Goal: Transaction & Acquisition: Purchase product/service

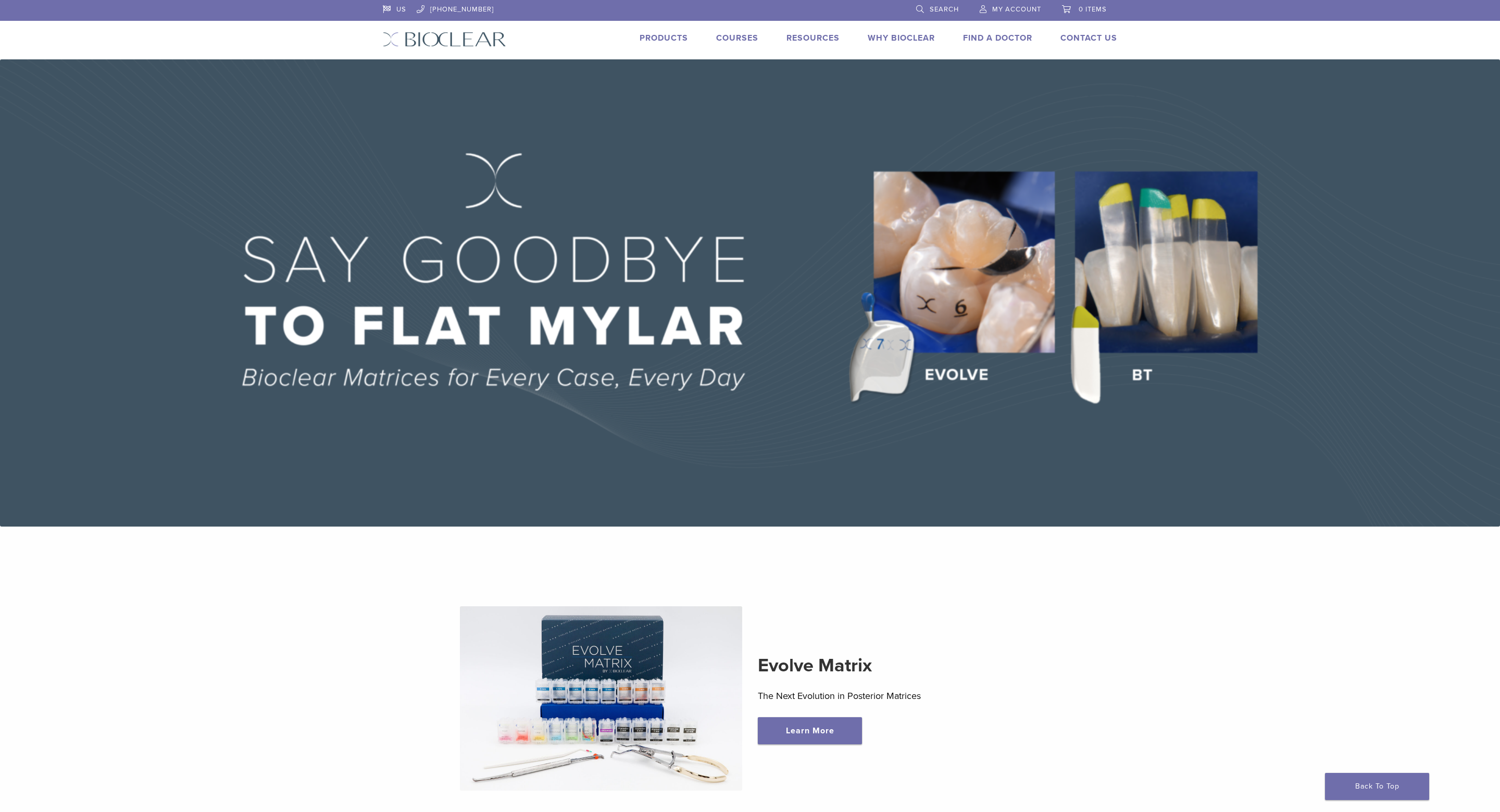
click at [659, 38] on link "Products" at bounding box center [664, 38] width 49 height 11
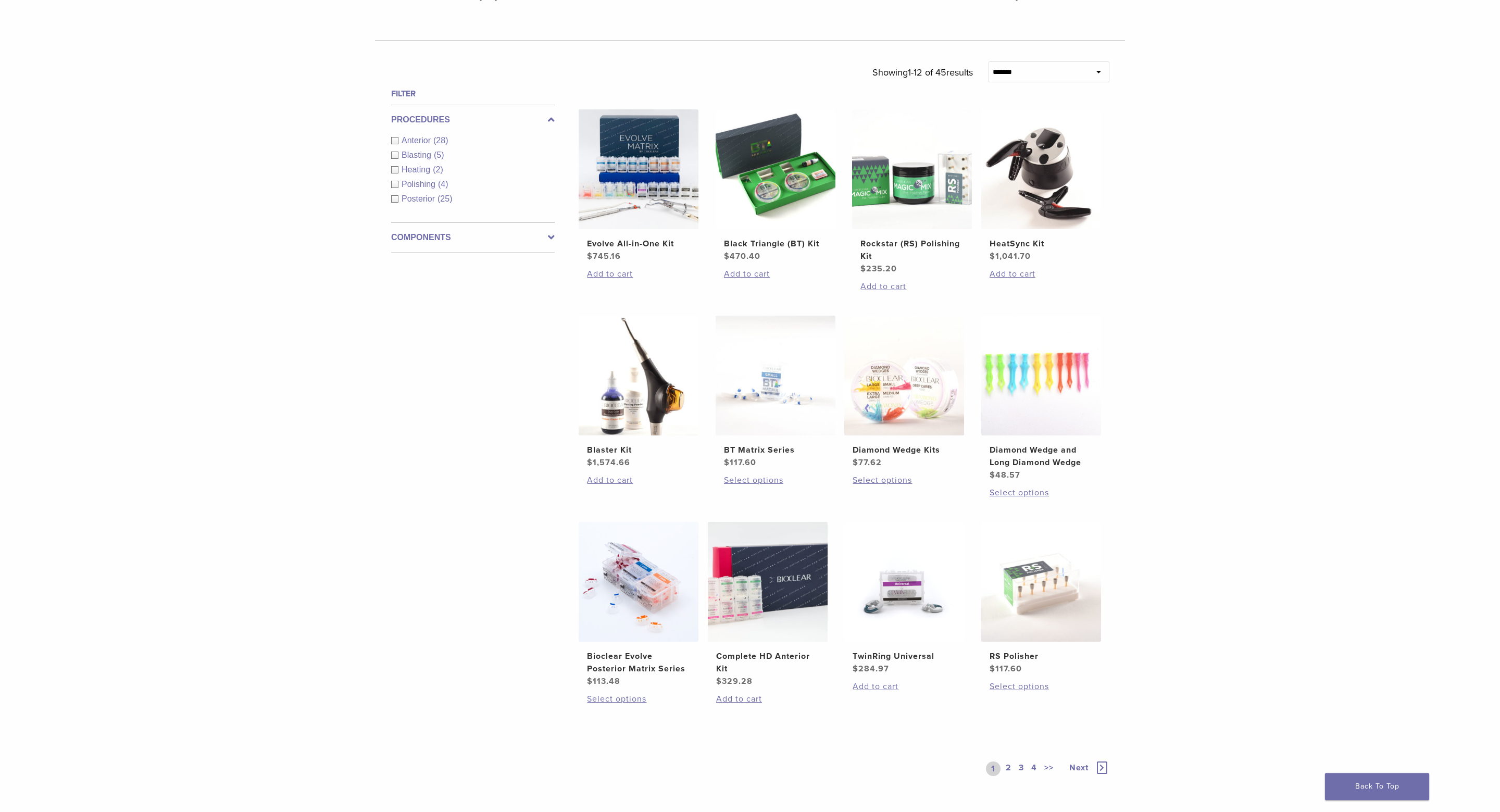
scroll to position [338, 0]
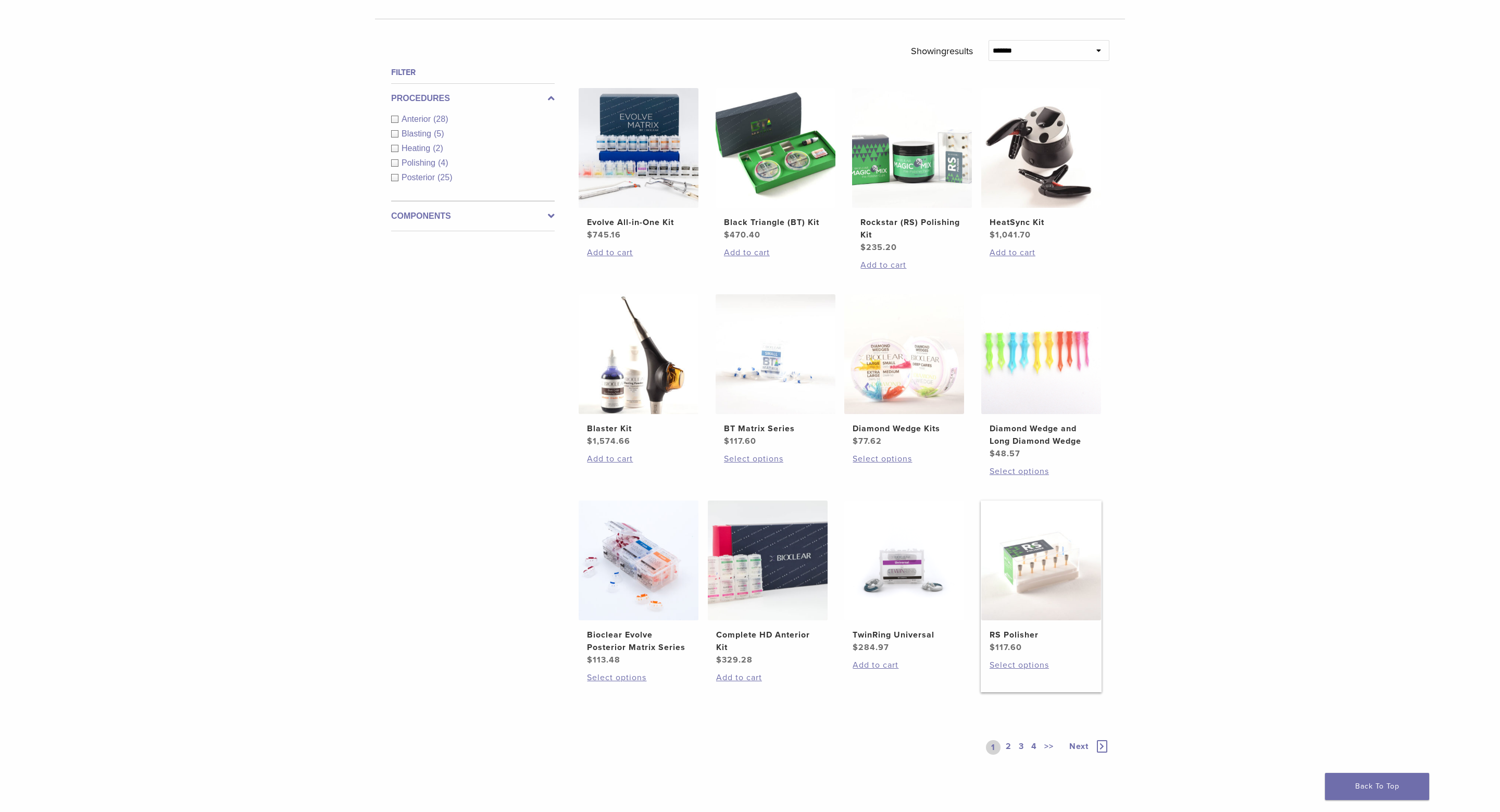
click at [1016, 592] on img at bounding box center [1041, 561] width 120 height 120
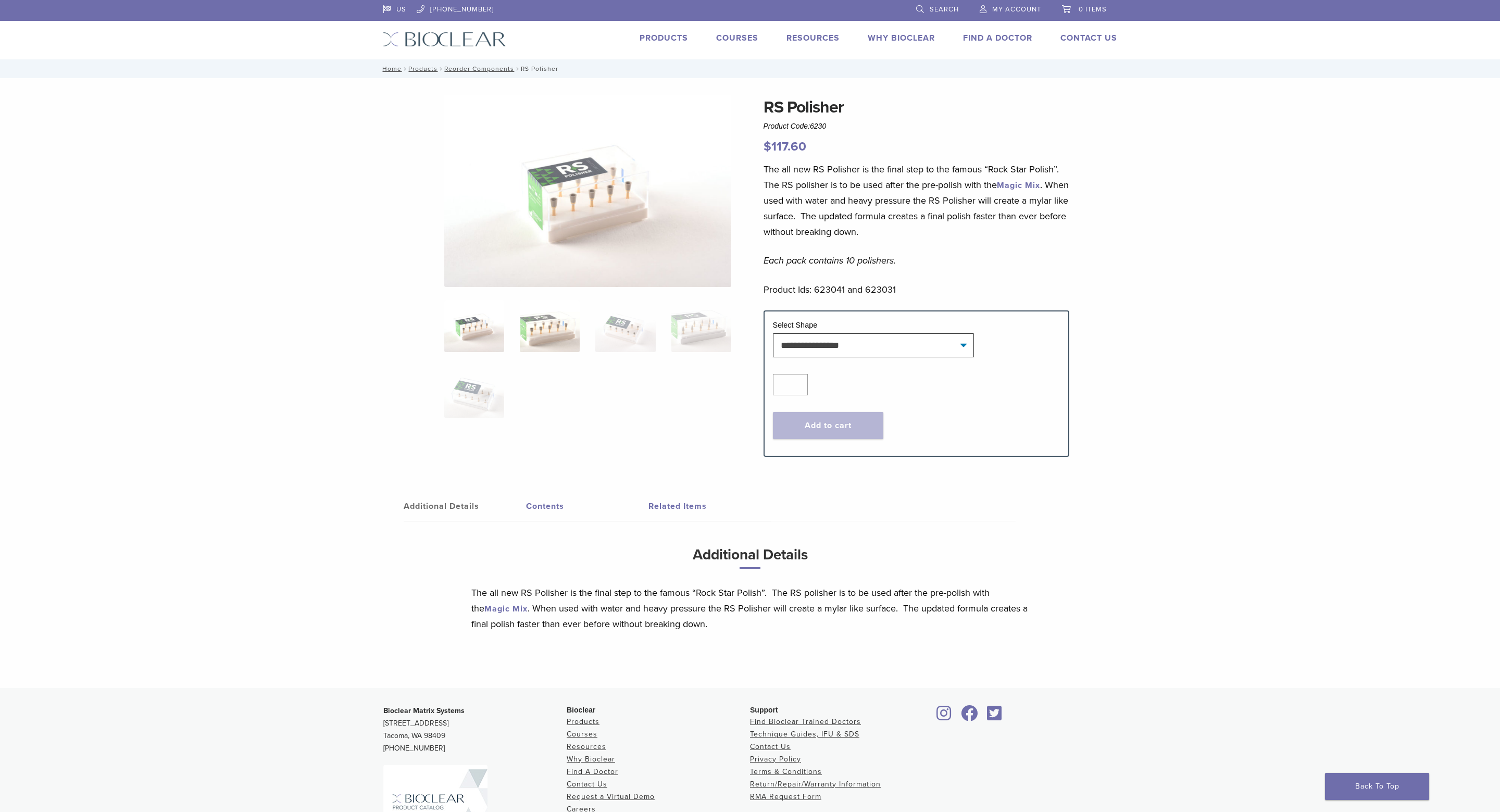
click at [528, 327] on img at bounding box center [550, 326] width 60 height 52
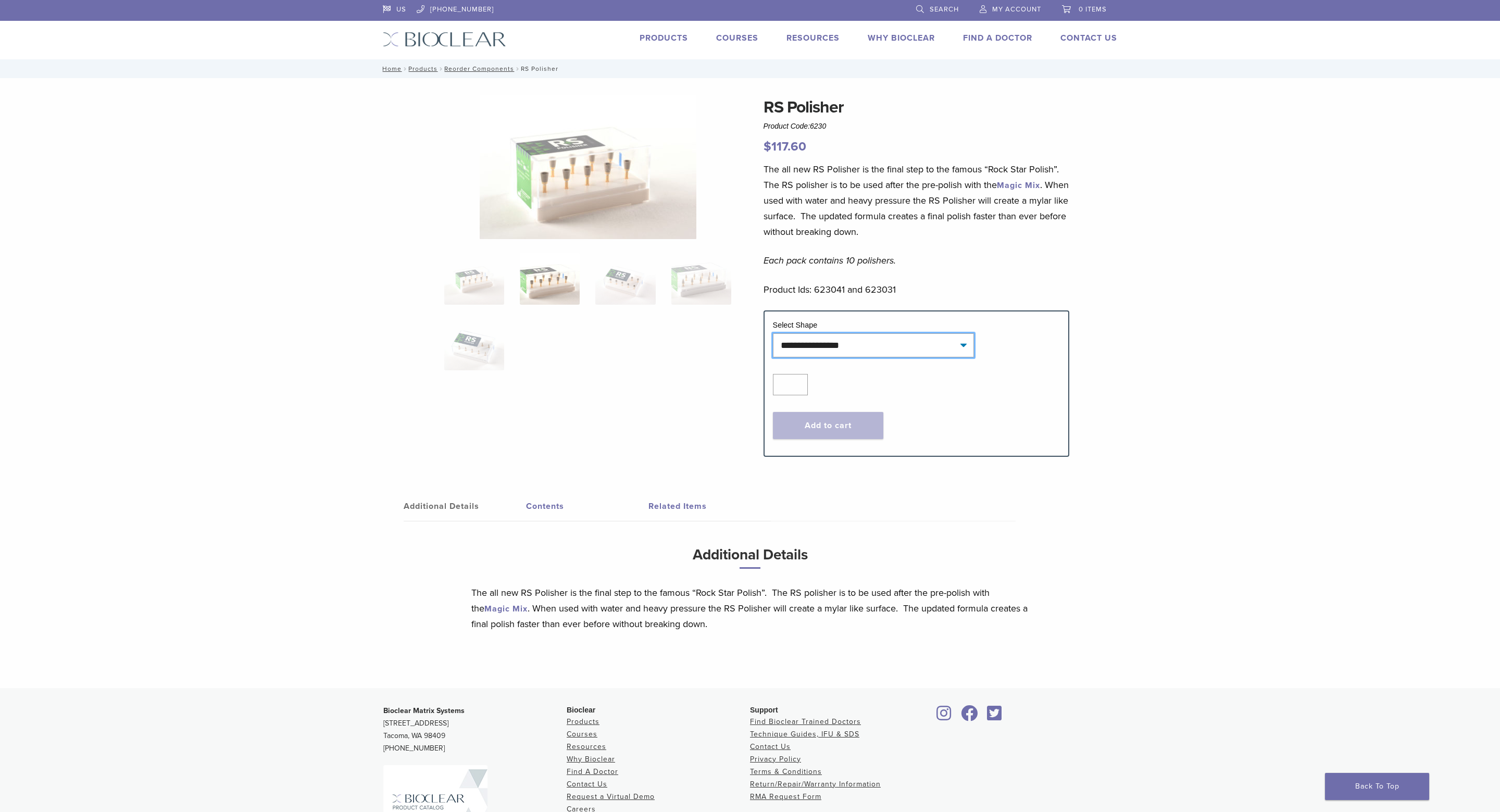
click at [773, 333] on select "**********" at bounding box center [874, 345] width 201 height 24
select select "***"
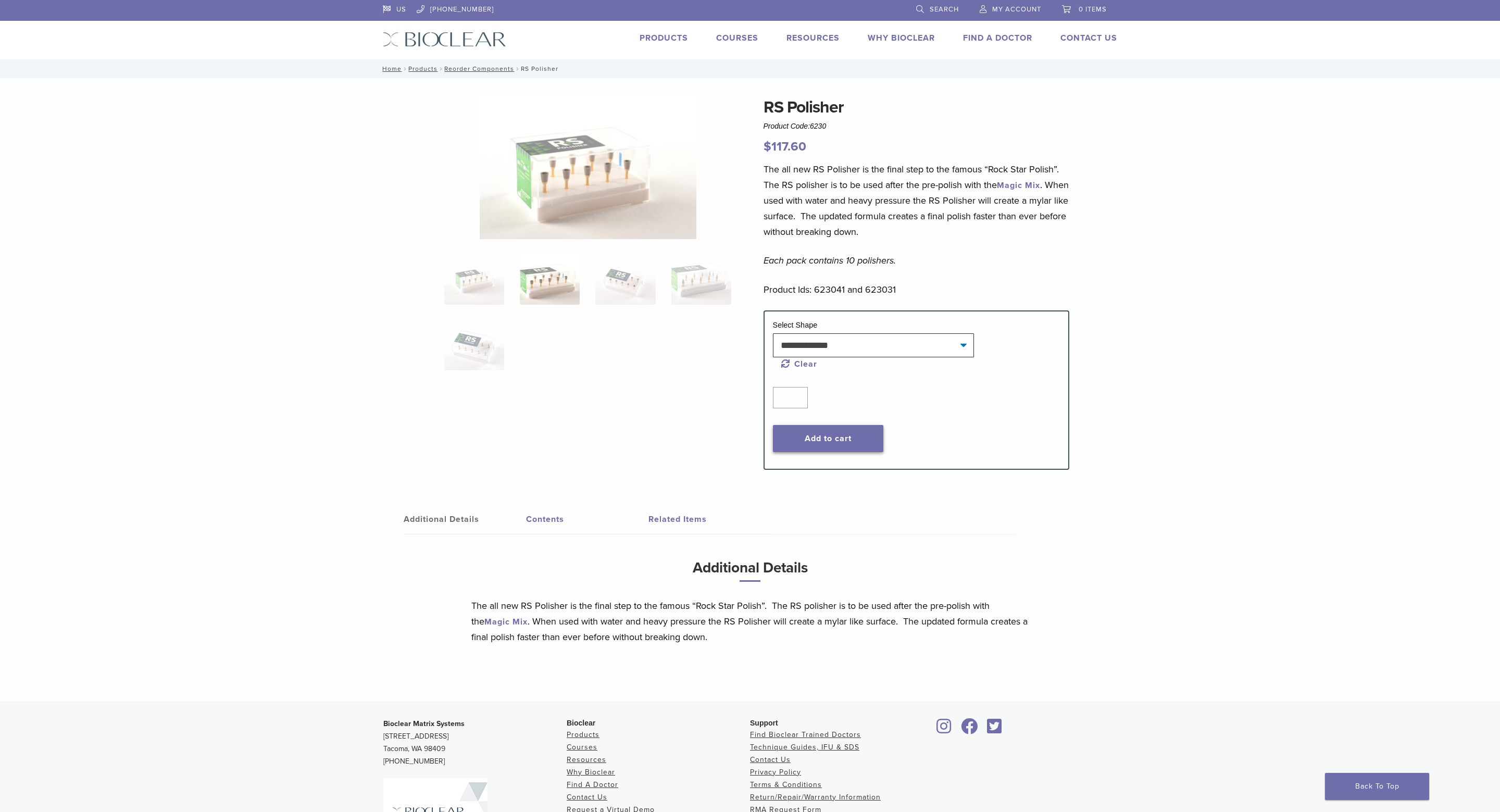
click at [854, 450] on button "Add to cart" at bounding box center [828, 438] width 110 height 27
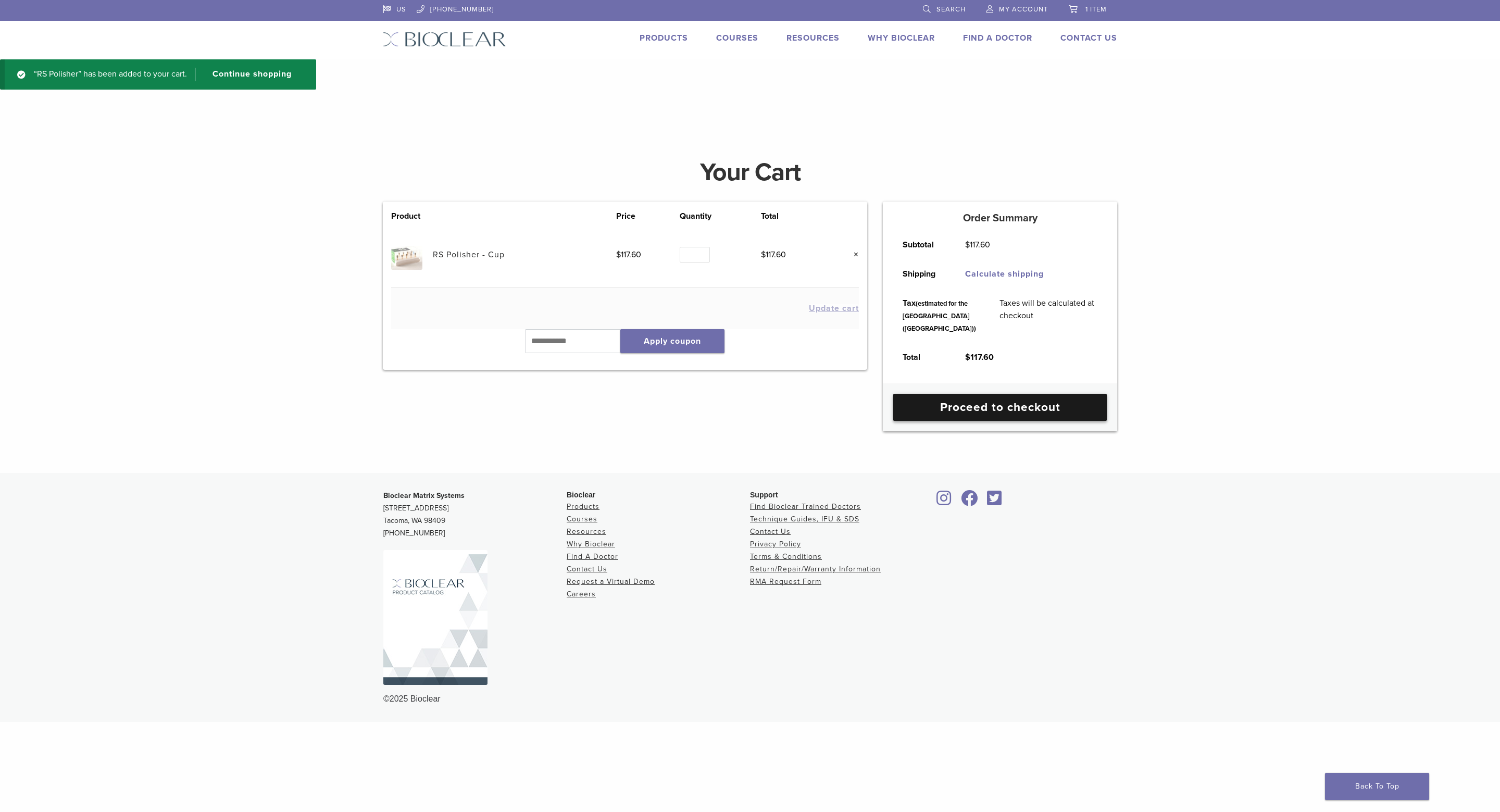
click at [992, 421] on link "Proceed to checkout" at bounding box center [1000, 408] width 214 height 27
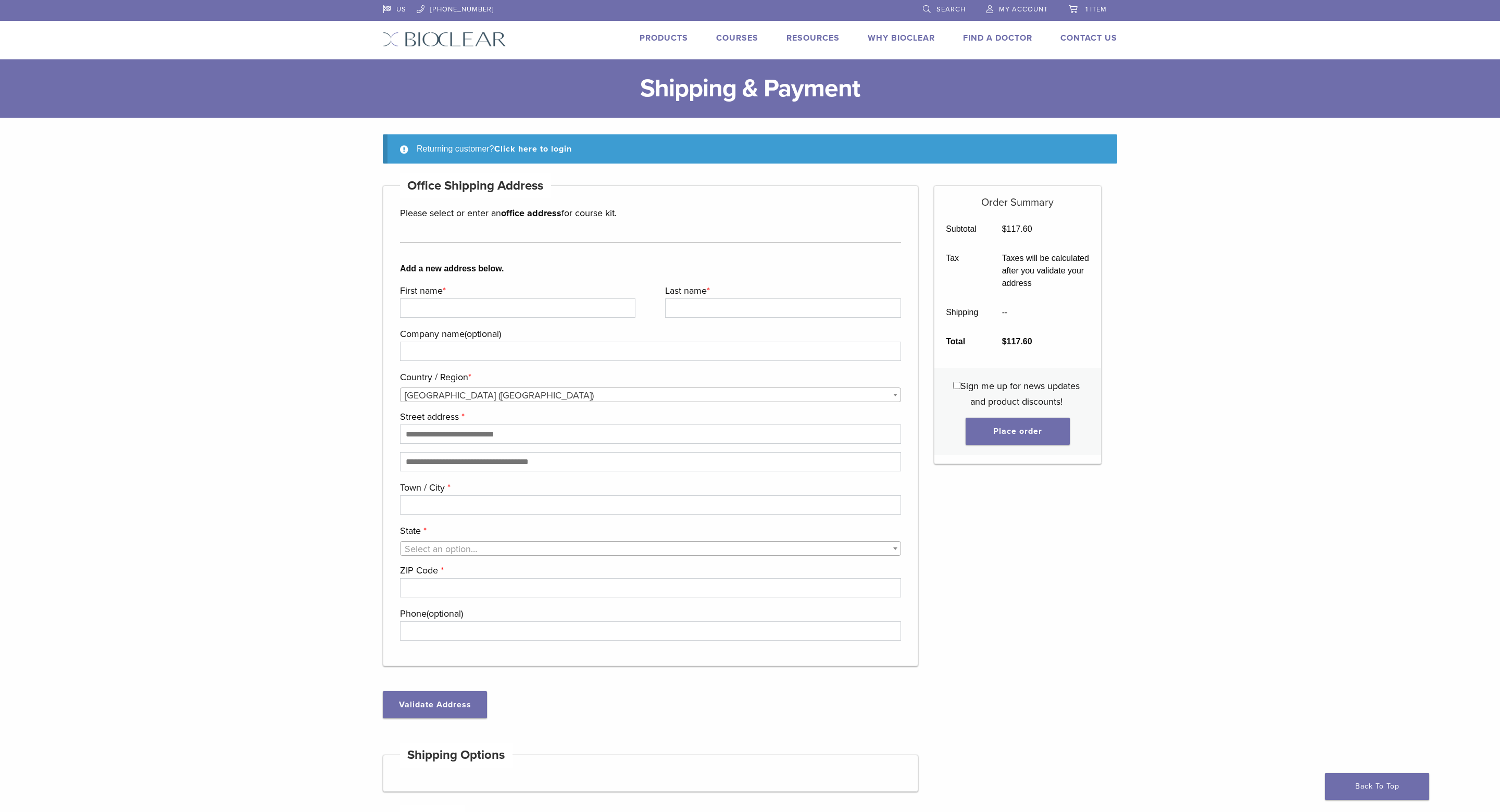
click at [1024, 12] on span "My Account" at bounding box center [1023, 9] width 49 height 8
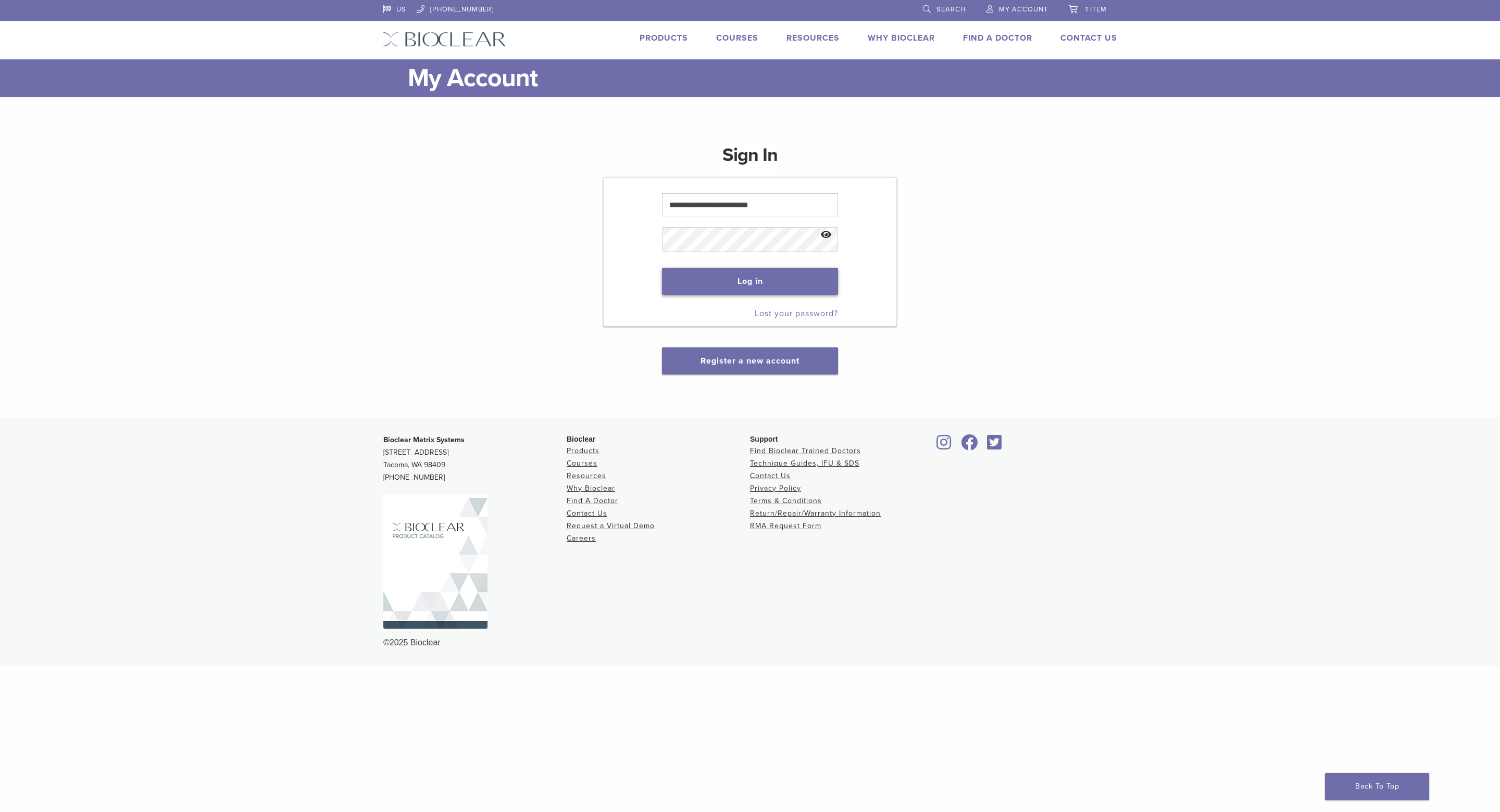
click at [714, 284] on button "Log in" at bounding box center [750, 281] width 176 height 27
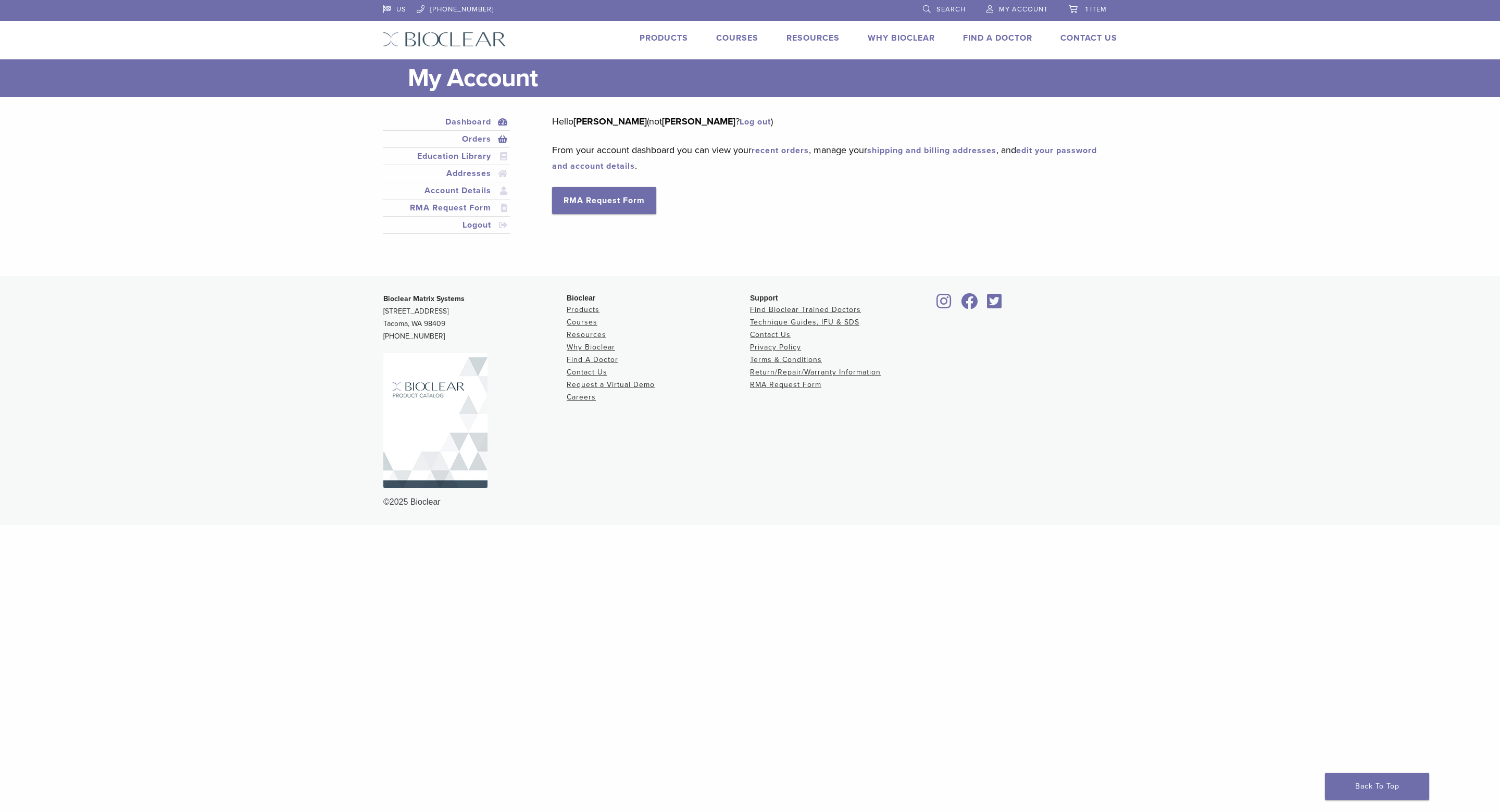
click at [483, 133] on li "Orders" at bounding box center [446, 139] width 127 height 17
click at [483, 139] on link "Orders" at bounding box center [447, 139] width 123 height 13
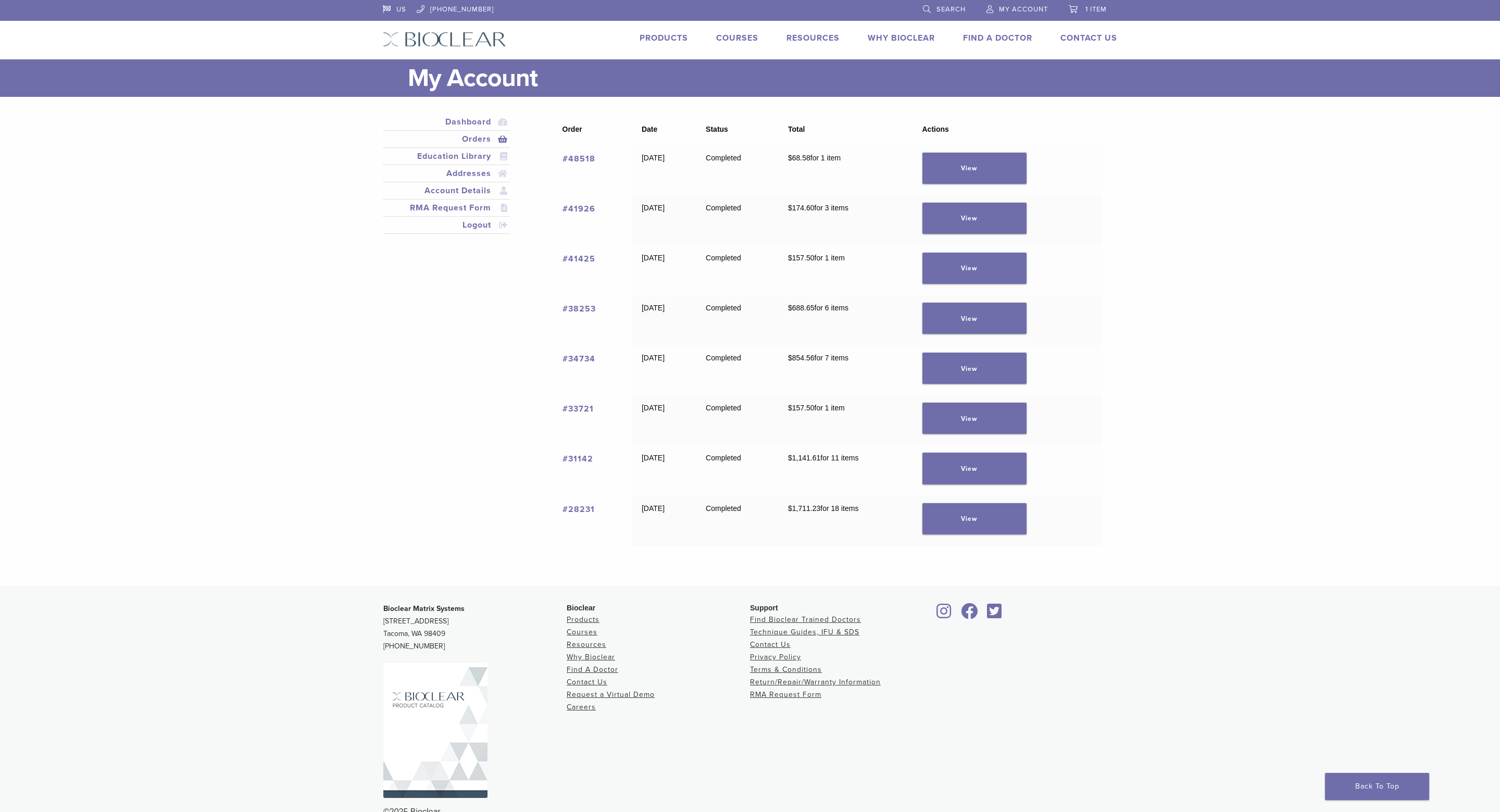
click at [653, 42] on link "Products" at bounding box center [664, 38] width 49 height 11
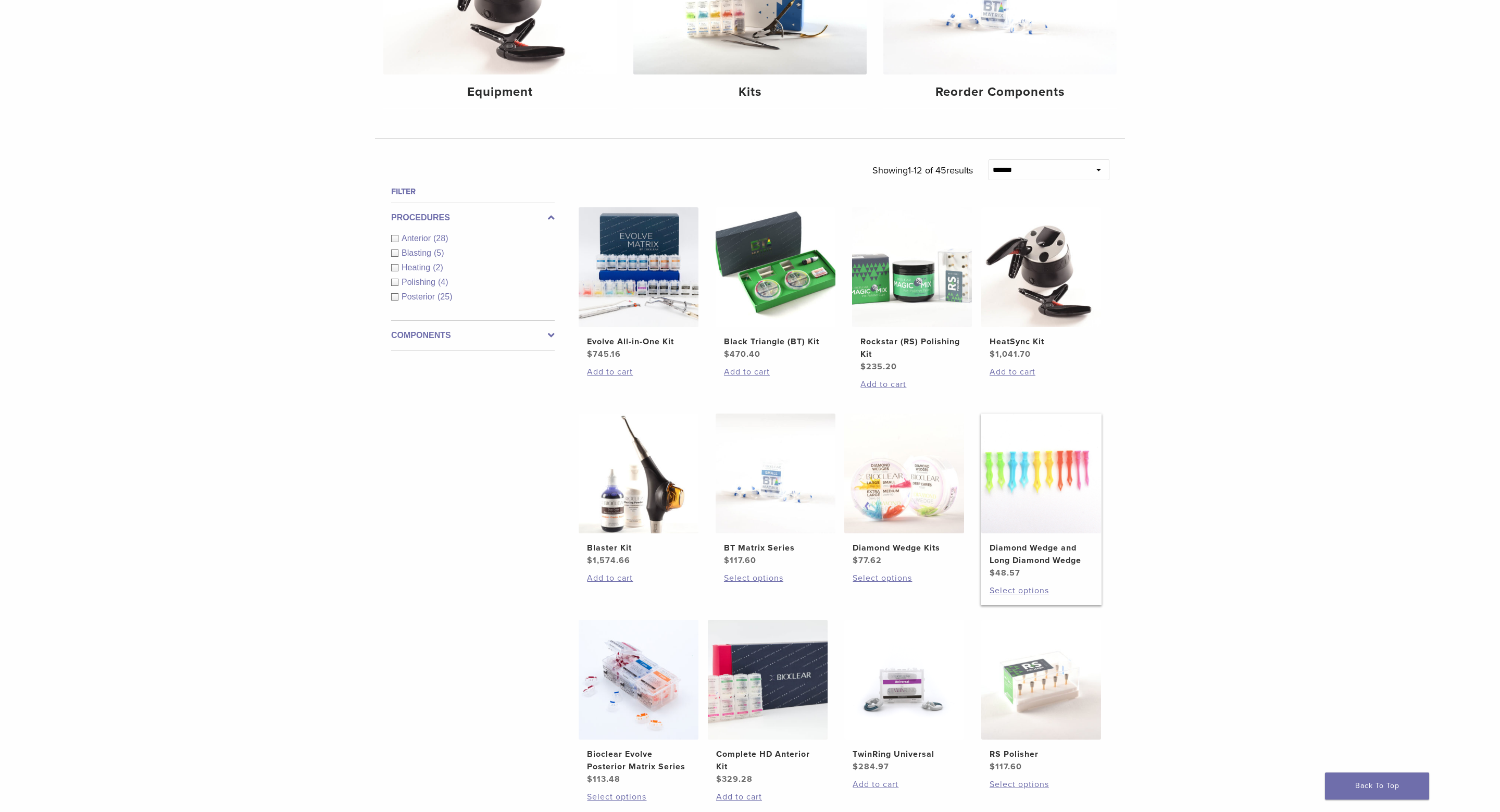
scroll to position [506, 0]
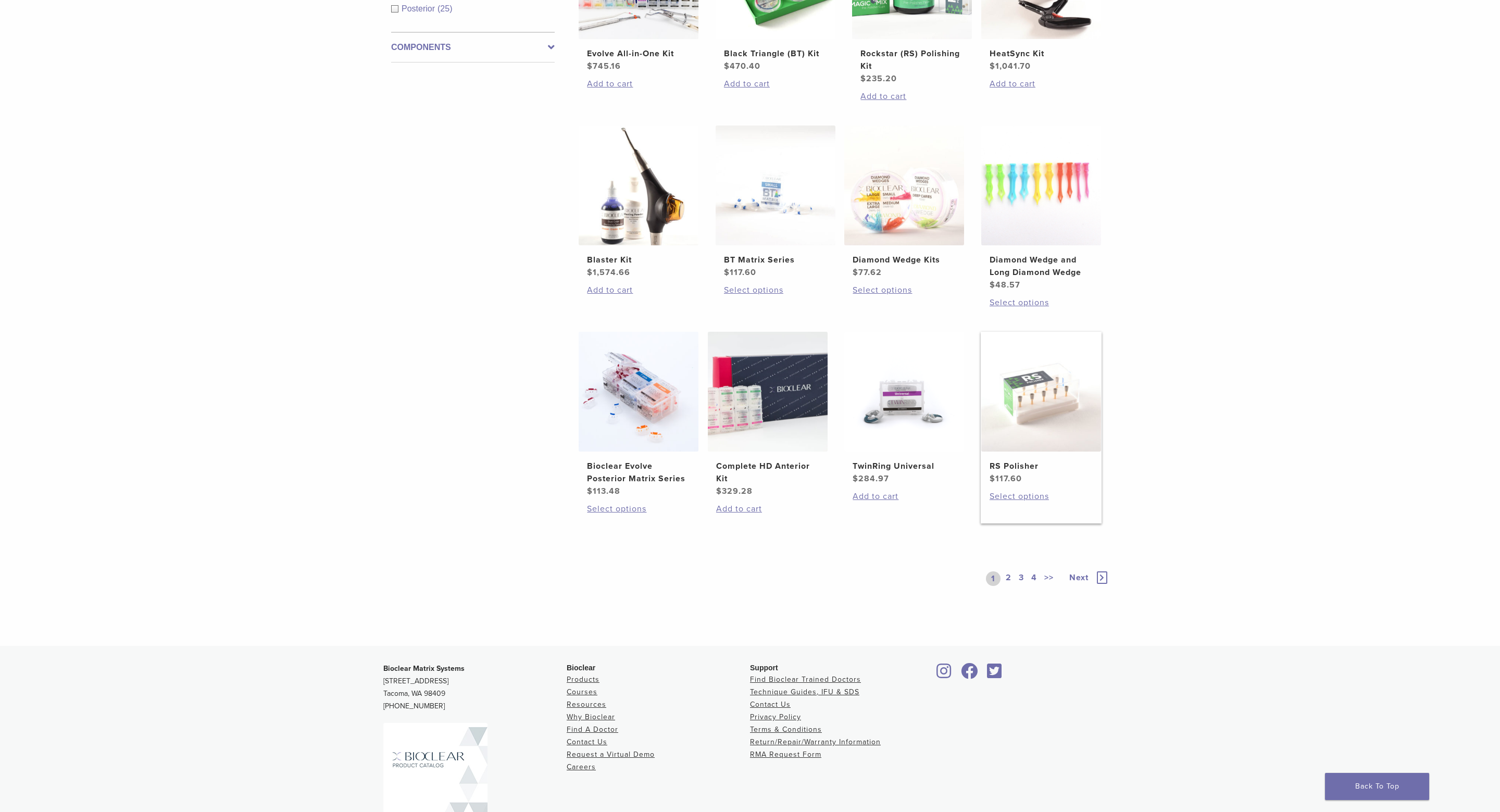
click at [1025, 417] on img at bounding box center [1041, 392] width 120 height 120
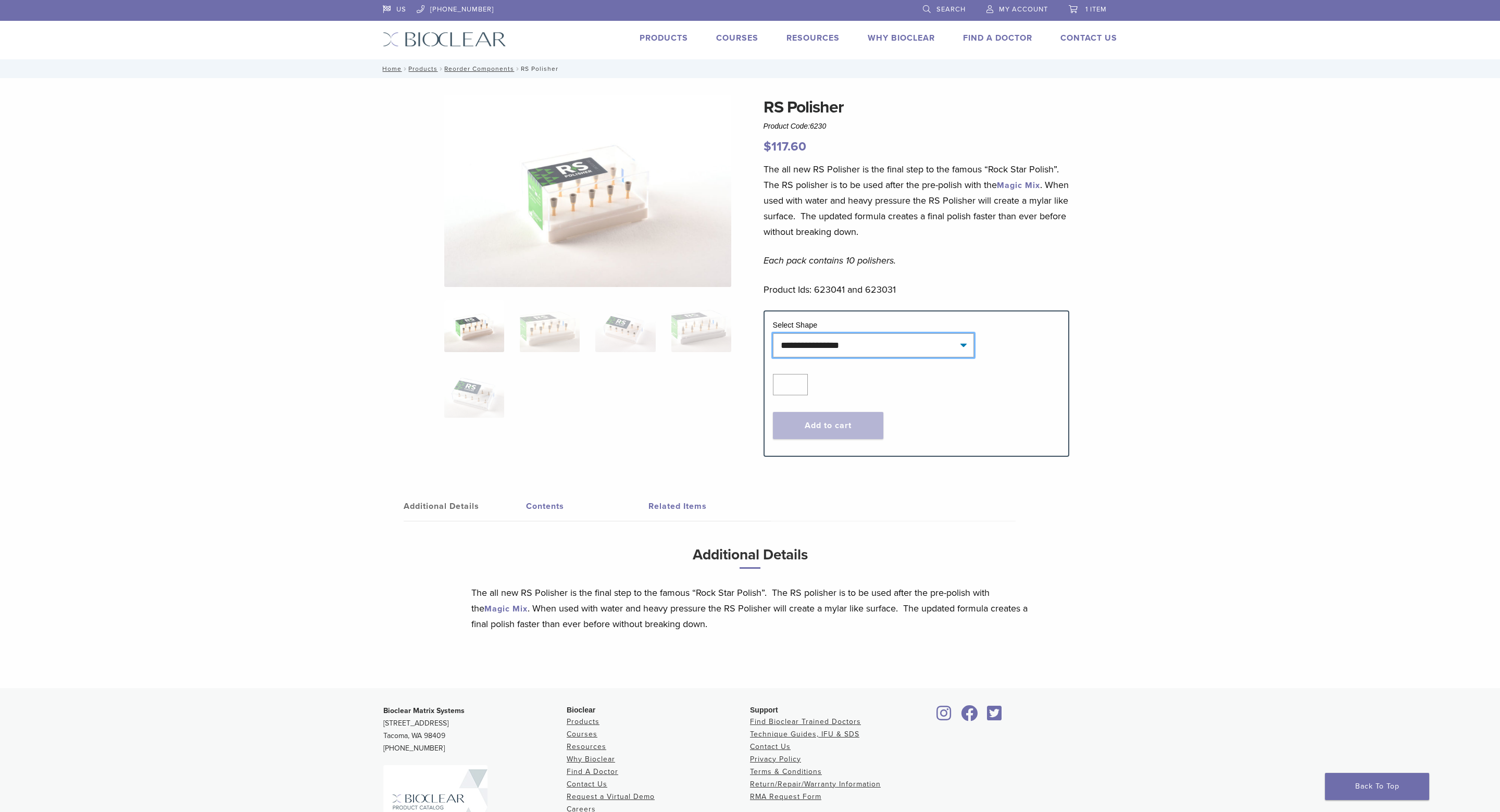
click at [773, 333] on select "**********" at bounding box center [874, 345] width 201 height 24
select select "***"
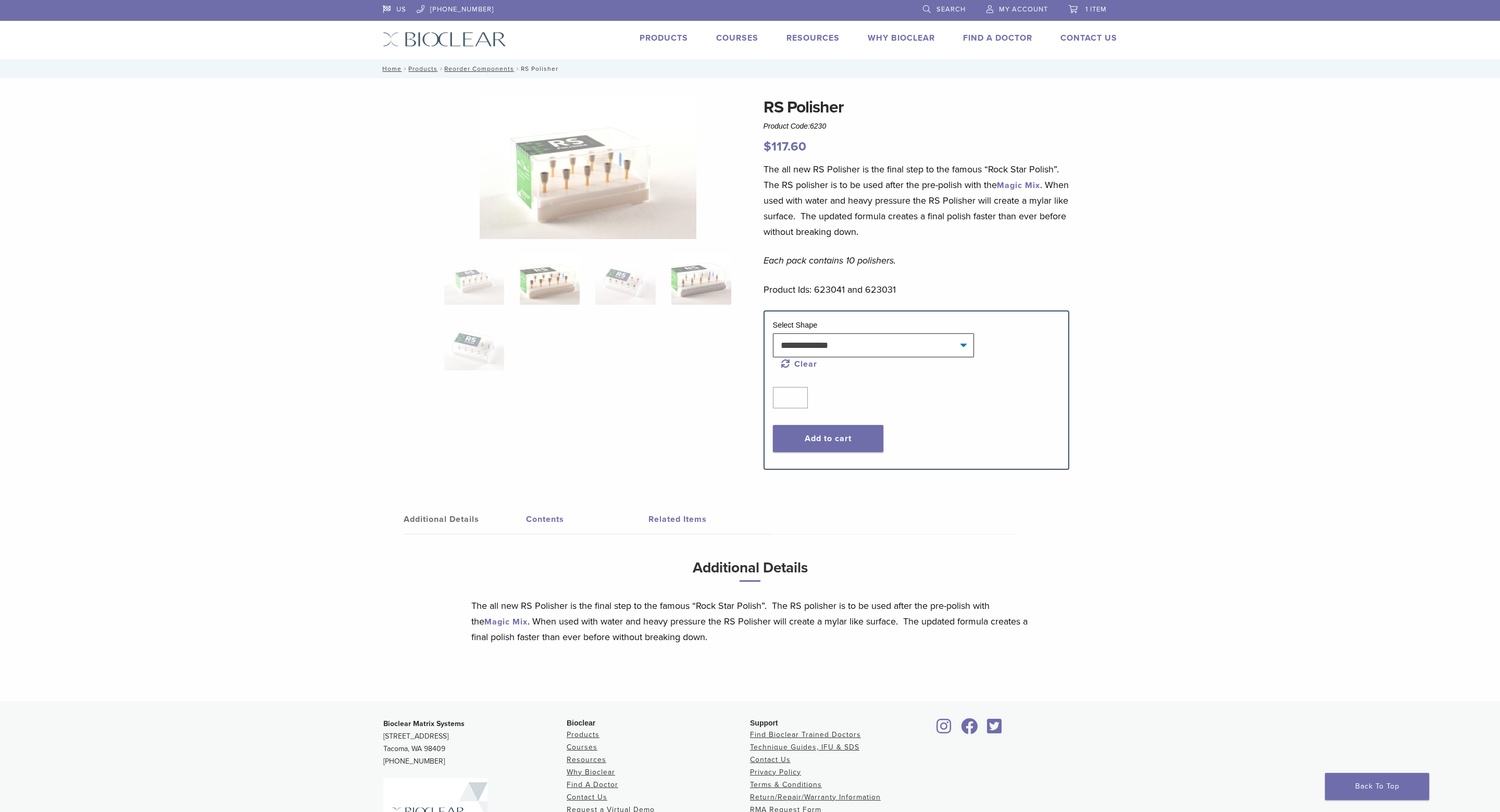
click at [688, 284] on img at bounding box center [701, 278] width 60 height 52
click at [614, 280] on img at bounding box center [625, 278] width 60 height 52
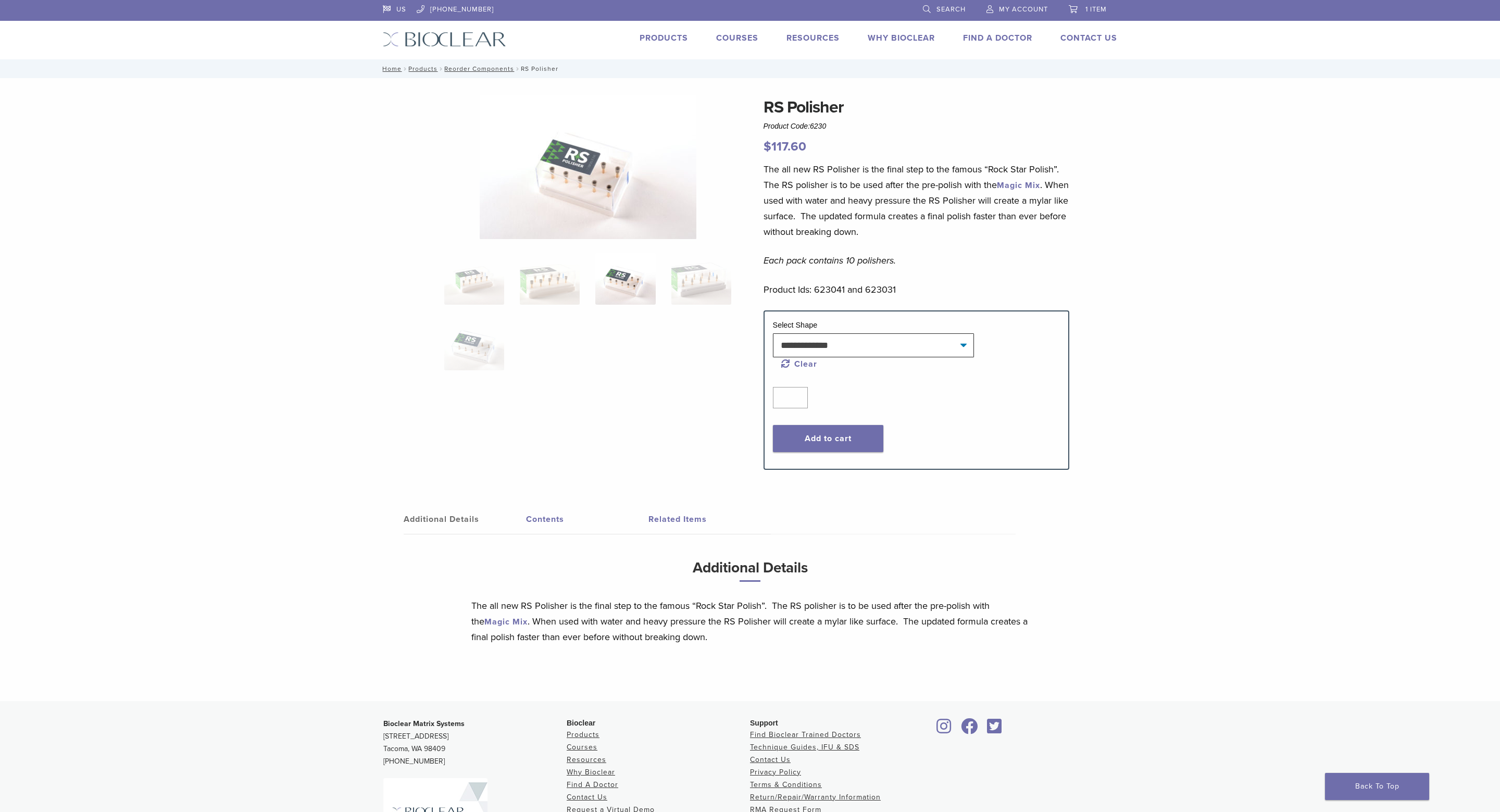
click at [442, 351] on ol at bounding box center [588, 318] width 303 height 131
click at [474, 279] on img at bounding box center [474, 278] width 60 height 52
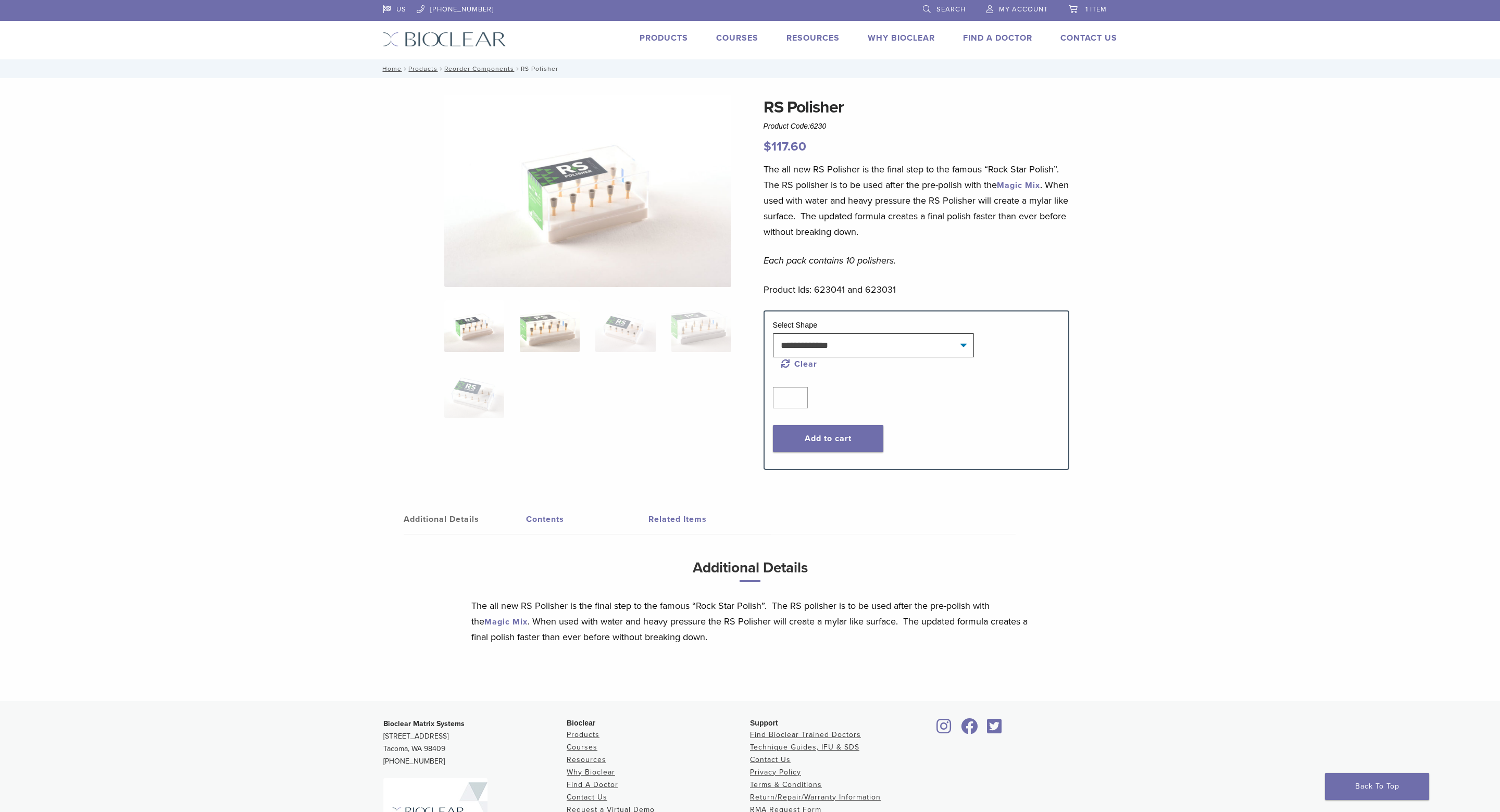
click at [535, 312] on img at bounding box center [550, 326] width 60 height 52
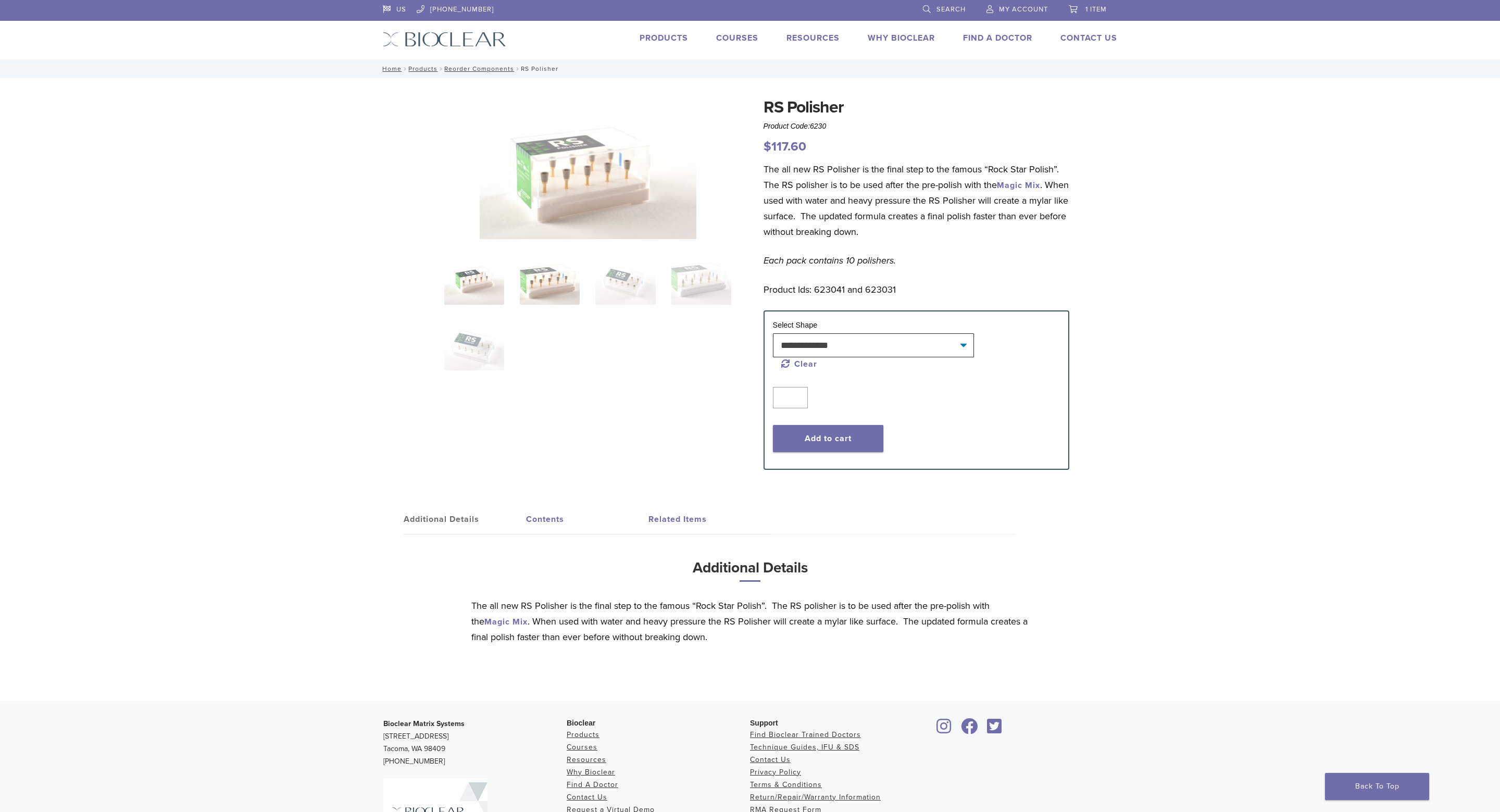
click at [467, 290] on img at bounding box center [474, 278] width 60 height 52
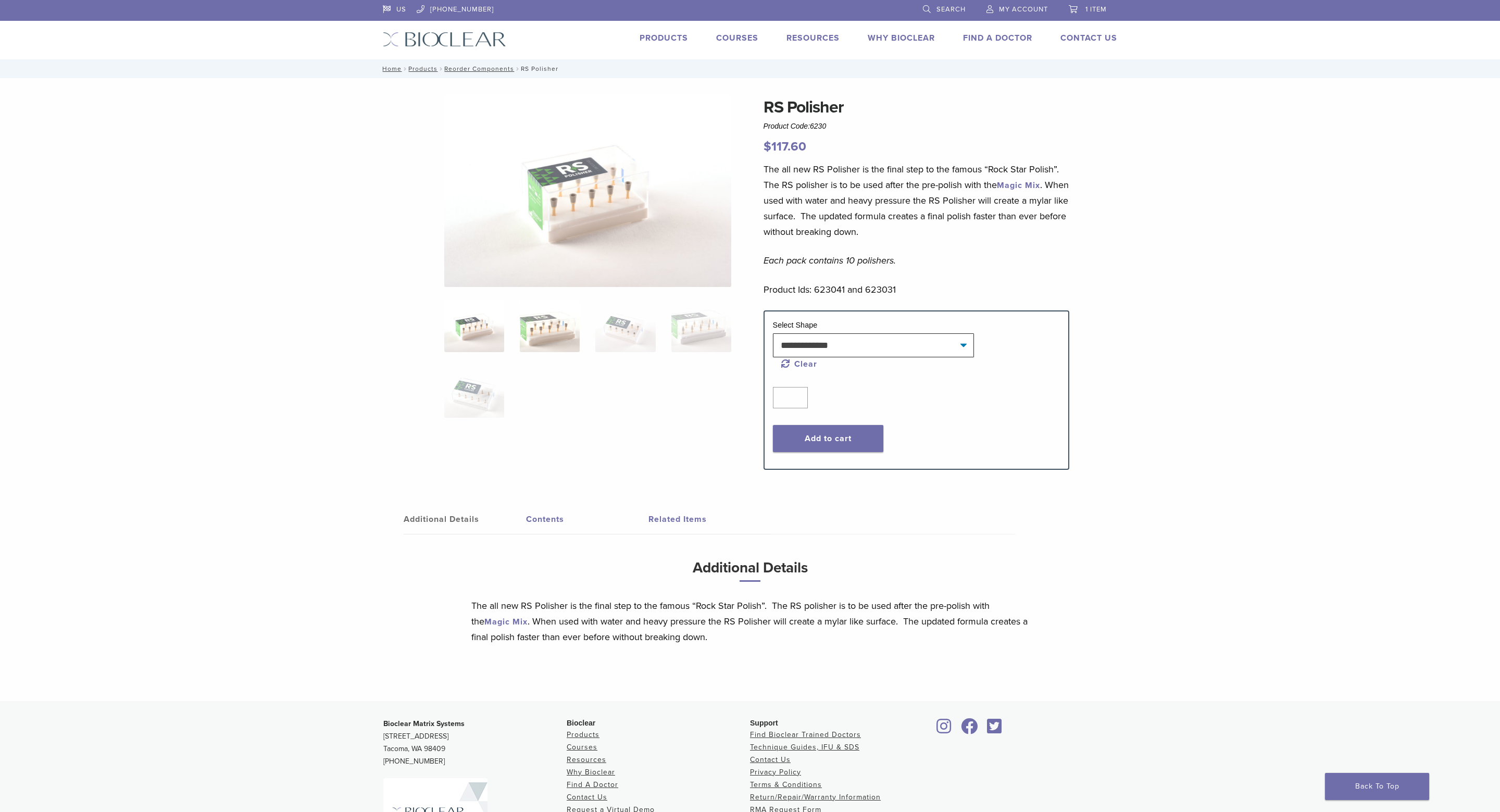
click at [538, 327] on img at bounding box center [550, 326] width 60 height 52
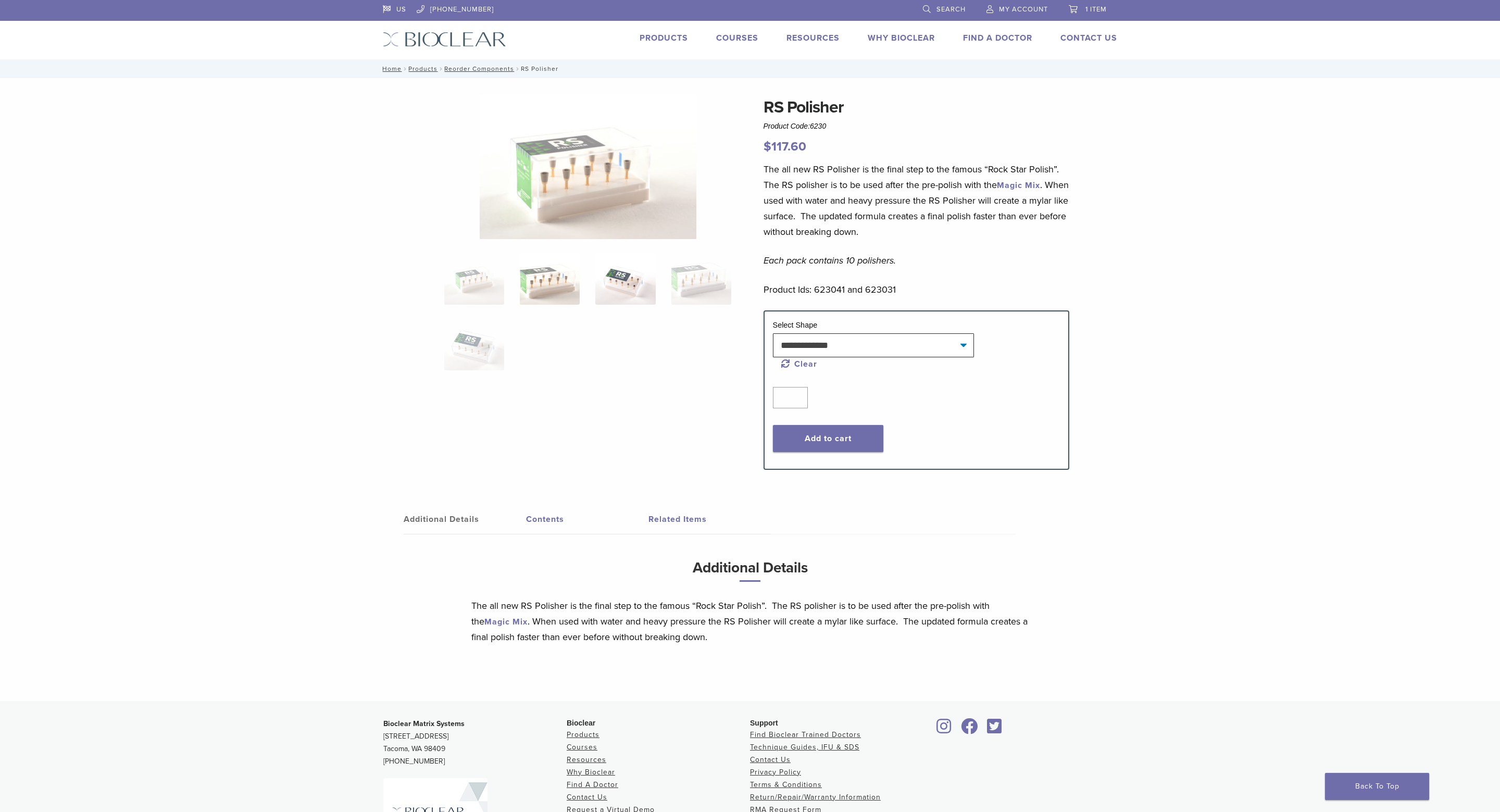
click at [619, 296] on img at bounding box center [625, 278] width 60 height 52
click at [559, 292] on img at bounding box center [550, 278] width 60 height 52
click at [796, 440] on button "Add to cart" at bounding box center [828, 438] width 110 height 27
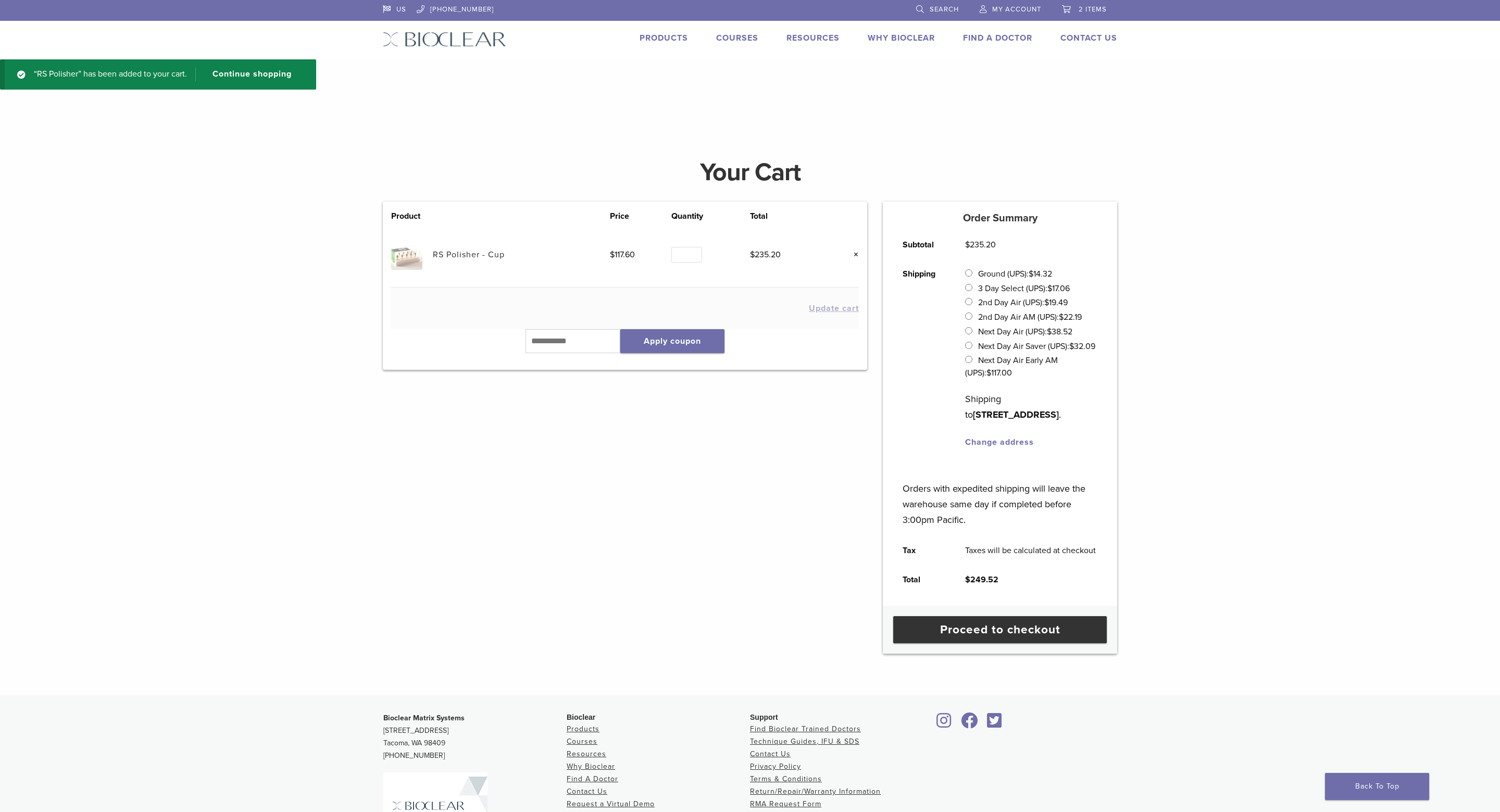
type input "*"
click at [691, 259] on input "*" at bounding box center [686, 255] width 30 height 17
click at [941, 9] on span "Search" at bounding box center [944, 9] width 29 height 8
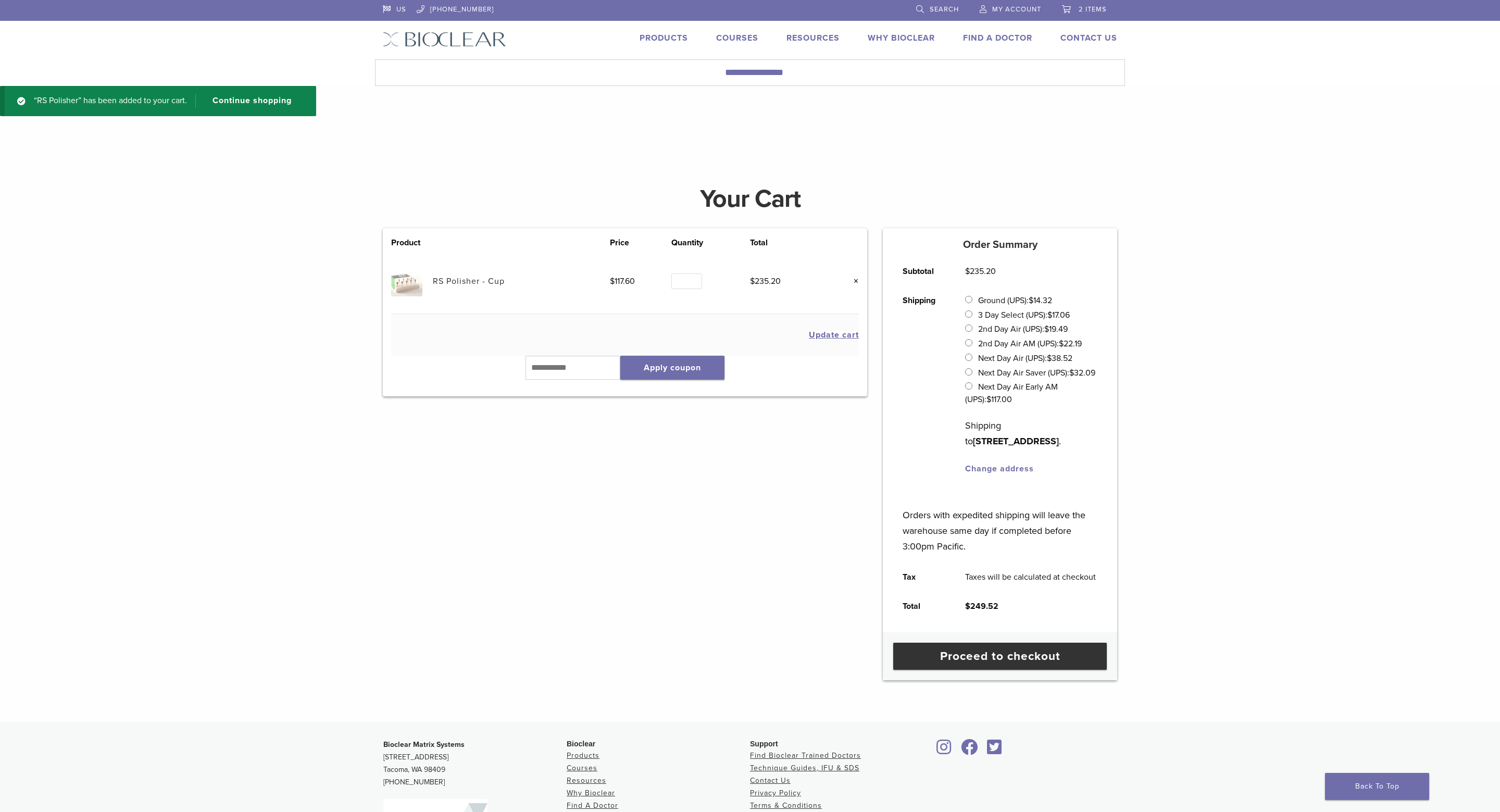
click at [664, 31] on div "US 1.855.712.5327 Search My Account 2 items Back to product site Products Cours…" at bounding box center [750, 29] width 750 height 59
click at [664, 33] on link "Products" at bounding box center [664, 38] width 49 height 11
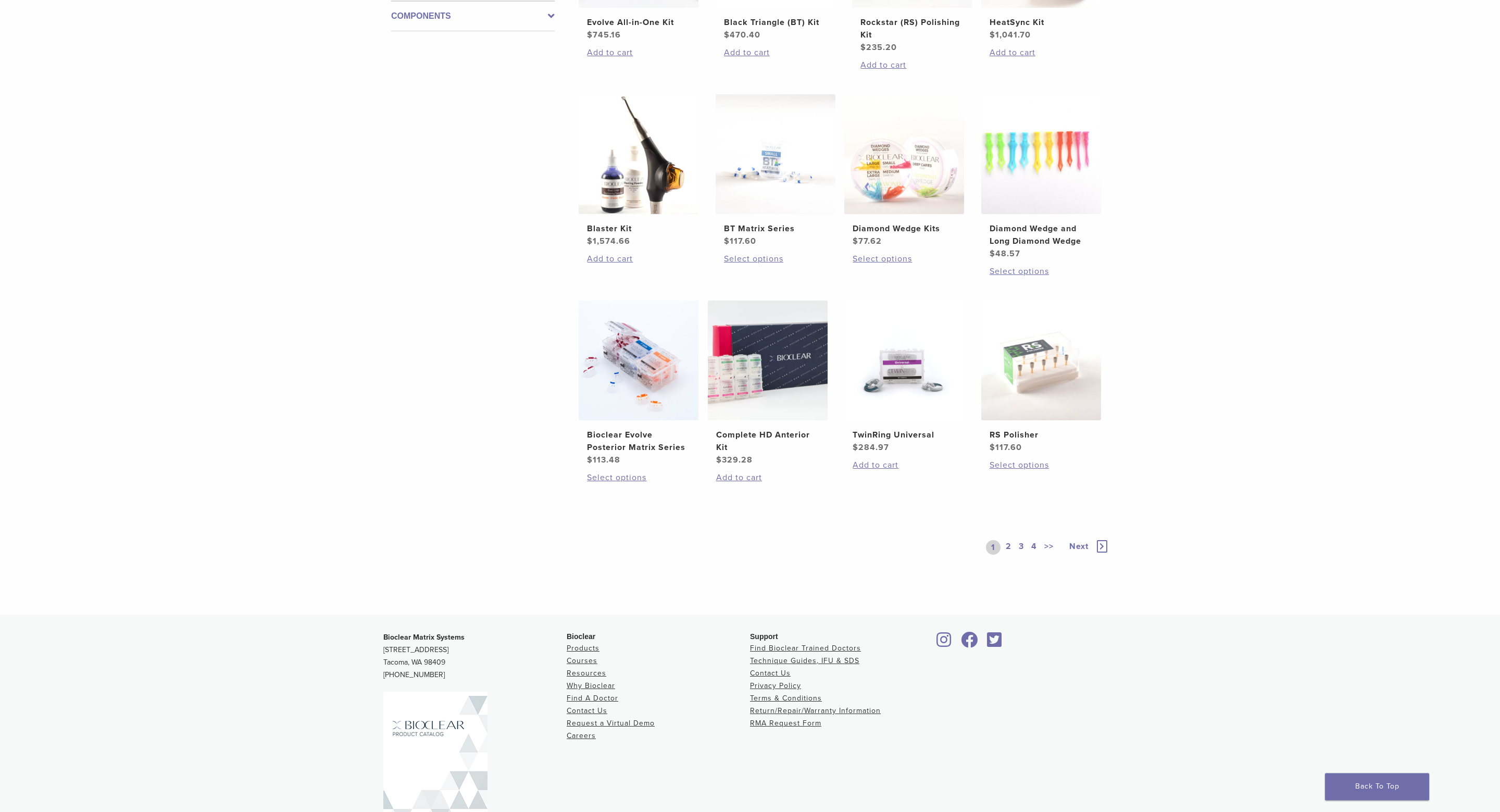
scroll to position [589, 0]
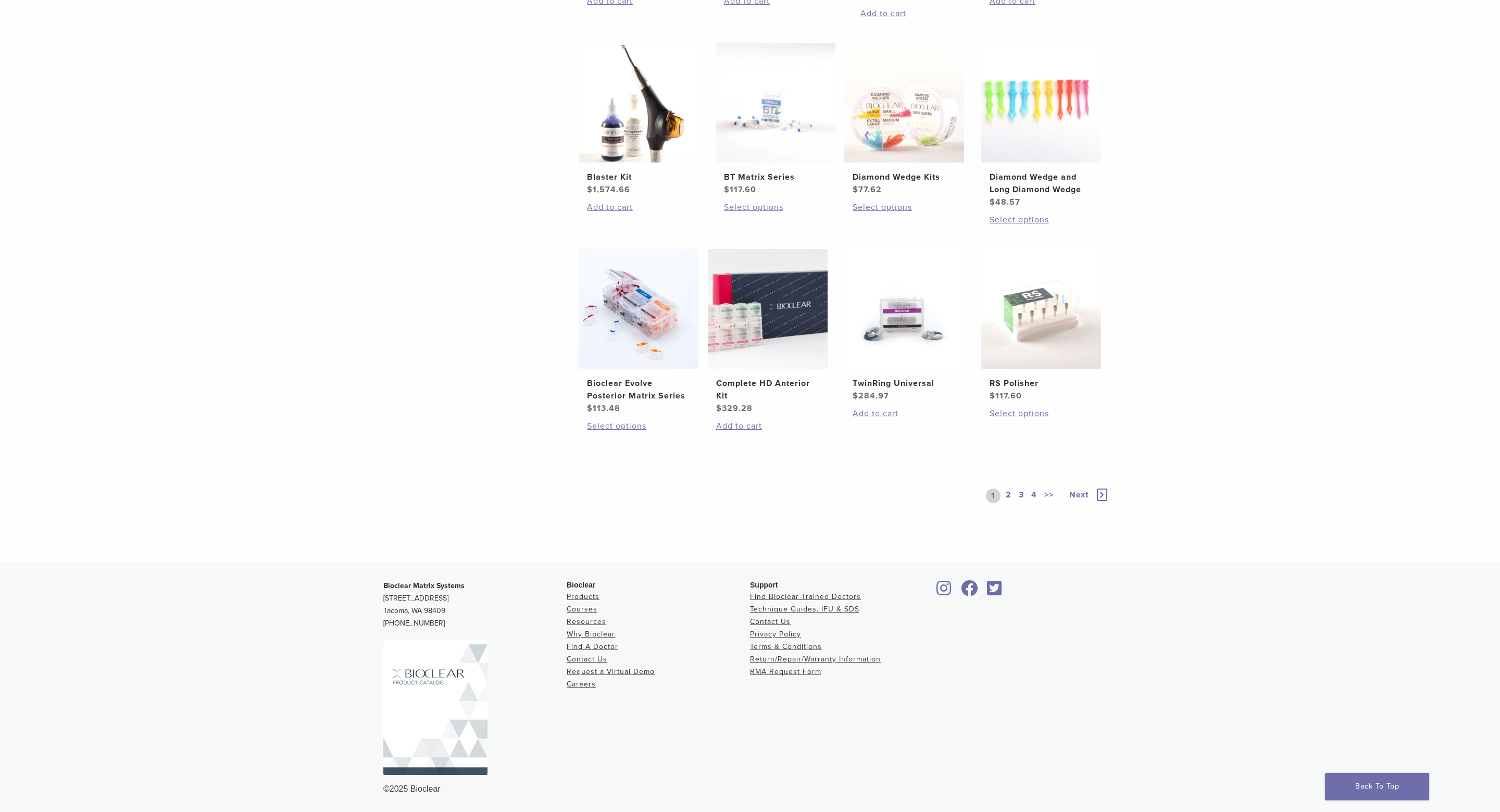
click at [1104, 495] on icon at bounding box center [1102, 495] width 11 height 13
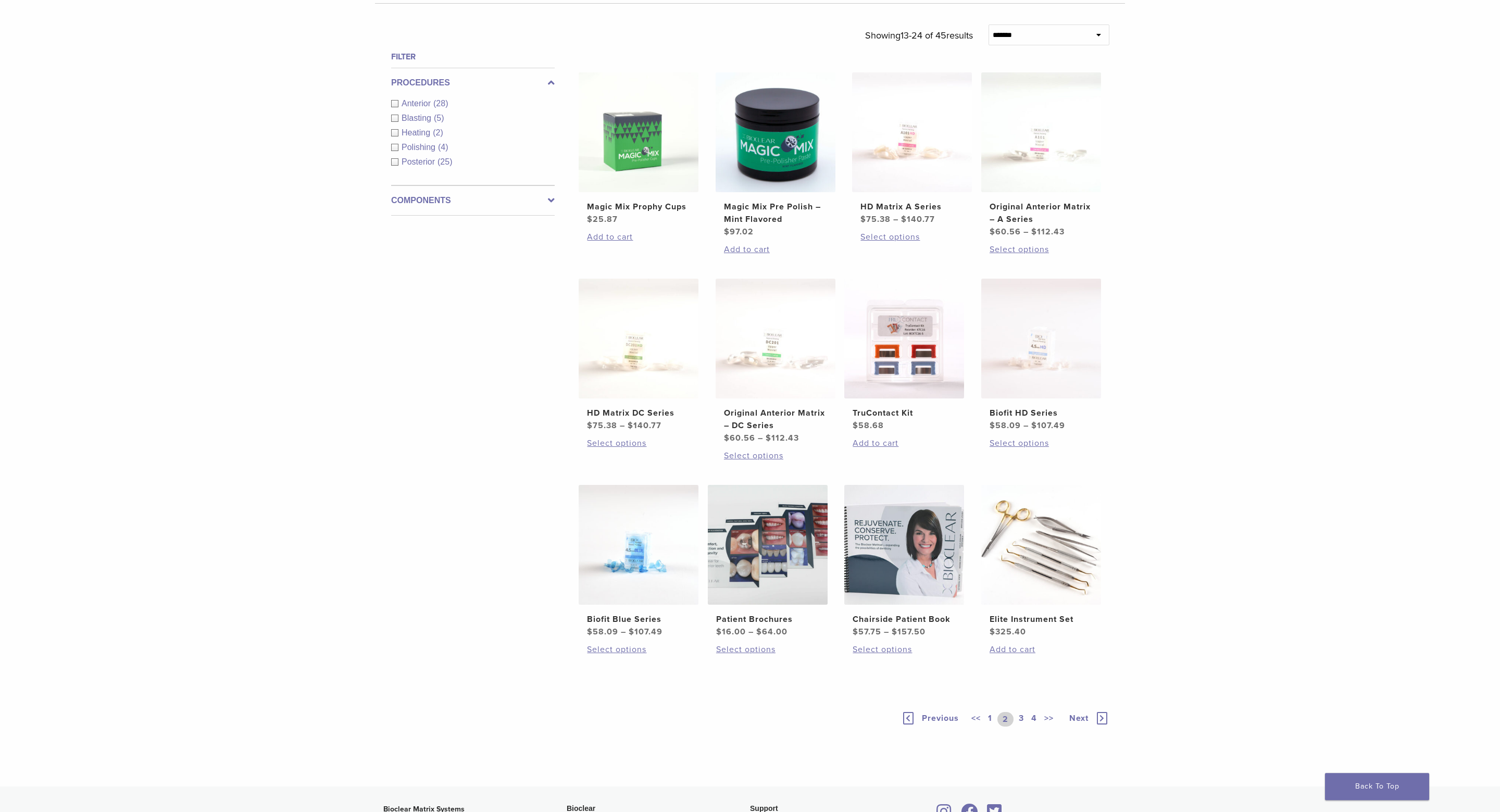
scroll to position [183, 0]
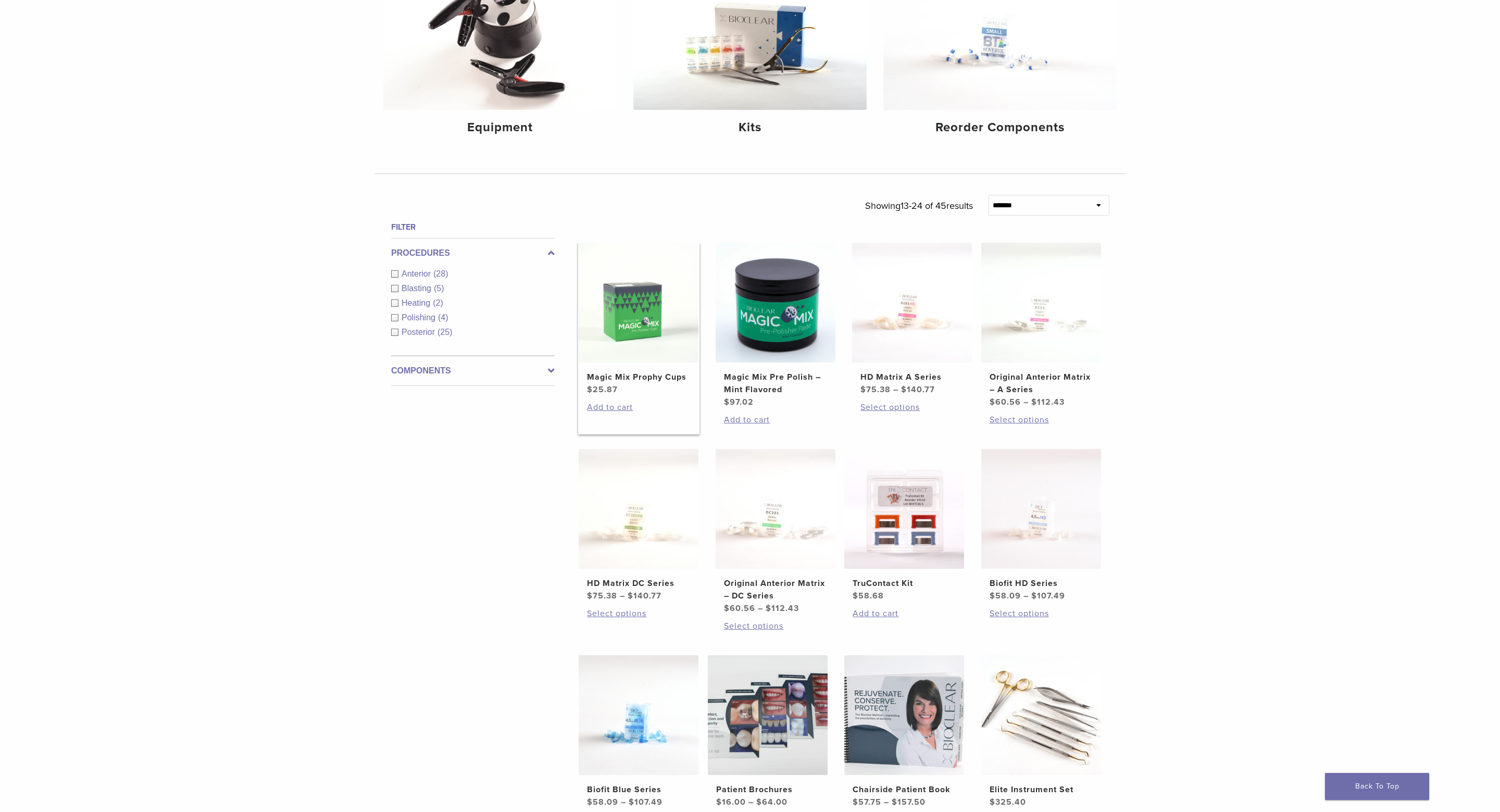
click at [652, 299] on img at bounding box center [639, 302] width 120 height 120
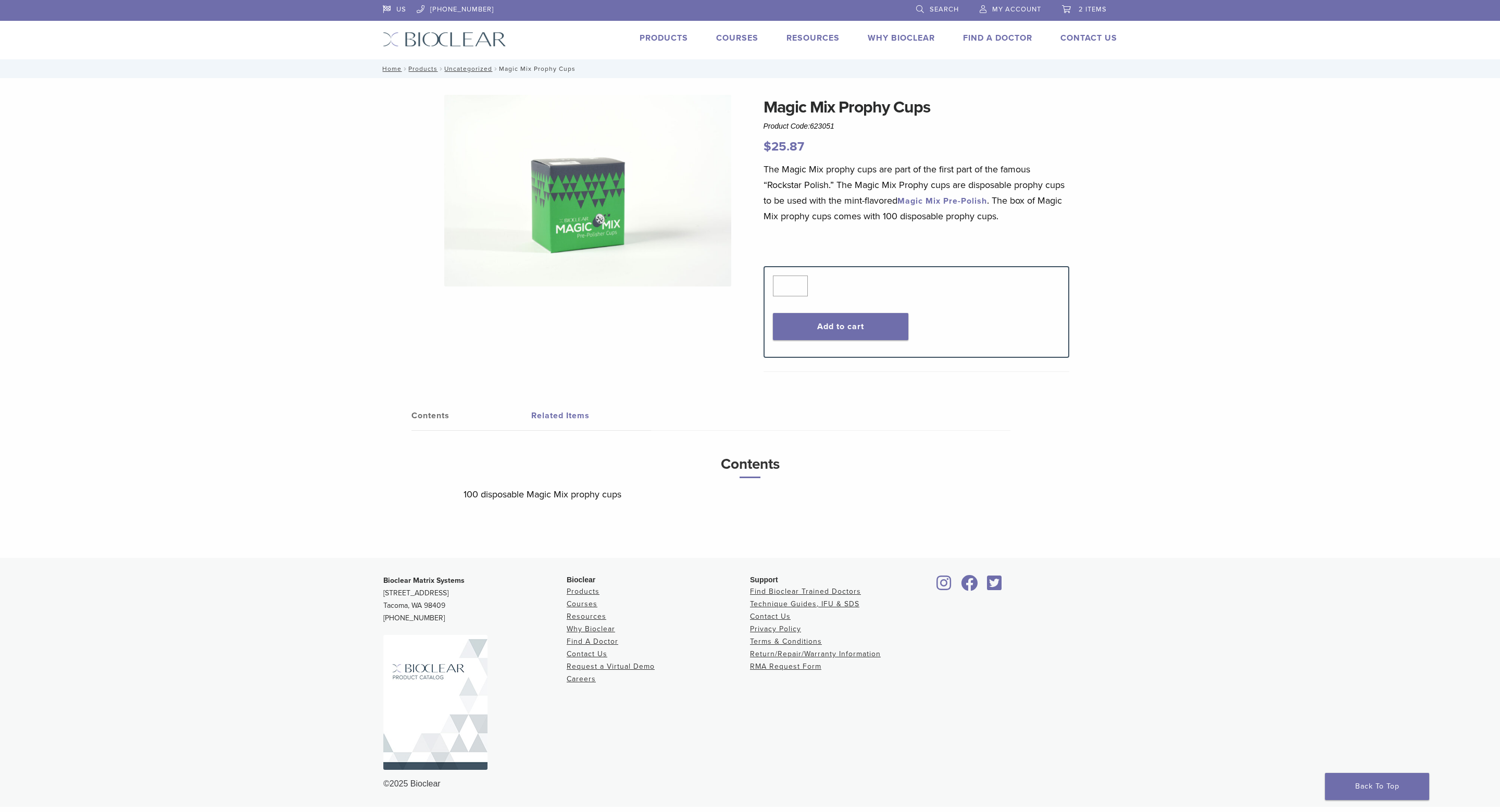
click at [568, 215] on img at bounding box center [588, 190] width 288 height 191
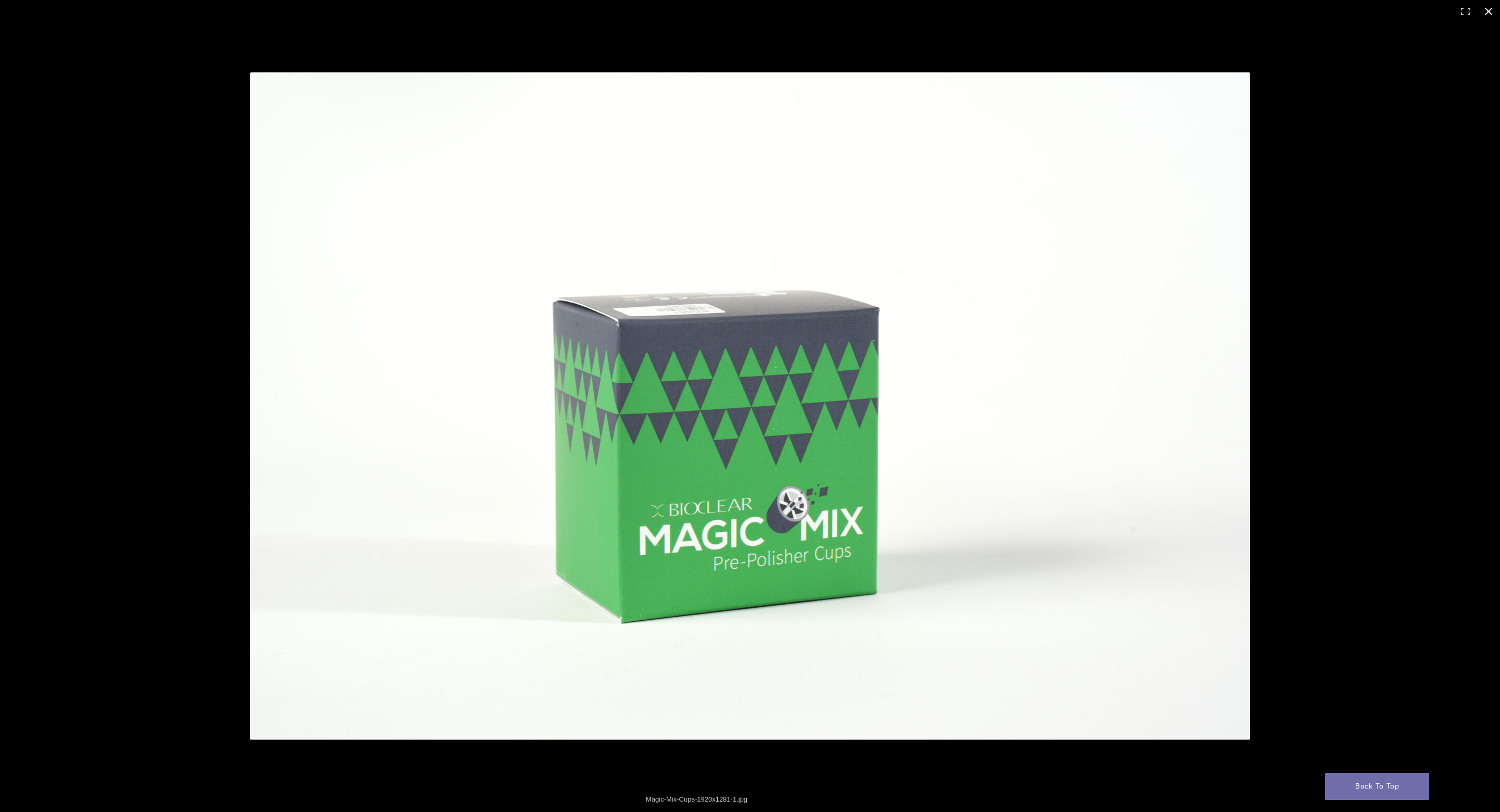
click at [1489, 16] on button "Close (Esc)" at bounding box center [1489, 11] width 23 height 23
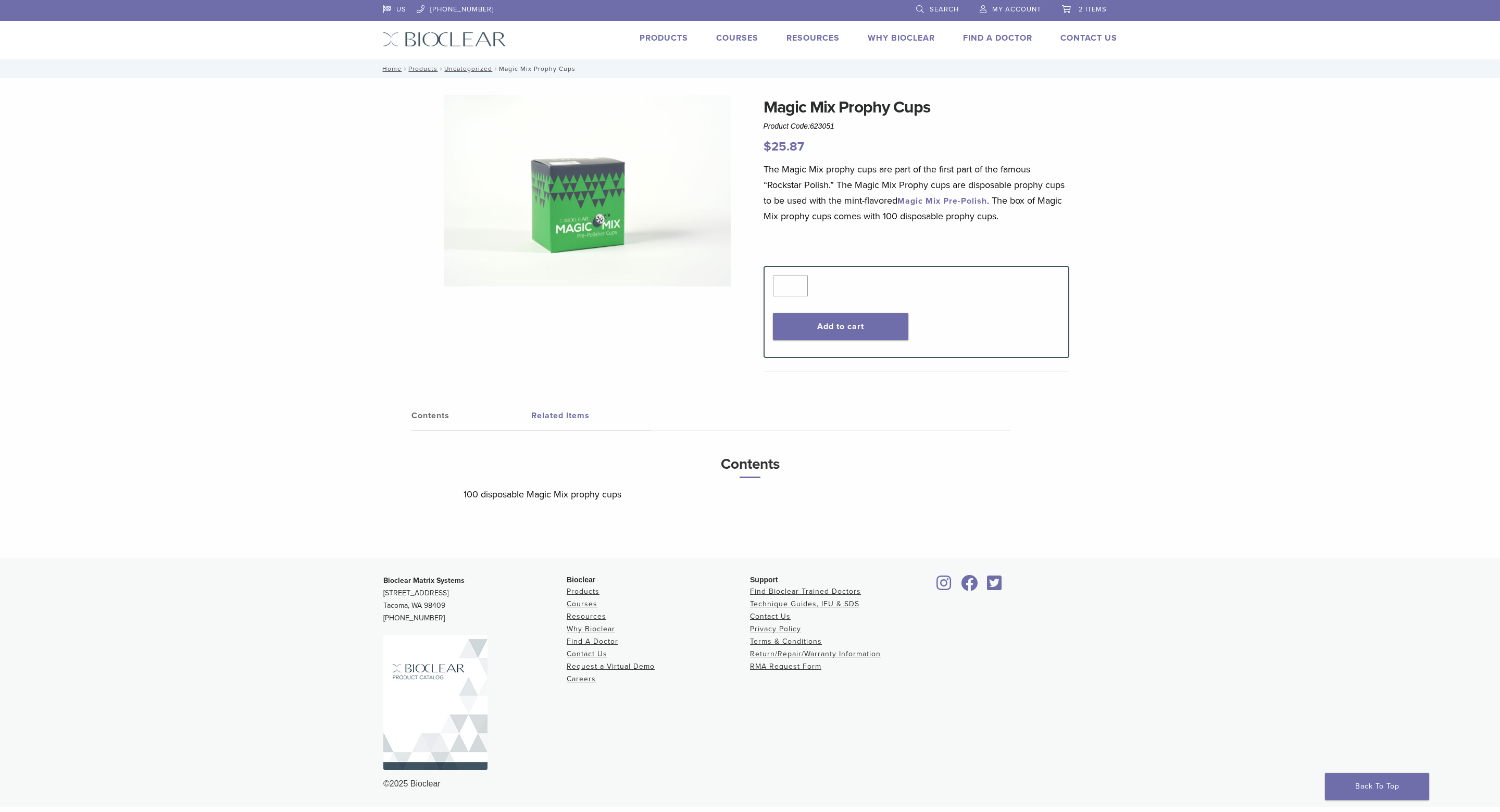
click at [1101, 9] on span "2 items" at bounding box center [1092, 9] width 28 height 8
click at [1090, 11] on span "2 items" at bounding box center [1092, 9] width 28 height 8
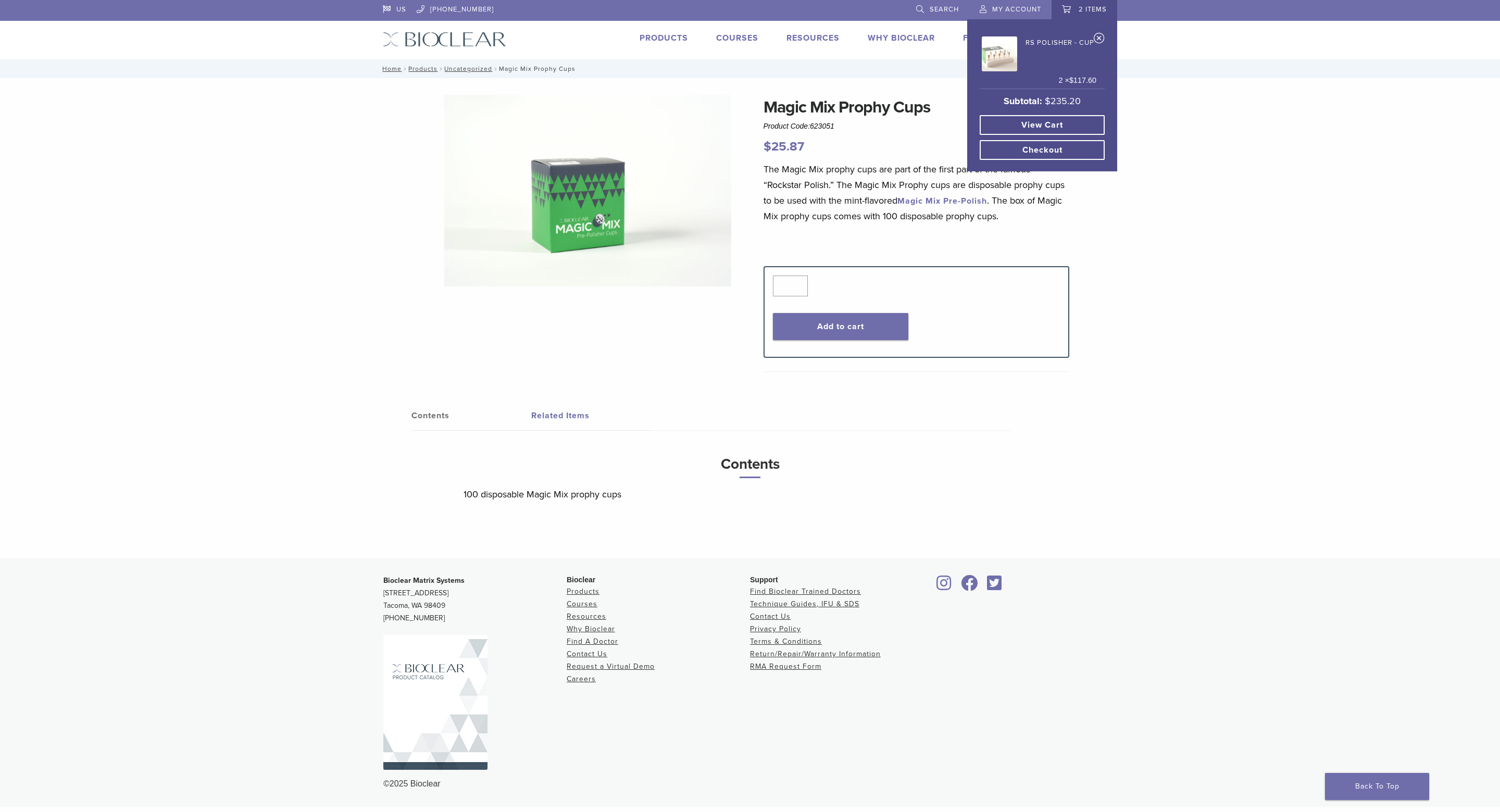
click at [1061, 123] on link "View cart" at bounding box center [1042, 125] width 125 height 20
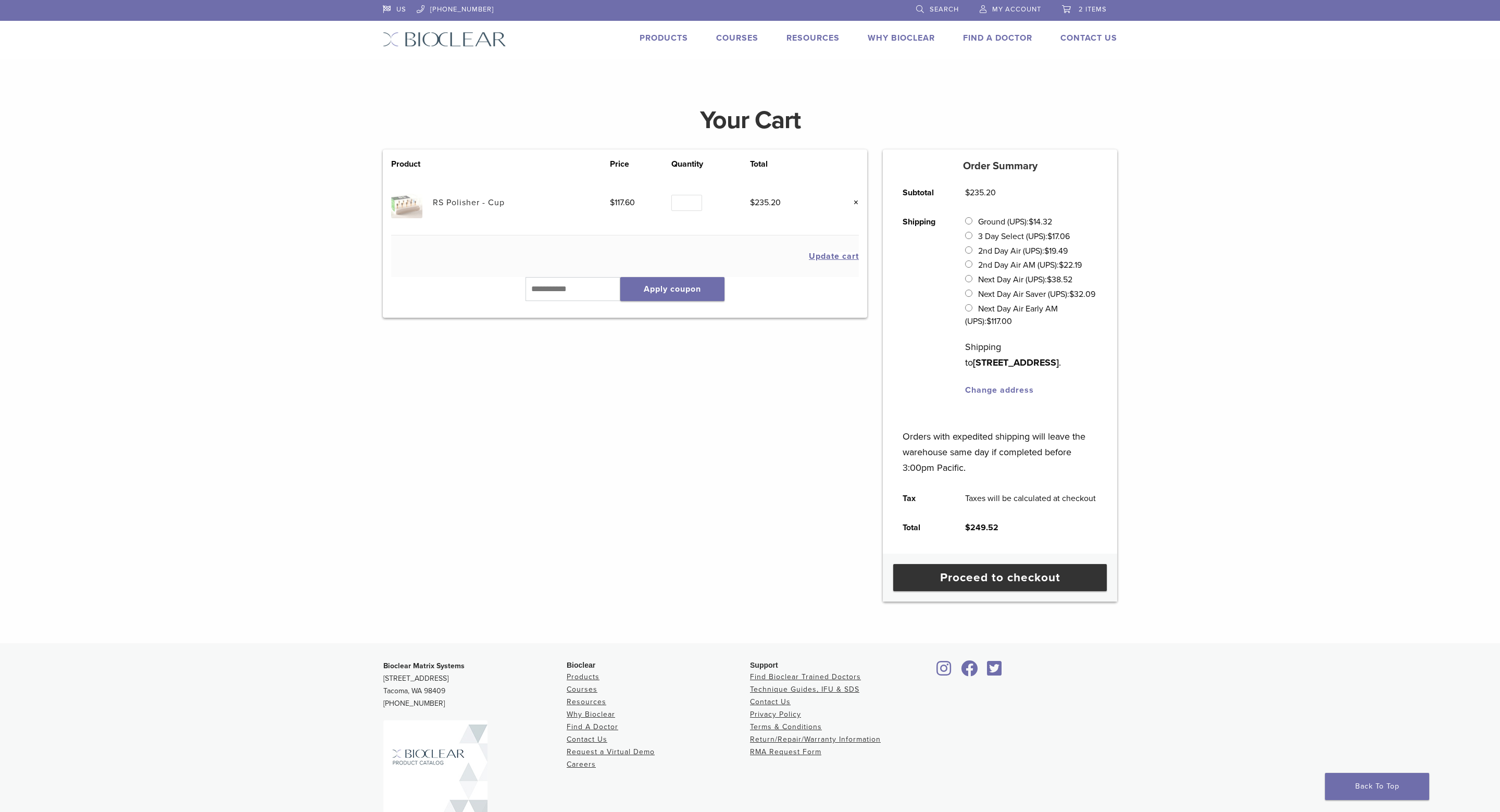
type input "*"
click at [695, 204] on input "*" at bounding box center [686, 203] width 30 height 17
click at [824, 257] on button "Update cart" at bounding box center [834, 256] width 50 height 8
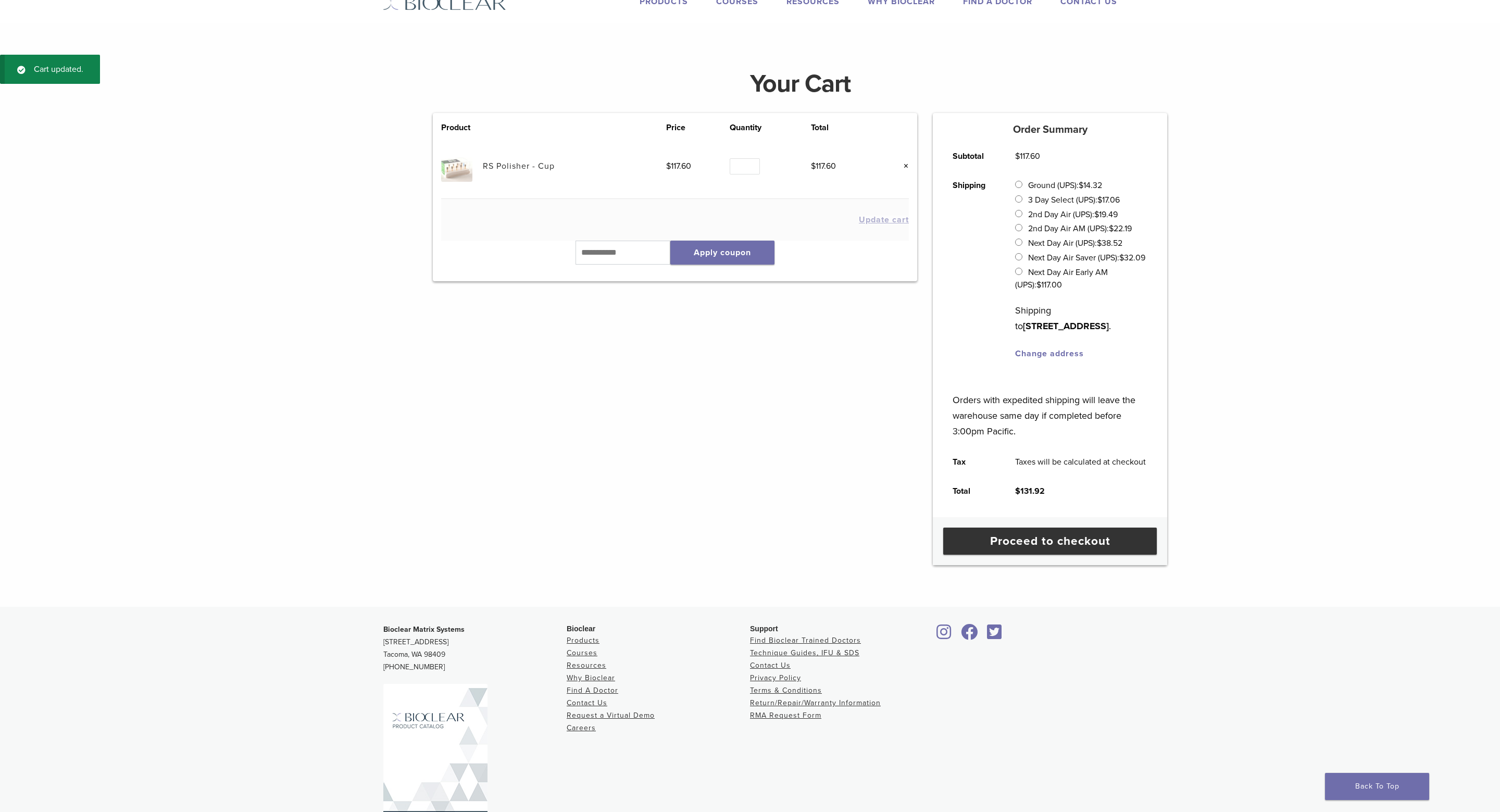
scroll to position [38, 0]
click at [1056, 553] on link "Proceed to checkout" at bounding box center [1050, 540] width 214 height 27
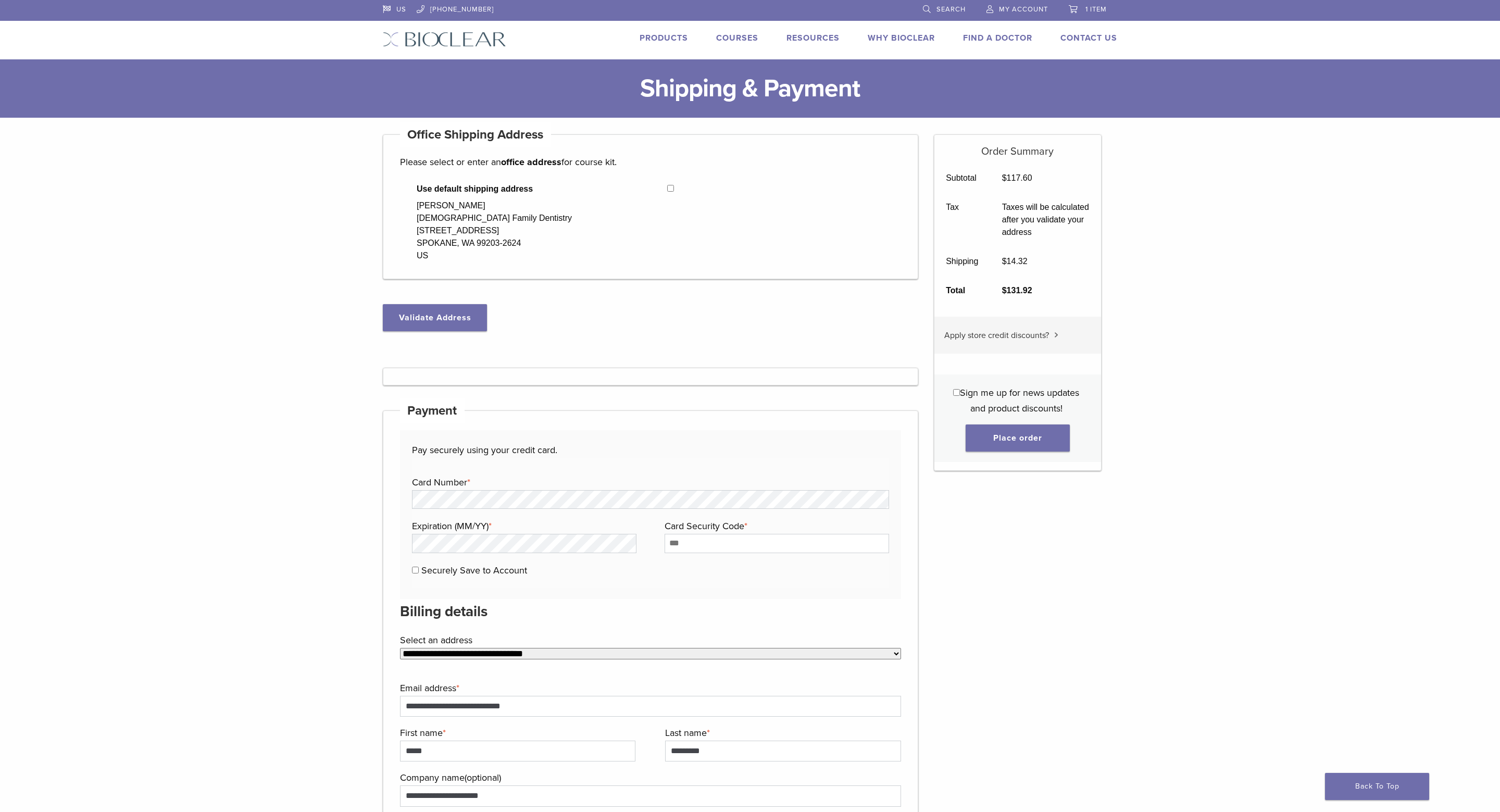
select select "**"
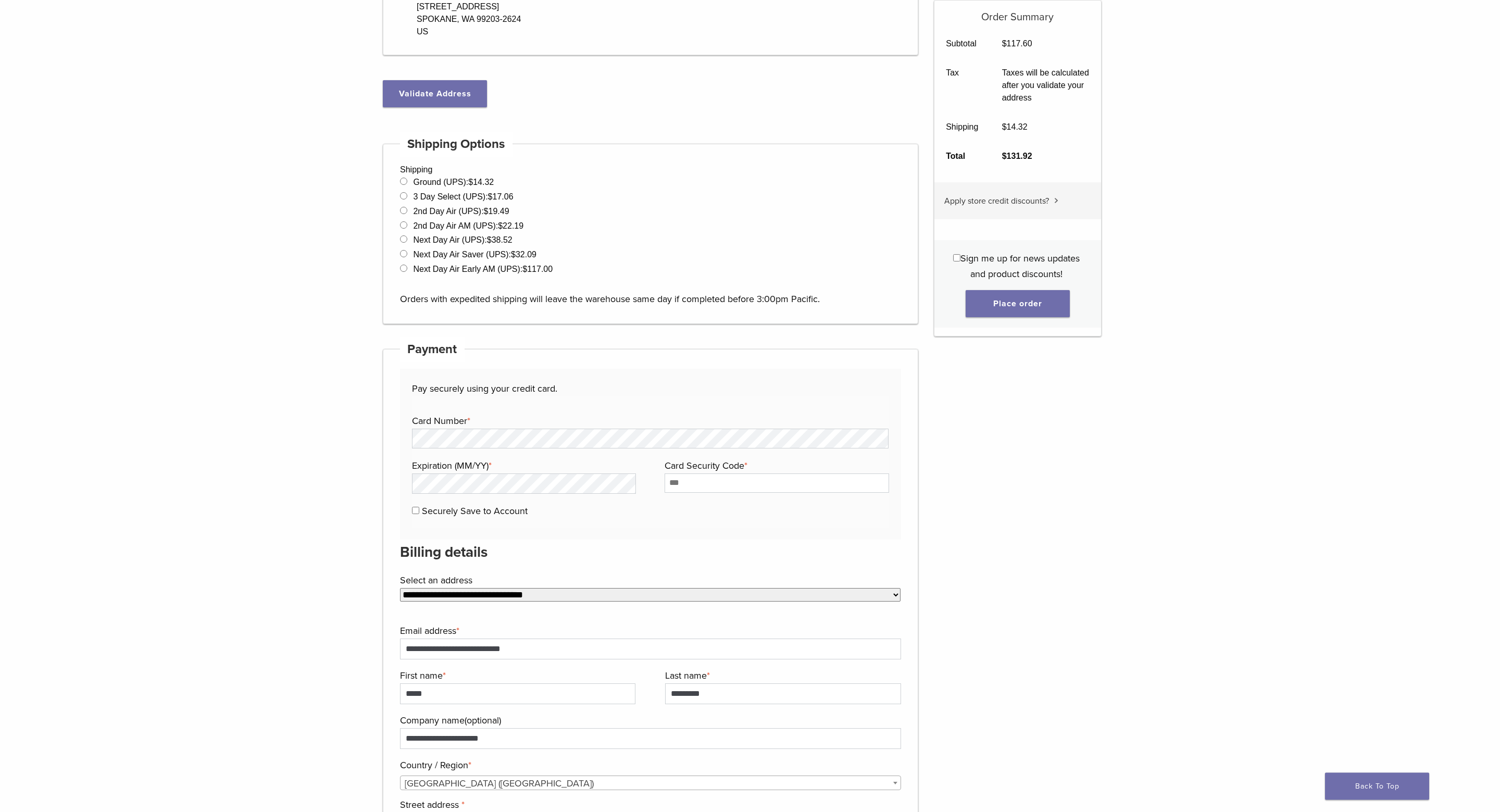
scroll to position [225, 0]
click at [757, 480] on input "Card Security Code *" at bounding box center [776, 481] width 224 height 19
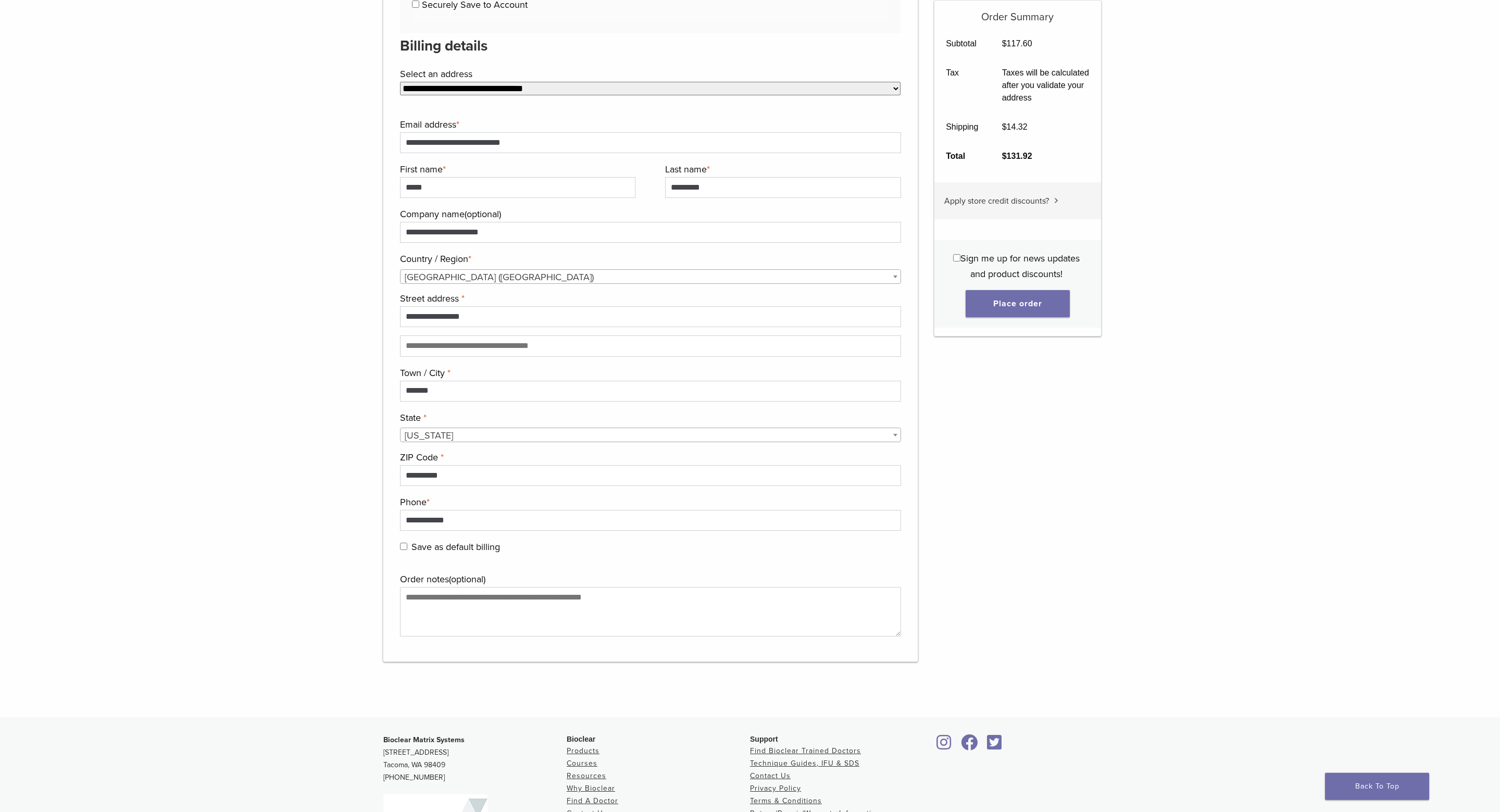
scroll to position [731, 0]
type input "***"
click at [1044, 305] on button "Place order" at bounding box center [1018, 304] width 104 height 27
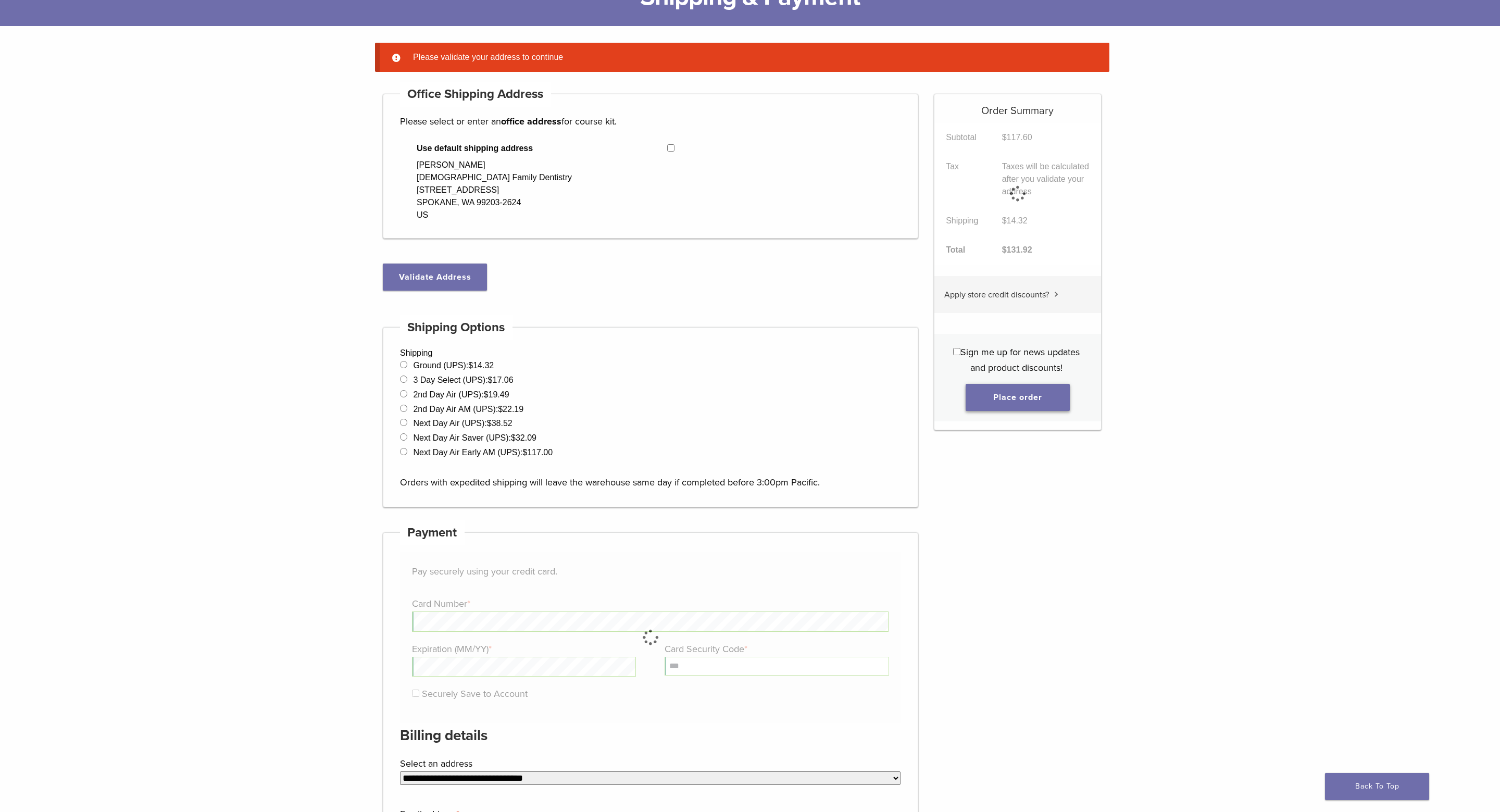
scroll to position [82, 0]
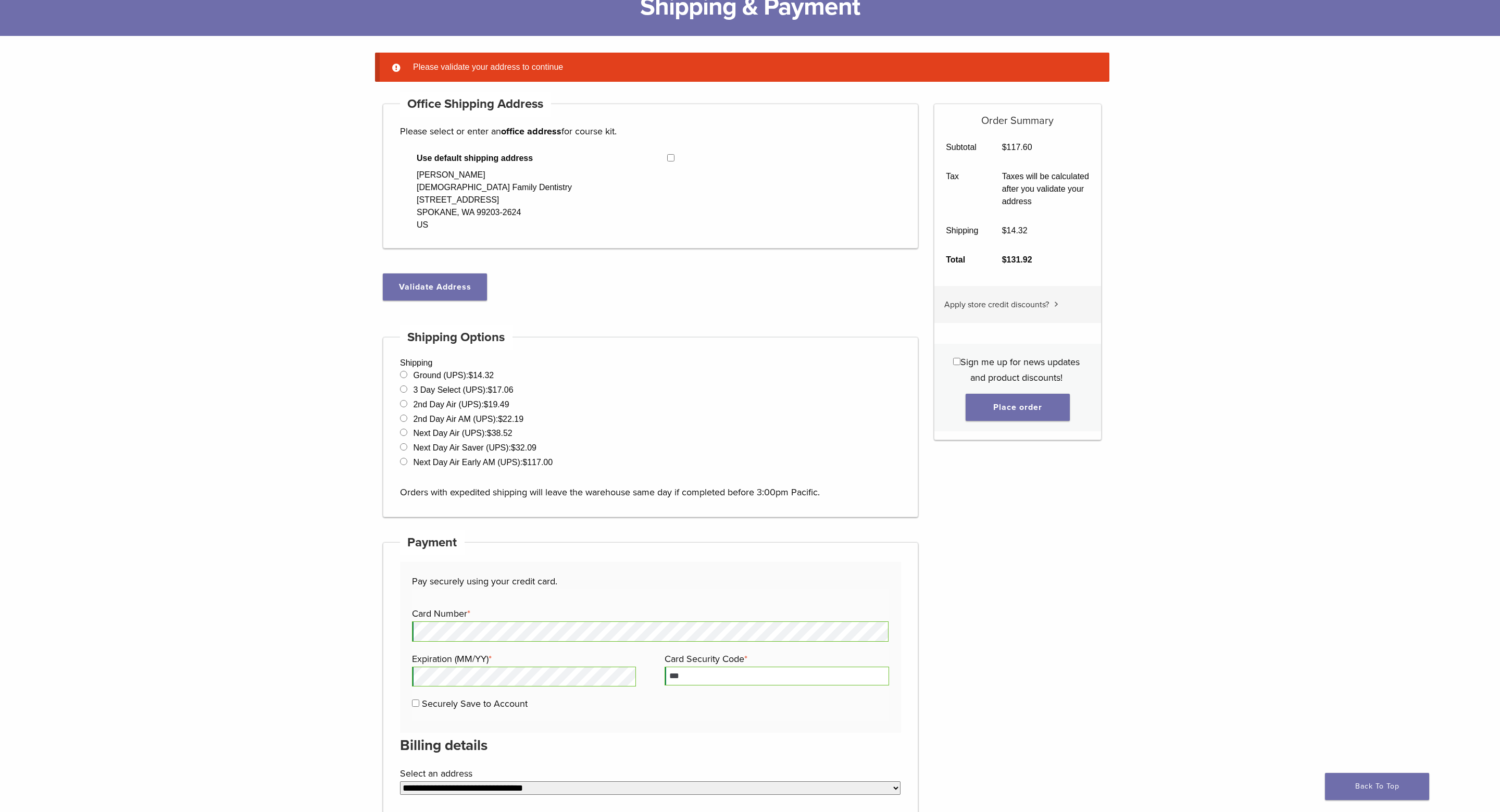
click at [1242, 230] on main "**********" at bounding box center [750, 726] width 1500 height 1381
click at [435, 285] on button "Validate Address" at bounding box center [435, 287] width 104 height 27
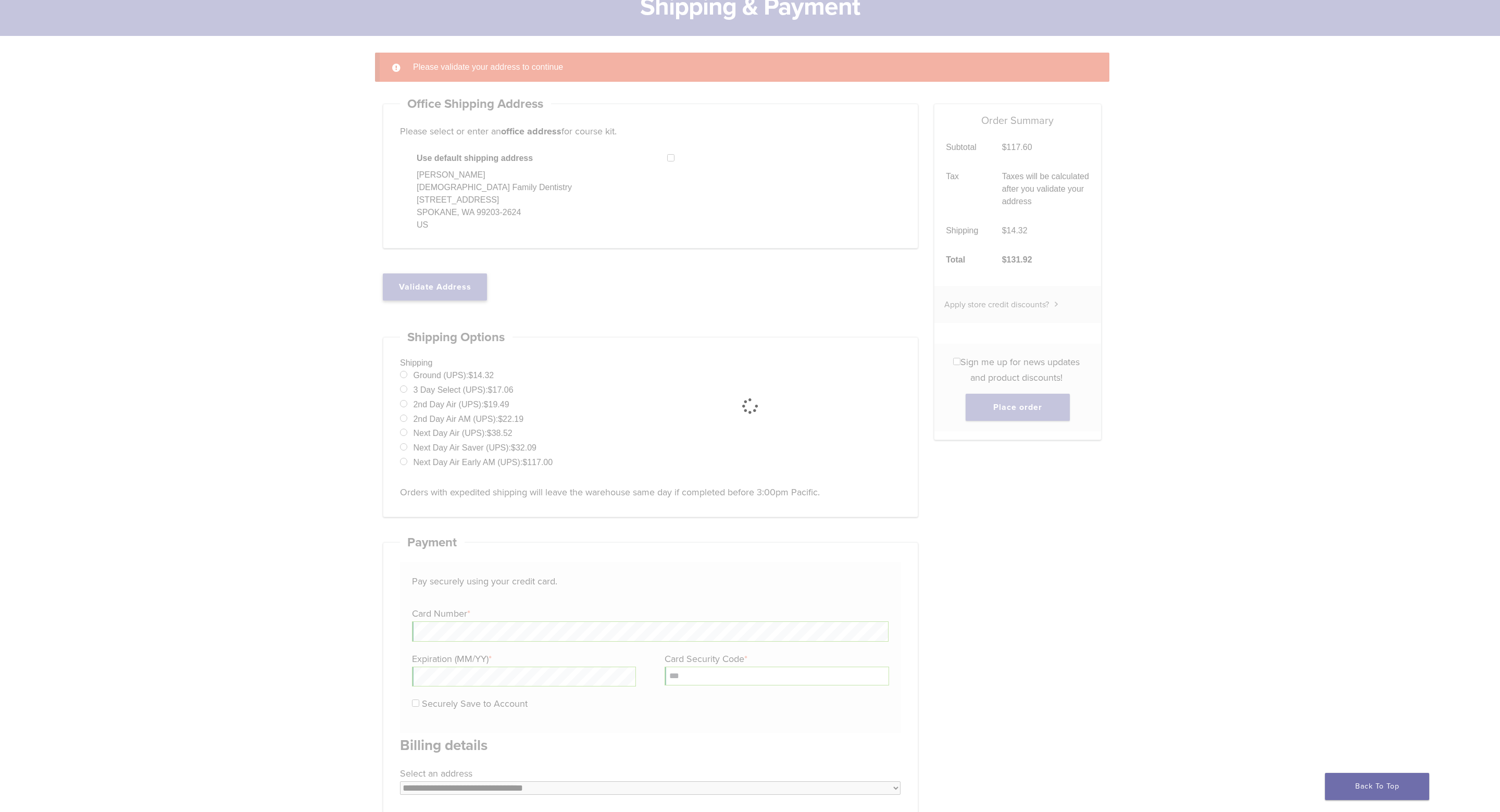
select select "**"
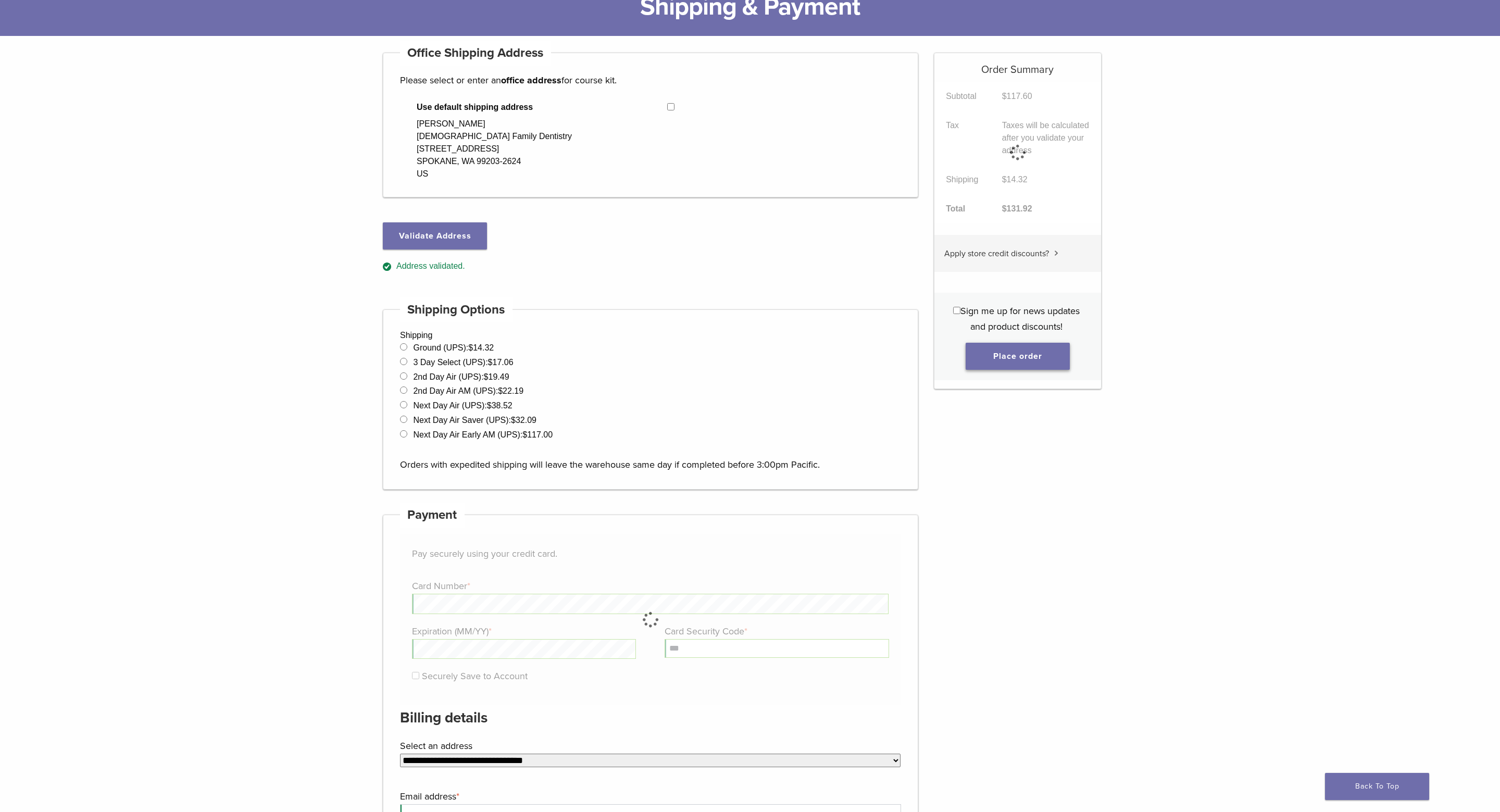
click at [1038, 346] on button "Place order" at bounding box center [1018, 356] width 104 height 27
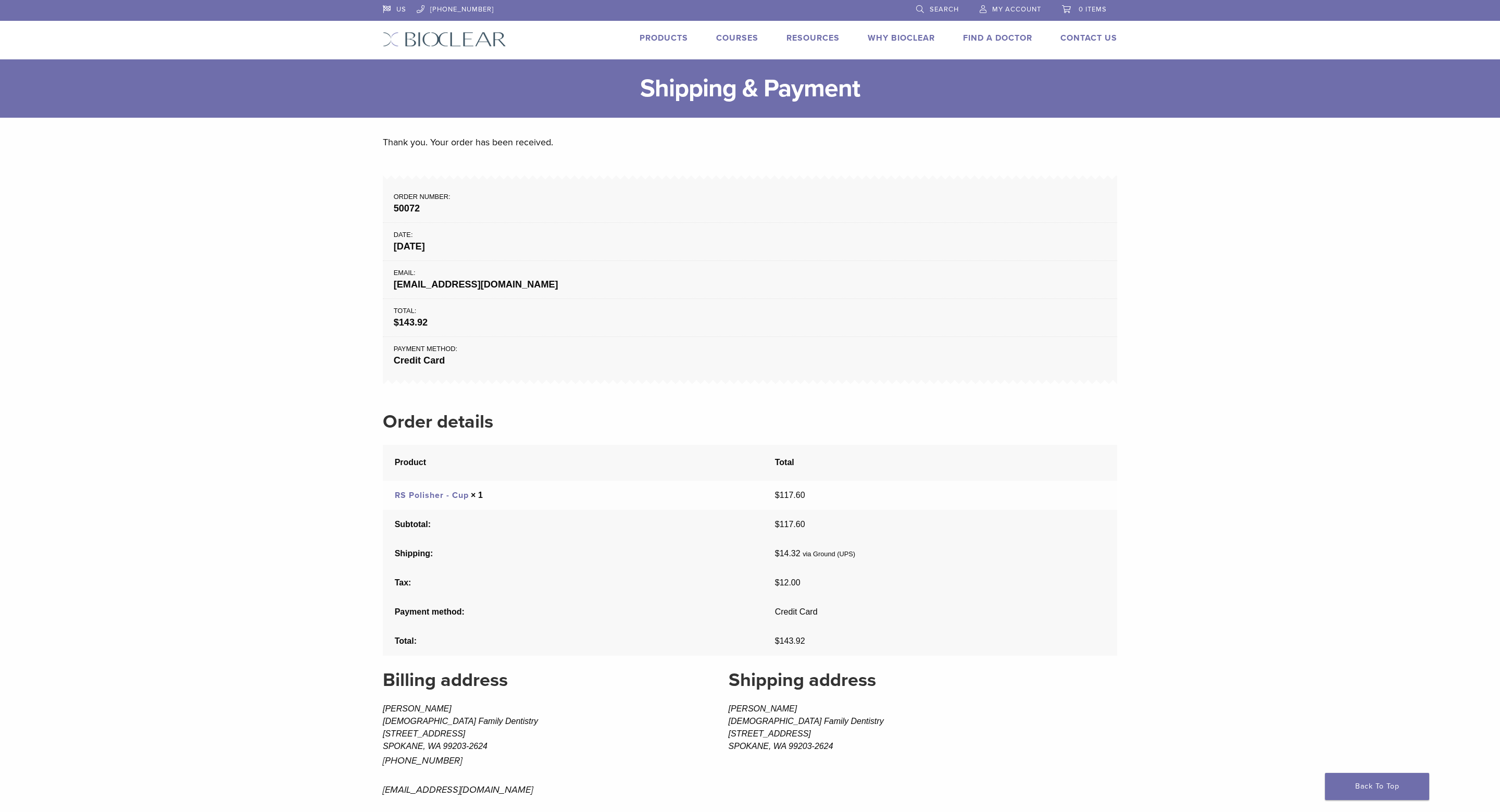
click at [661, 42] on link "Products" at bounding box center [664, 38] width 49 height 11
click at [532, 47] on div "Products Courses Resources Expand child menu Technique Guides, IFU, & SDS Why B…" at bounding box center [819, 39] width 627 height 15
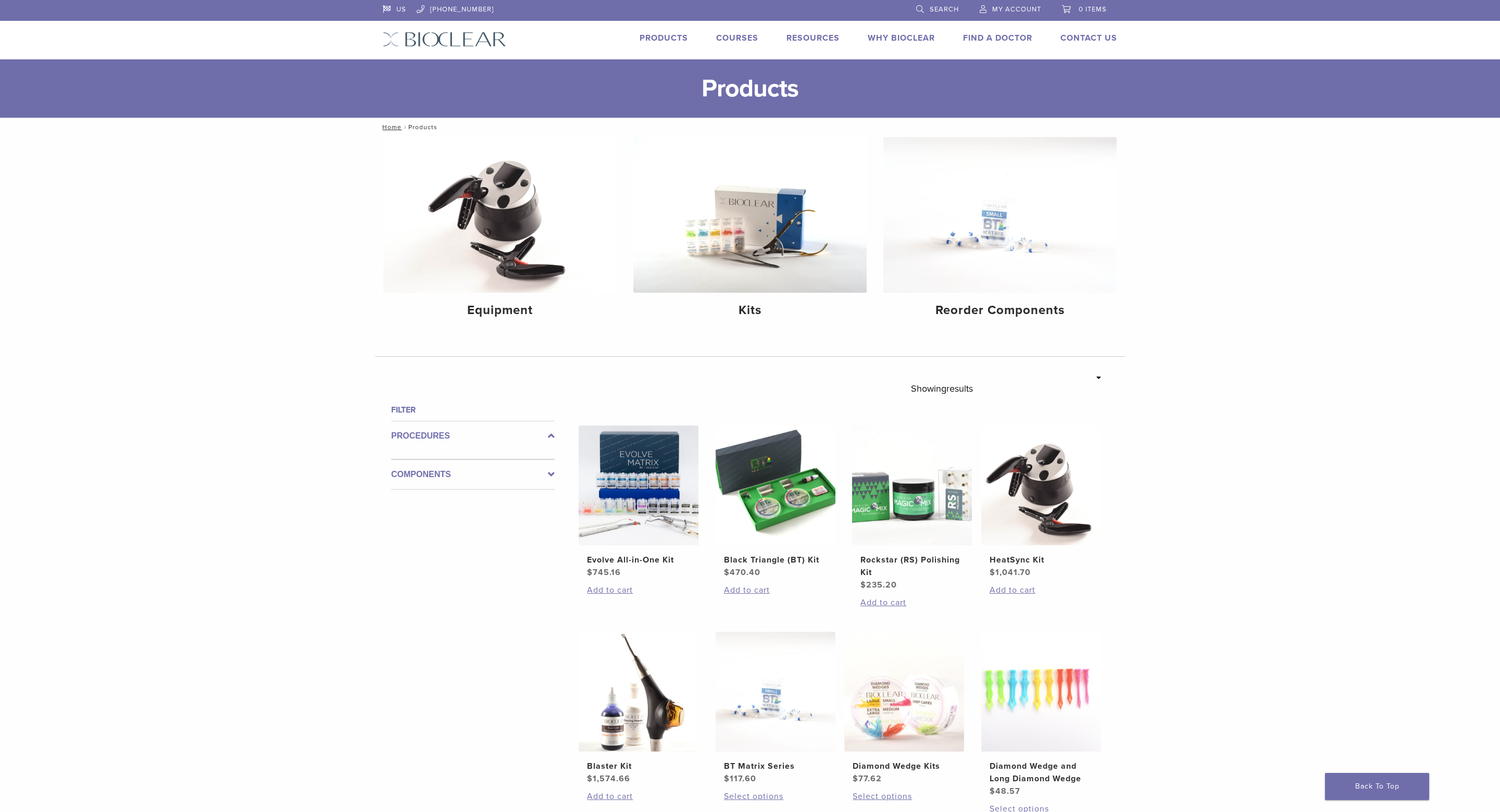
drag, startPoint x: 378, startPoint y: 36, endPoint x: 486, endPoint y: 59, distance: 110.4
click at [486, 59] on div "US [PHONE_NUMBER] Search My Account 0 items Cart No products in the cart. Back …" at bounding box center [750, 29] width 750 height 59
click at [494, 35] on img at bounding box center [444, 39] width 123 height 15
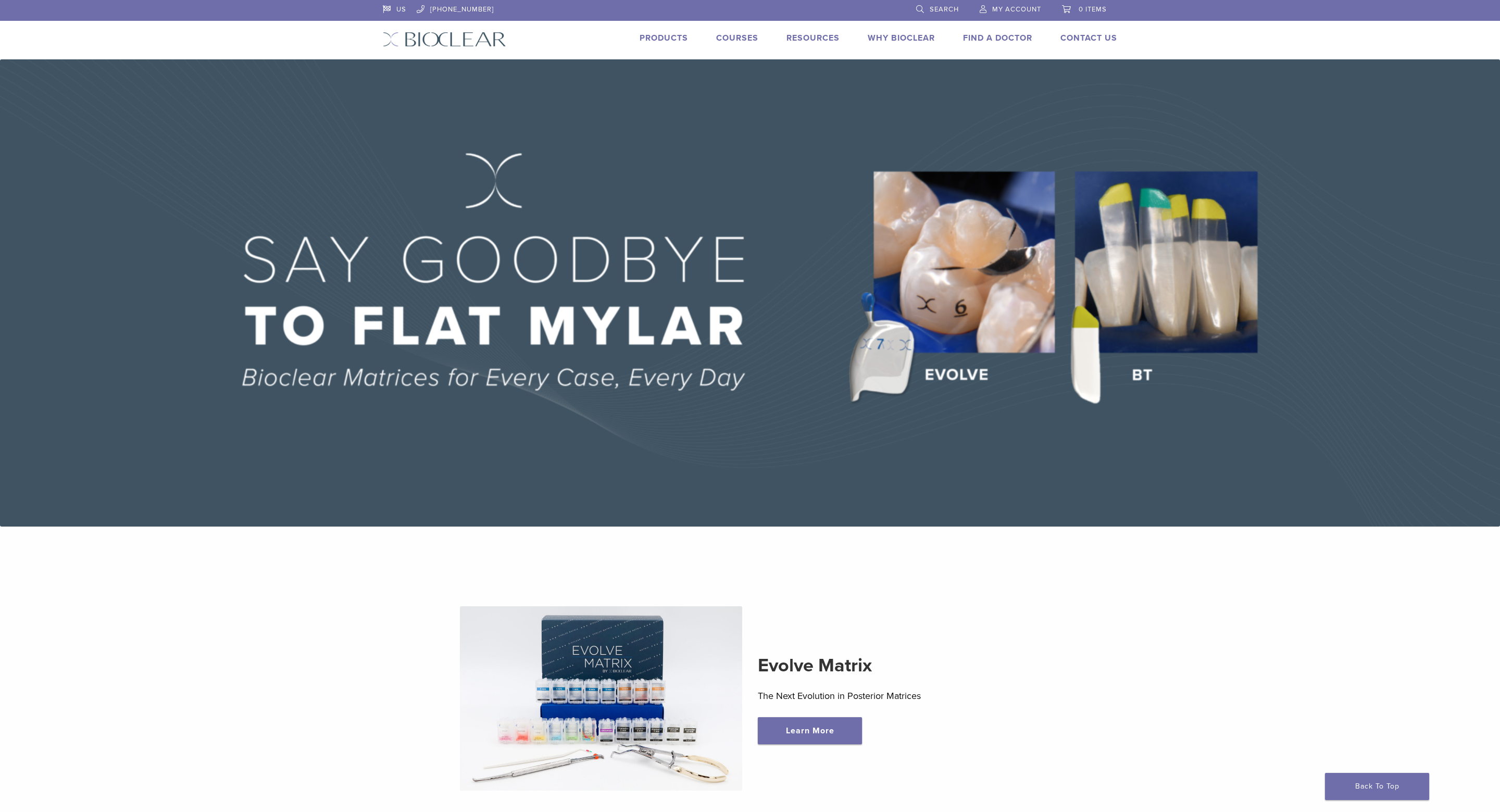
drag, startPoint x: 361, startPoint y: 30, endPoint x: 487, endPoint y: 48, distance: 127.3
click at [487, 48] on header "US [PHONE_NUMBER] Search My Account 0 items Cart No products in the cart. Back …" at bounding box center [750, 29] width 1500 height 59
click at [435, 116] on img at bounding box center [750, 293] width 1500 height 467
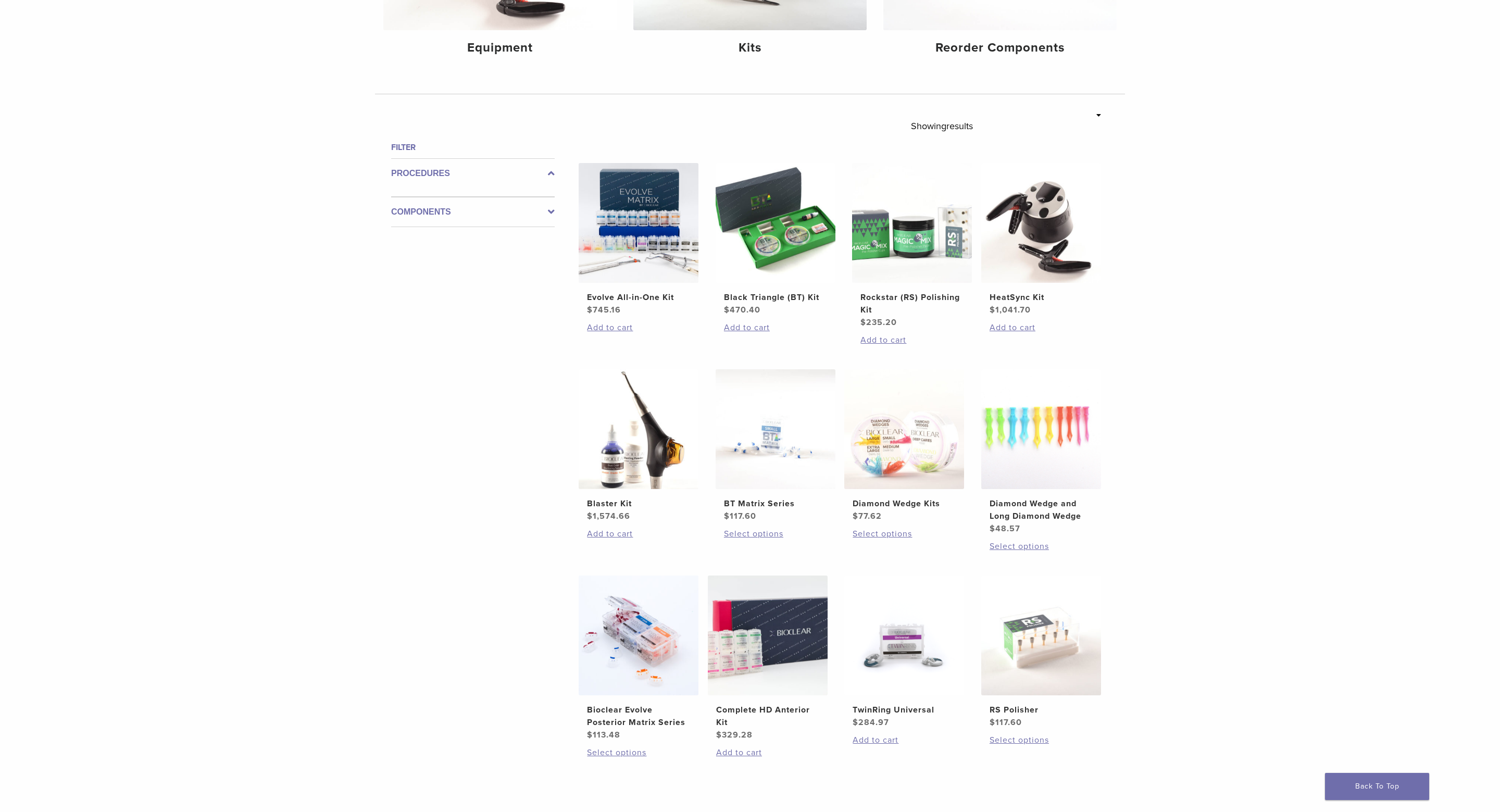
scroll to position [281, 0]
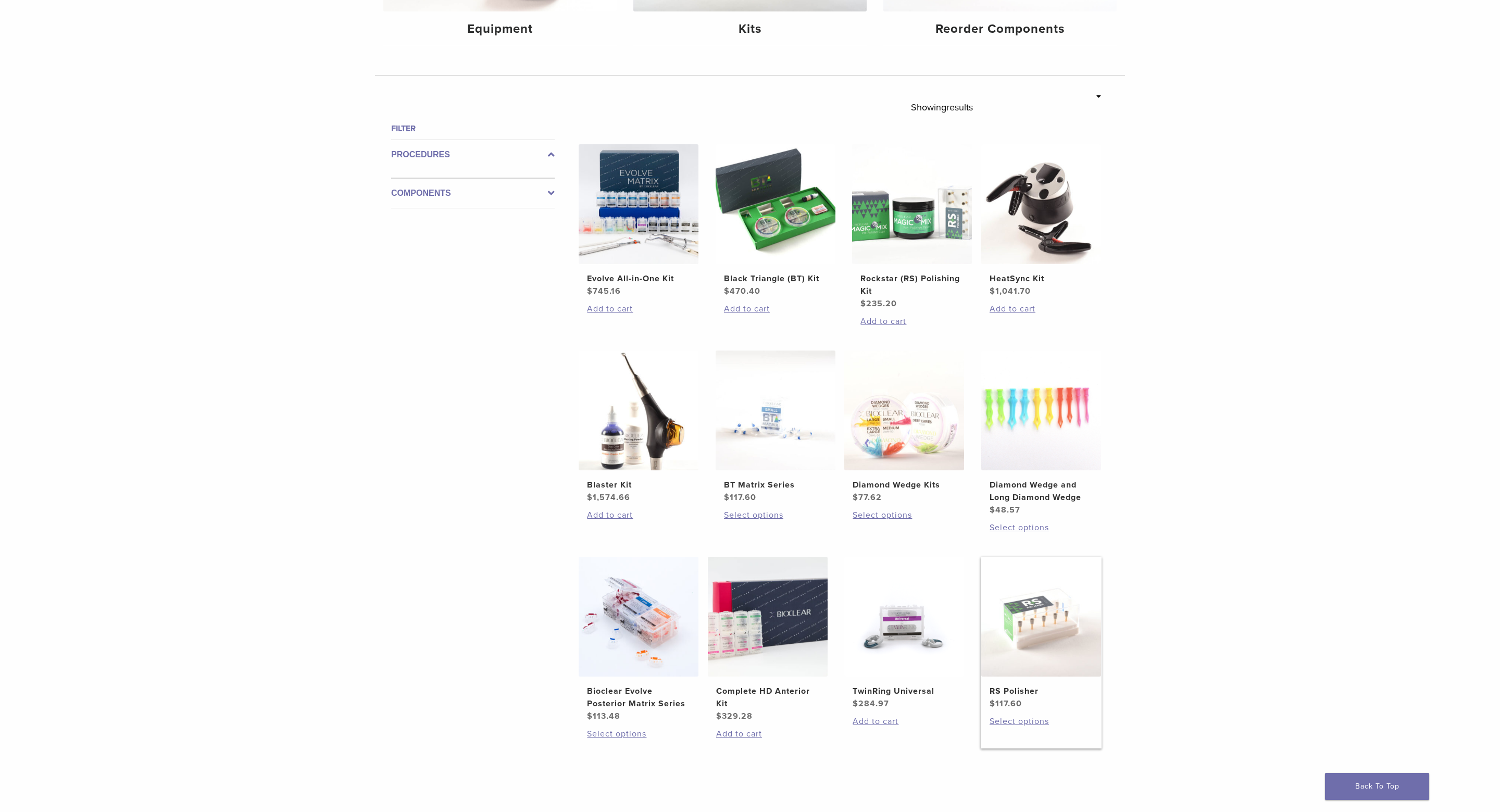
click at [1058, 634] on img at bounding box center [1041, 617] width 120 height 120
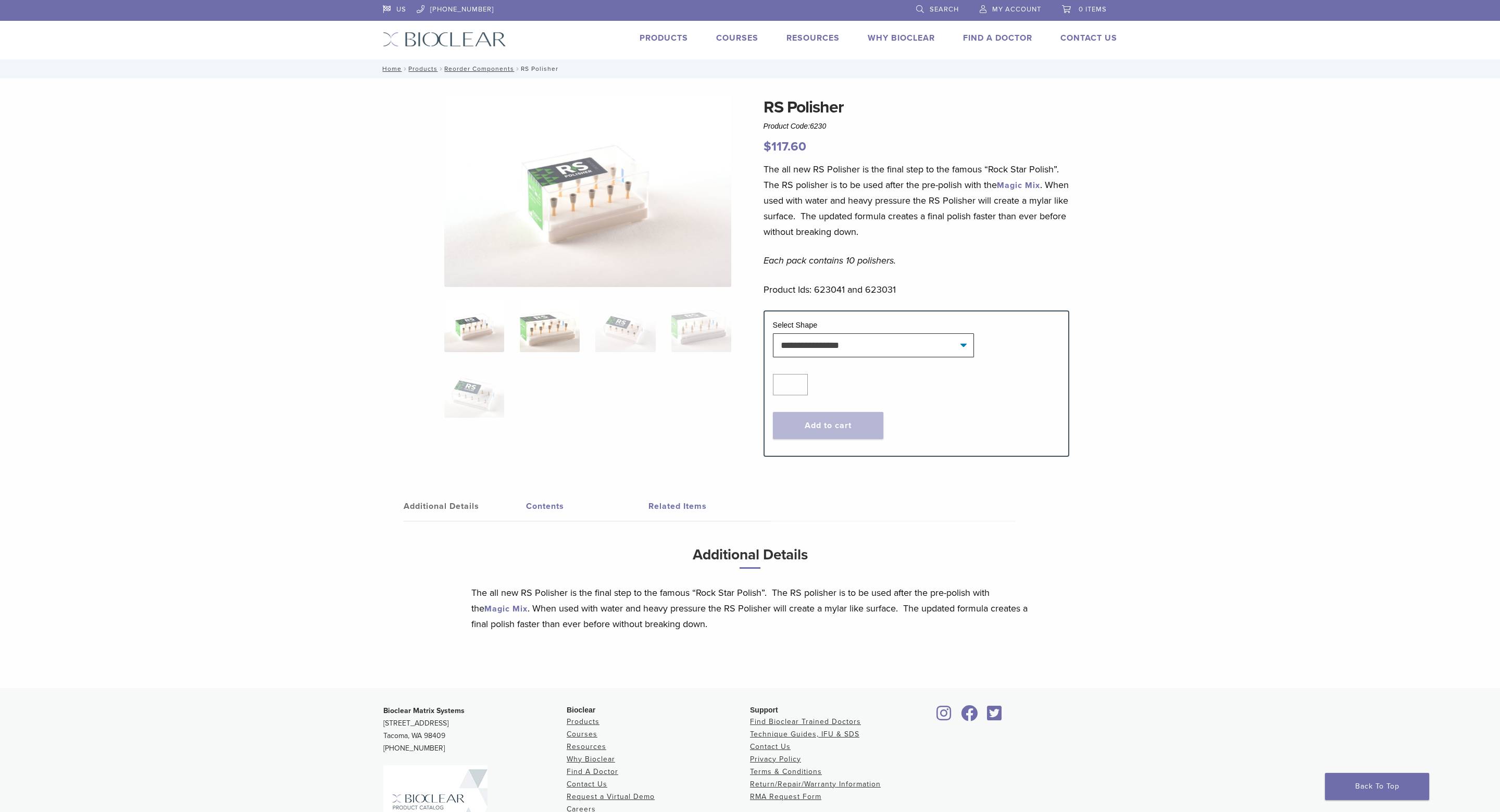
click at [559, 351] on img at bounding box center [550, 326] width 60 height 52
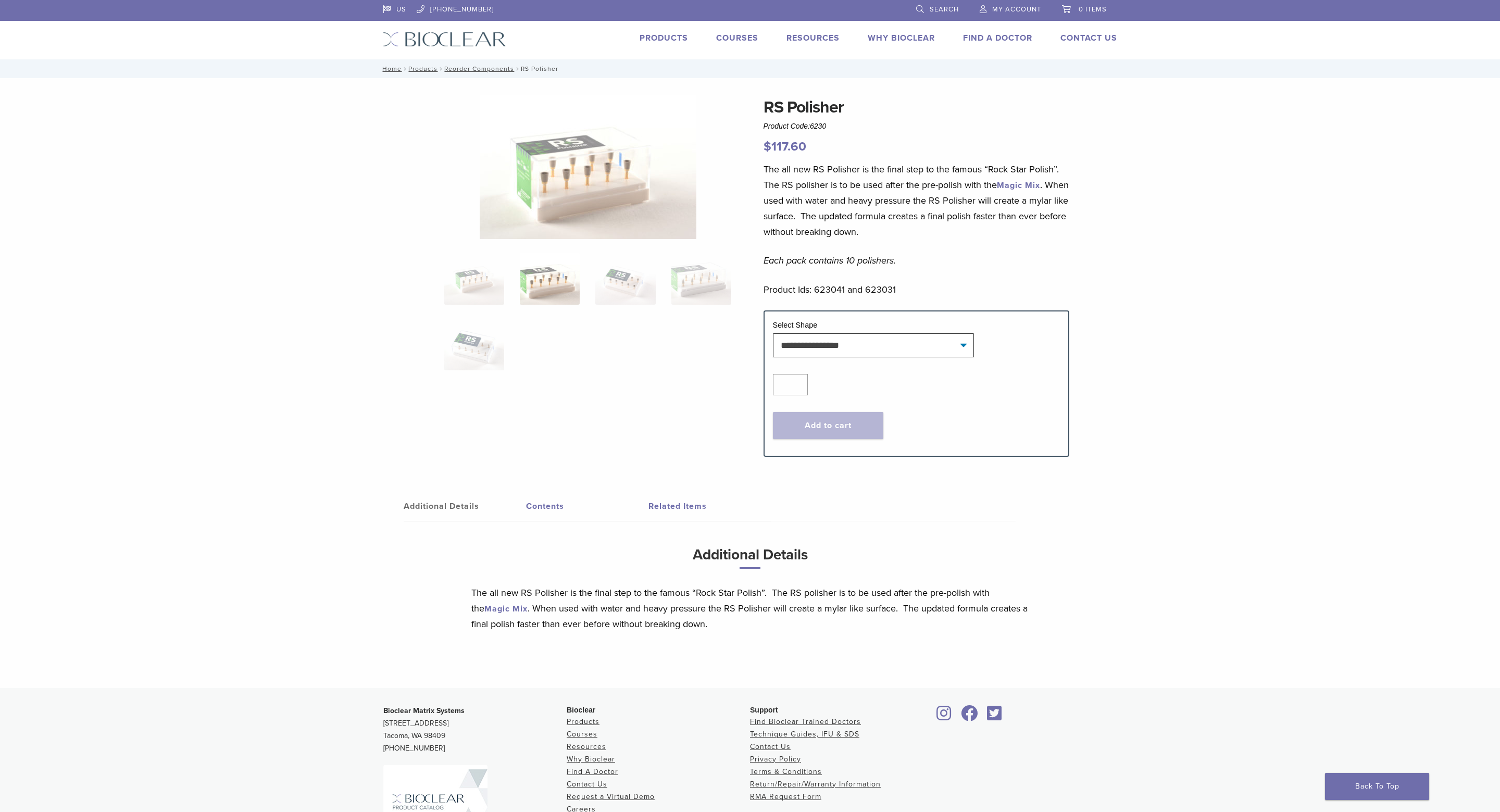
click at [640, 40] on link "Products" at bounding box center [664, 38] width 49 height 11
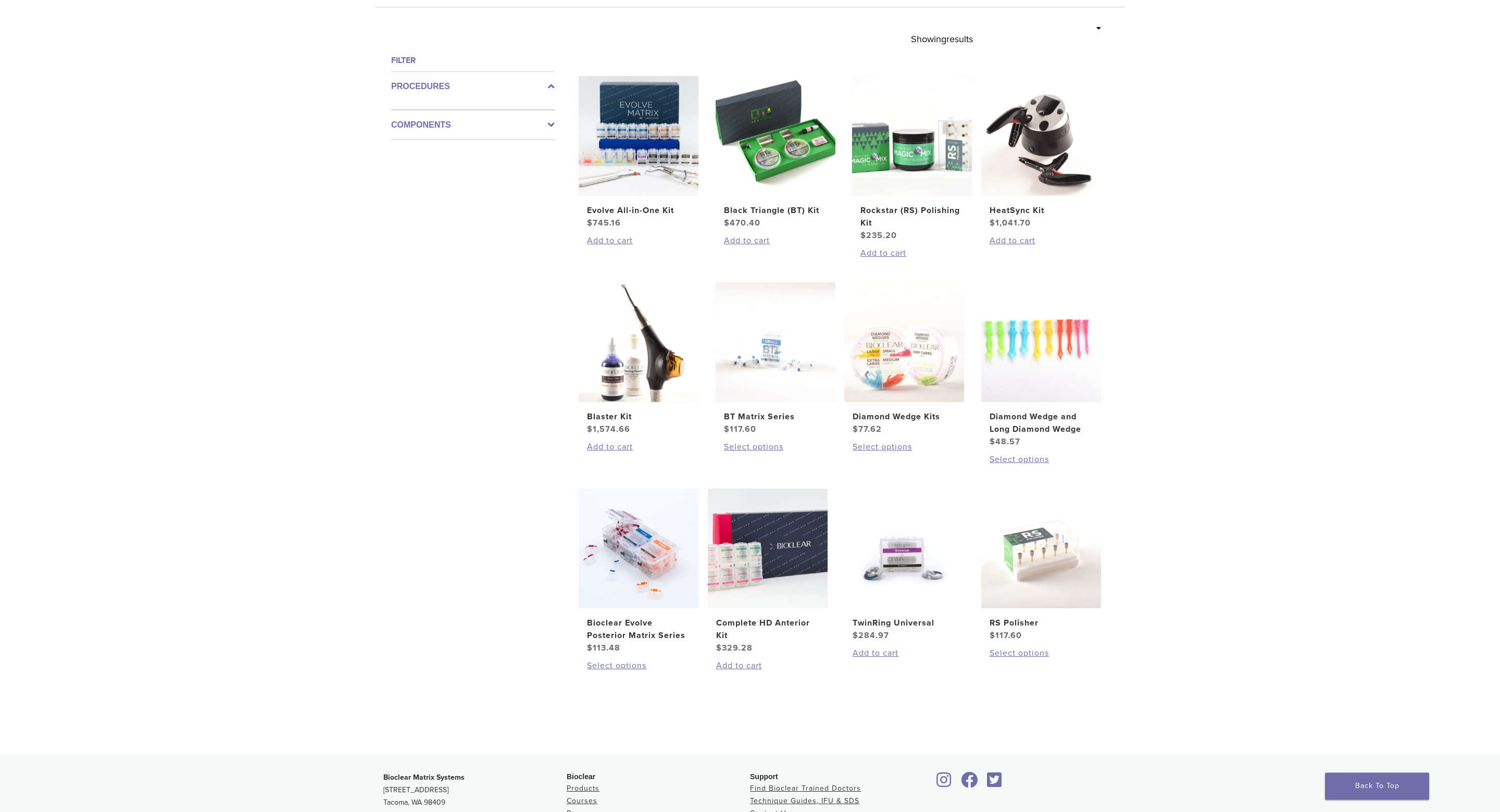
scroll to position [450, 0]
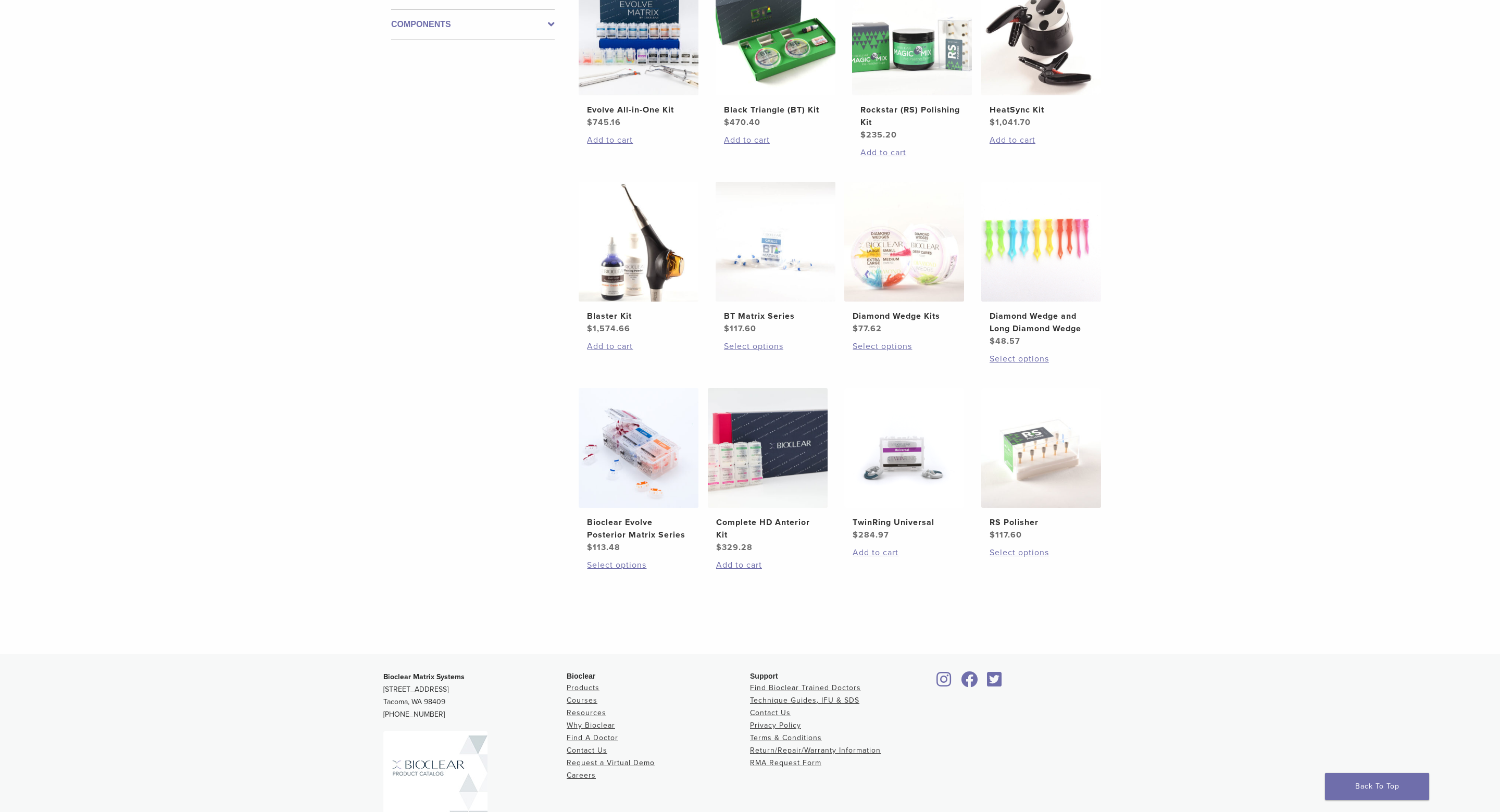
click at [1075, 665] on div "Bioclear Matrix Systems [STREET_ADDRESS] [PHONE_NUMBER] Bioclear Products Cours…" at bounding box center [750, 778] width 750 height 232
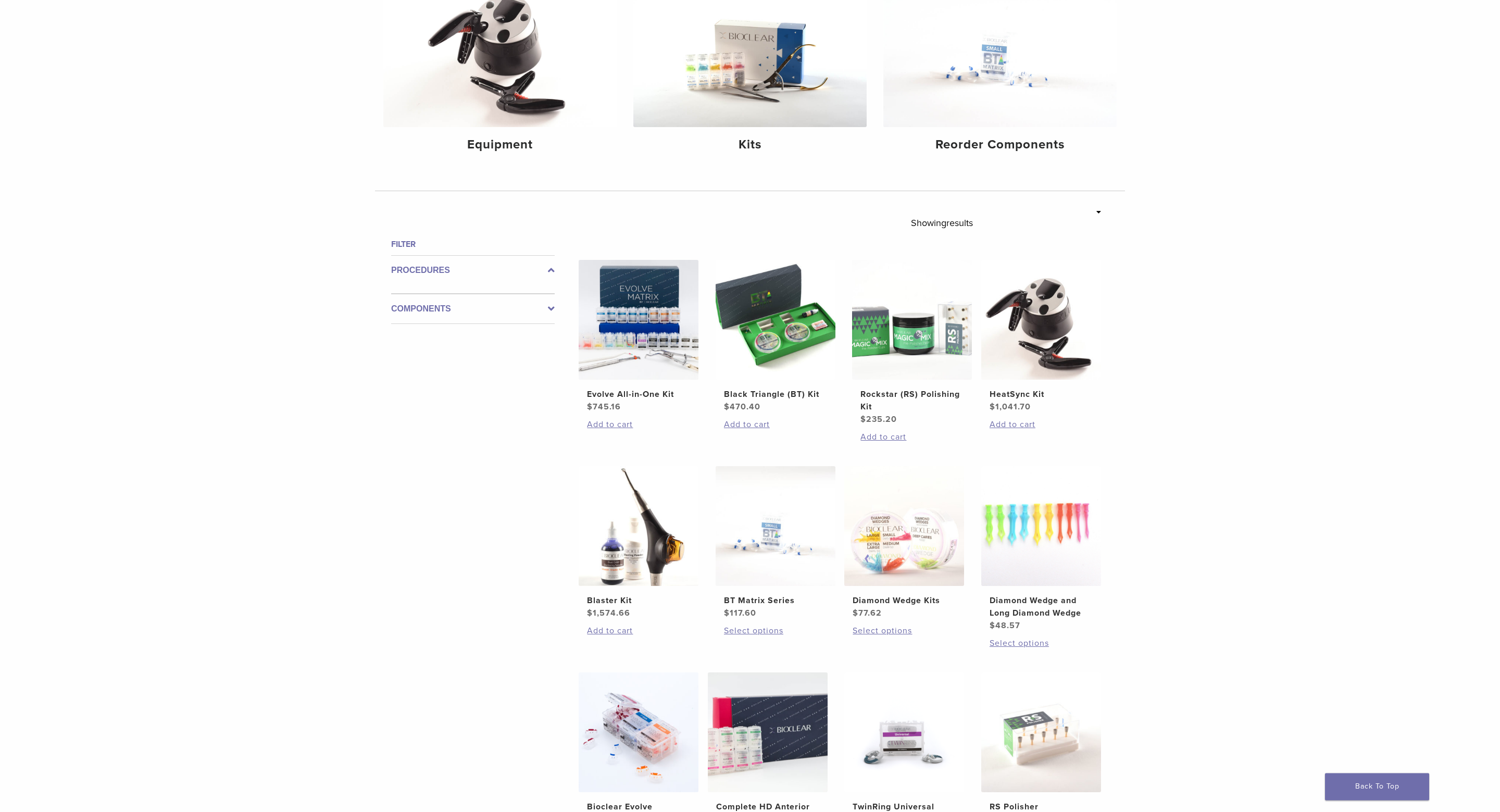
scroll to position [56, 0]
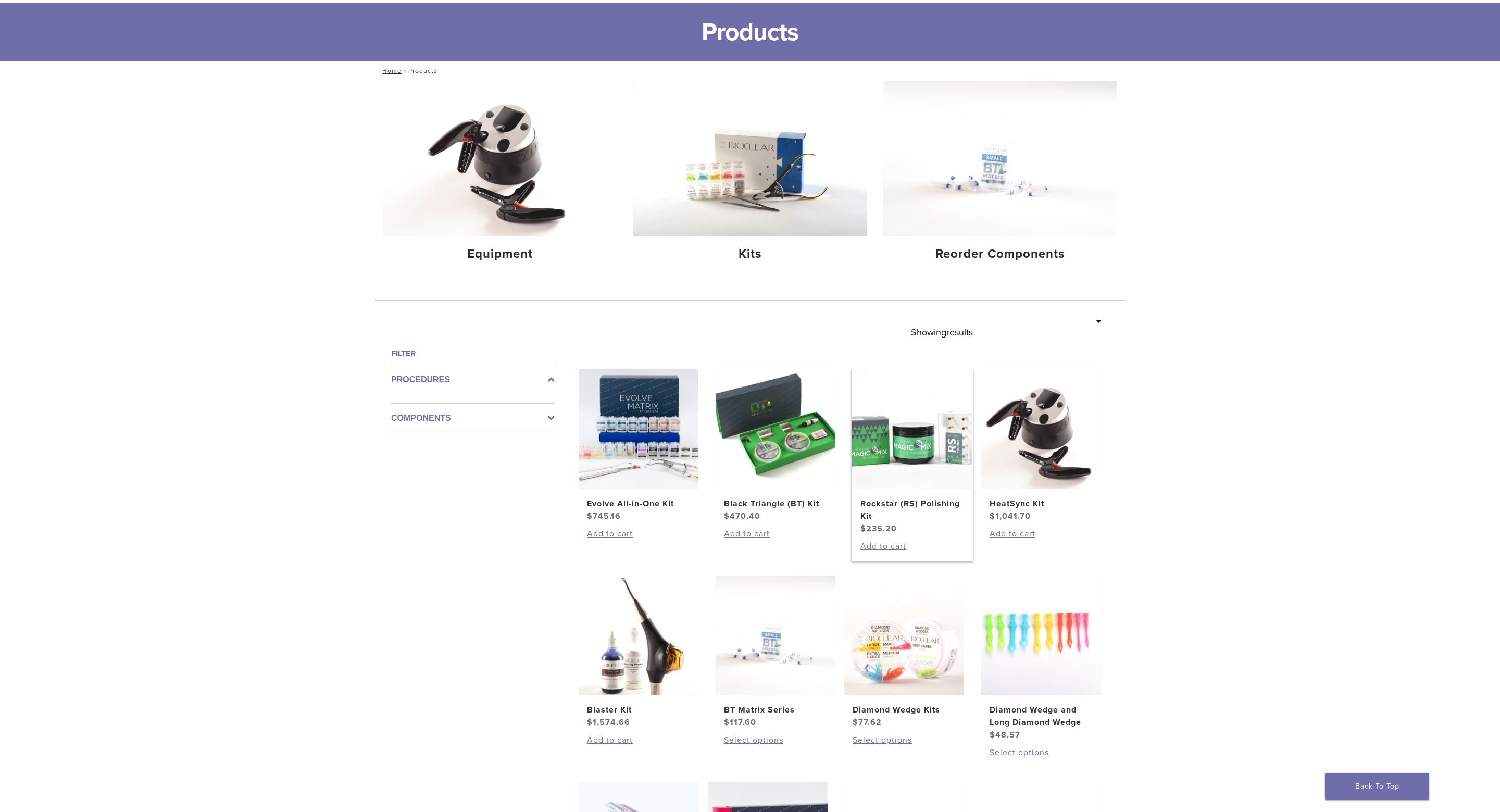
click at [908, 464] on img at bounding box center [912, 429] width 120 height 120
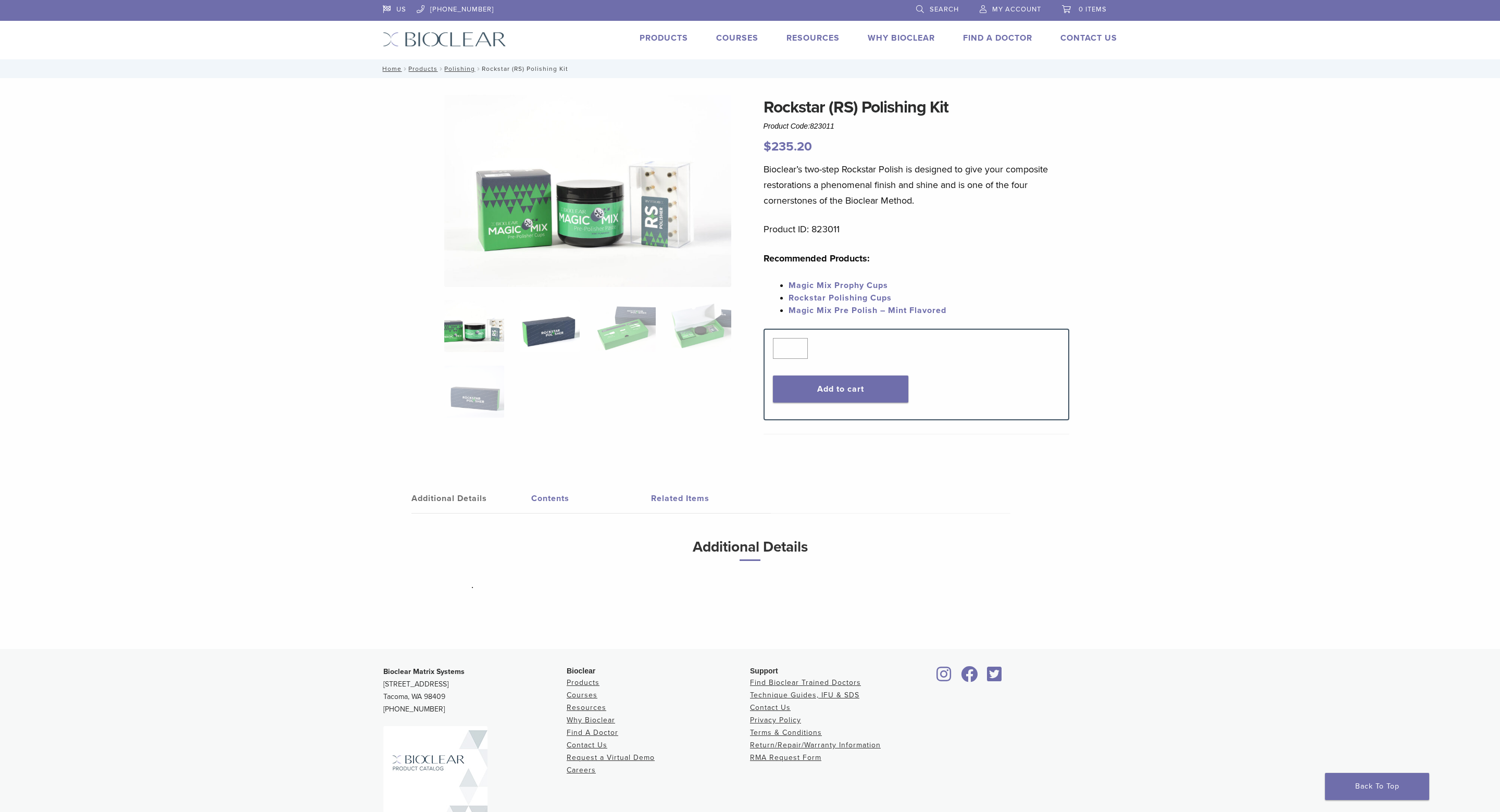
click at [541, 322] on img at bounding box center [550, 326] width 60 height 52
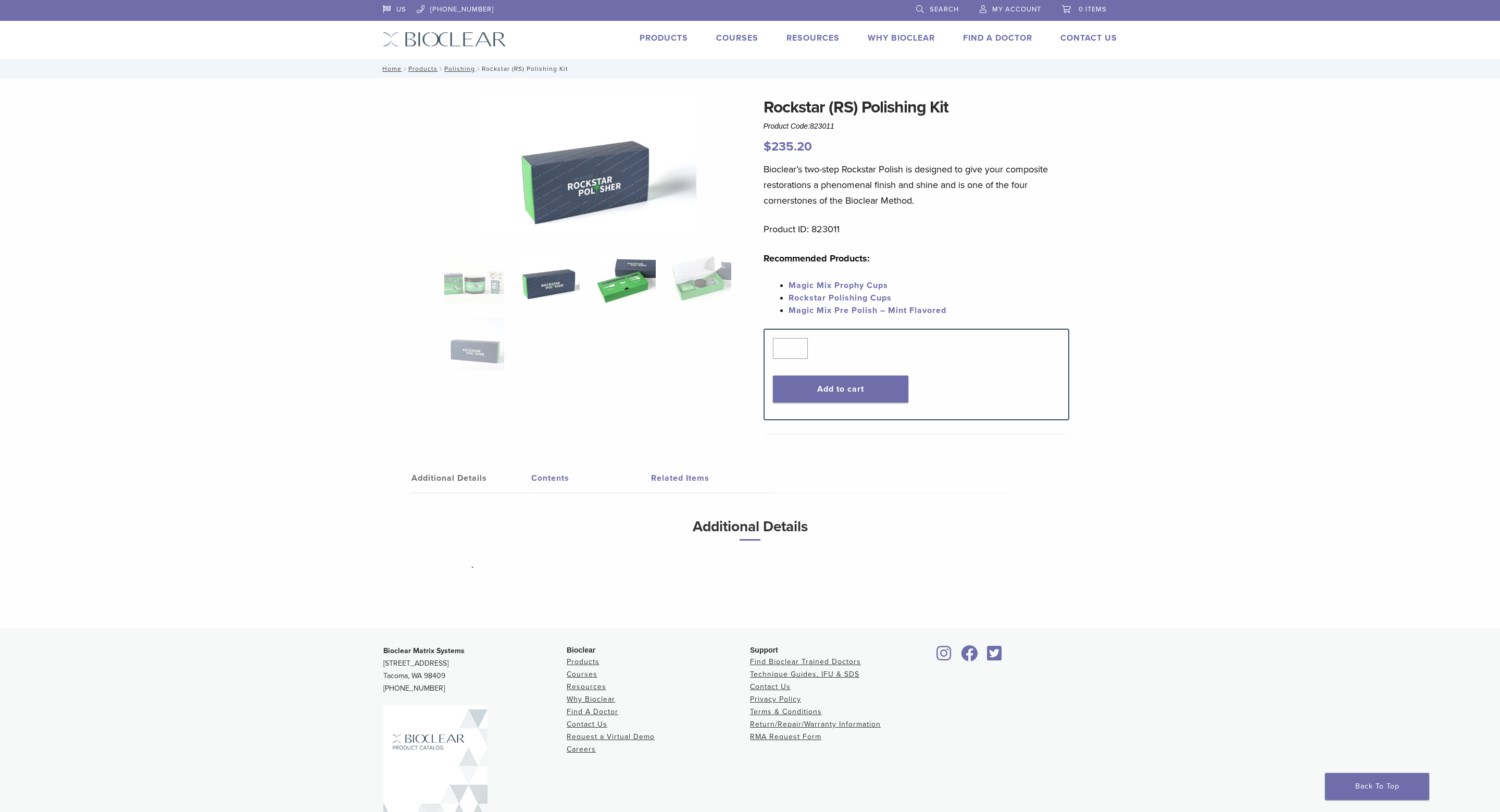
click at [622, 293] on img at bounding box center [625, 278] width 60 height 52
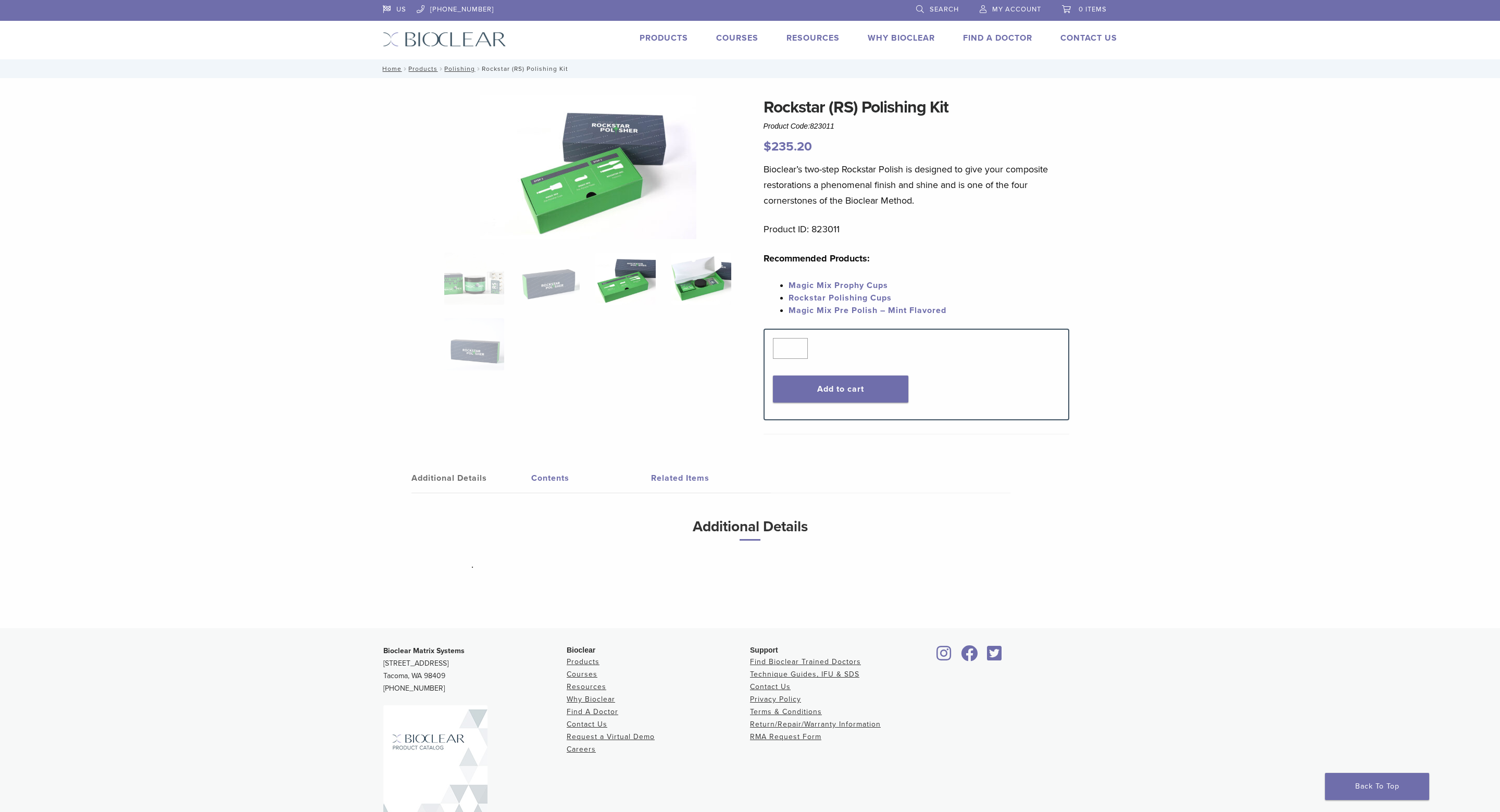
click at [703, 273] on img at bounding box center [701, 278] width 60 height 52
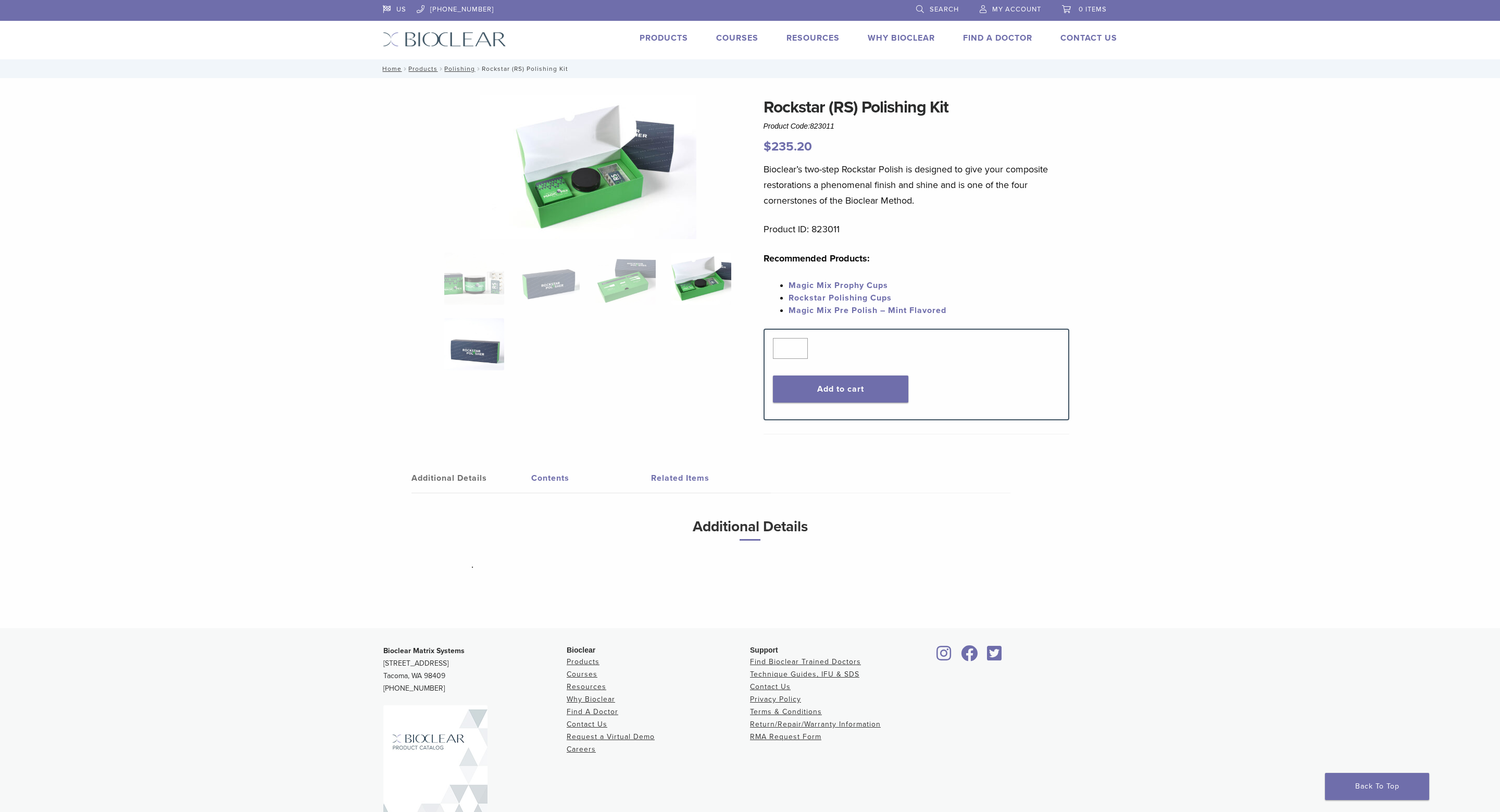
click at [468, 348] on img at bounding box center [474, 344] width 60 height 52
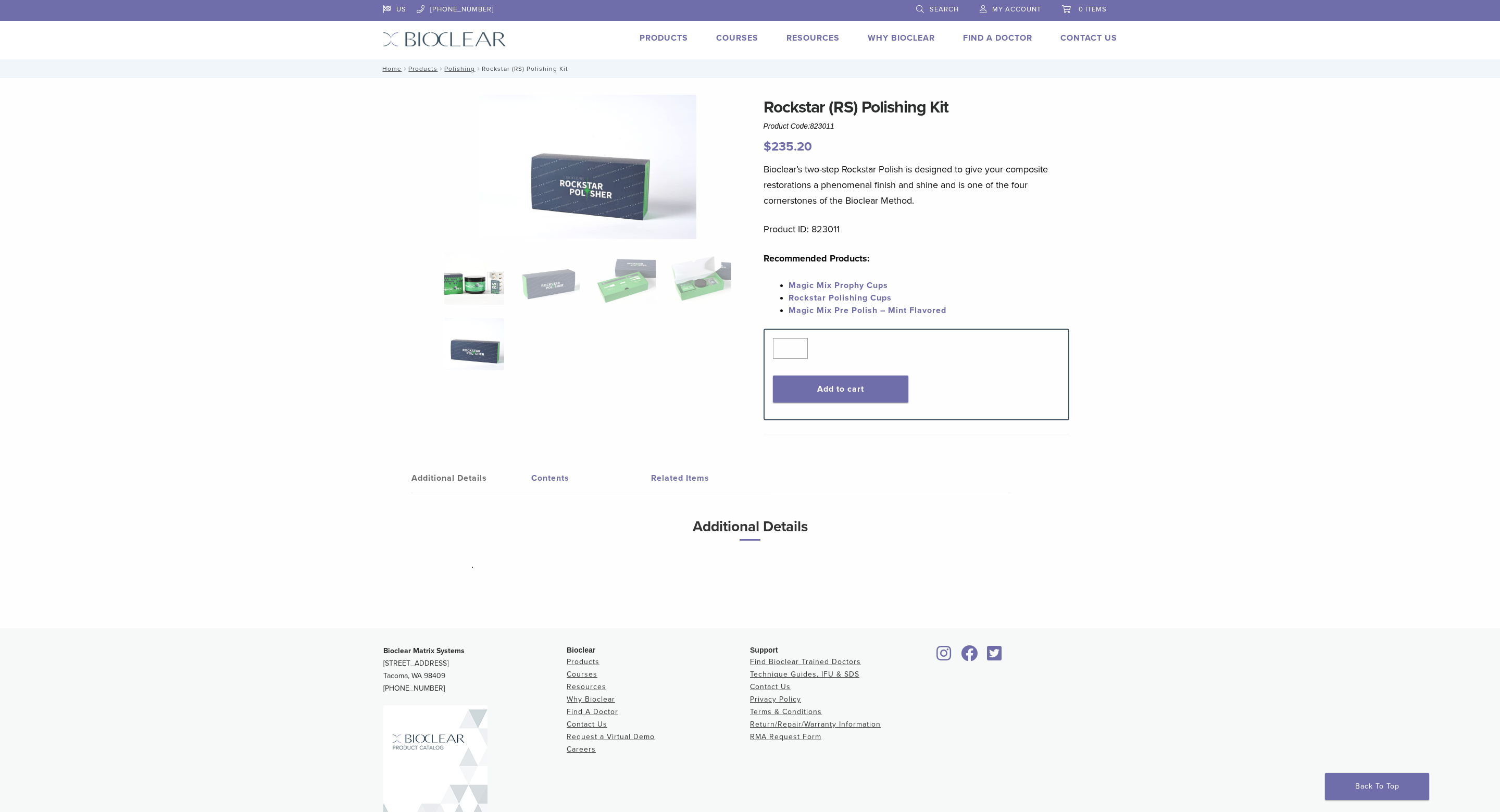
click at [471, 270] on img at bounding box center [474, 278] width 60 height 52
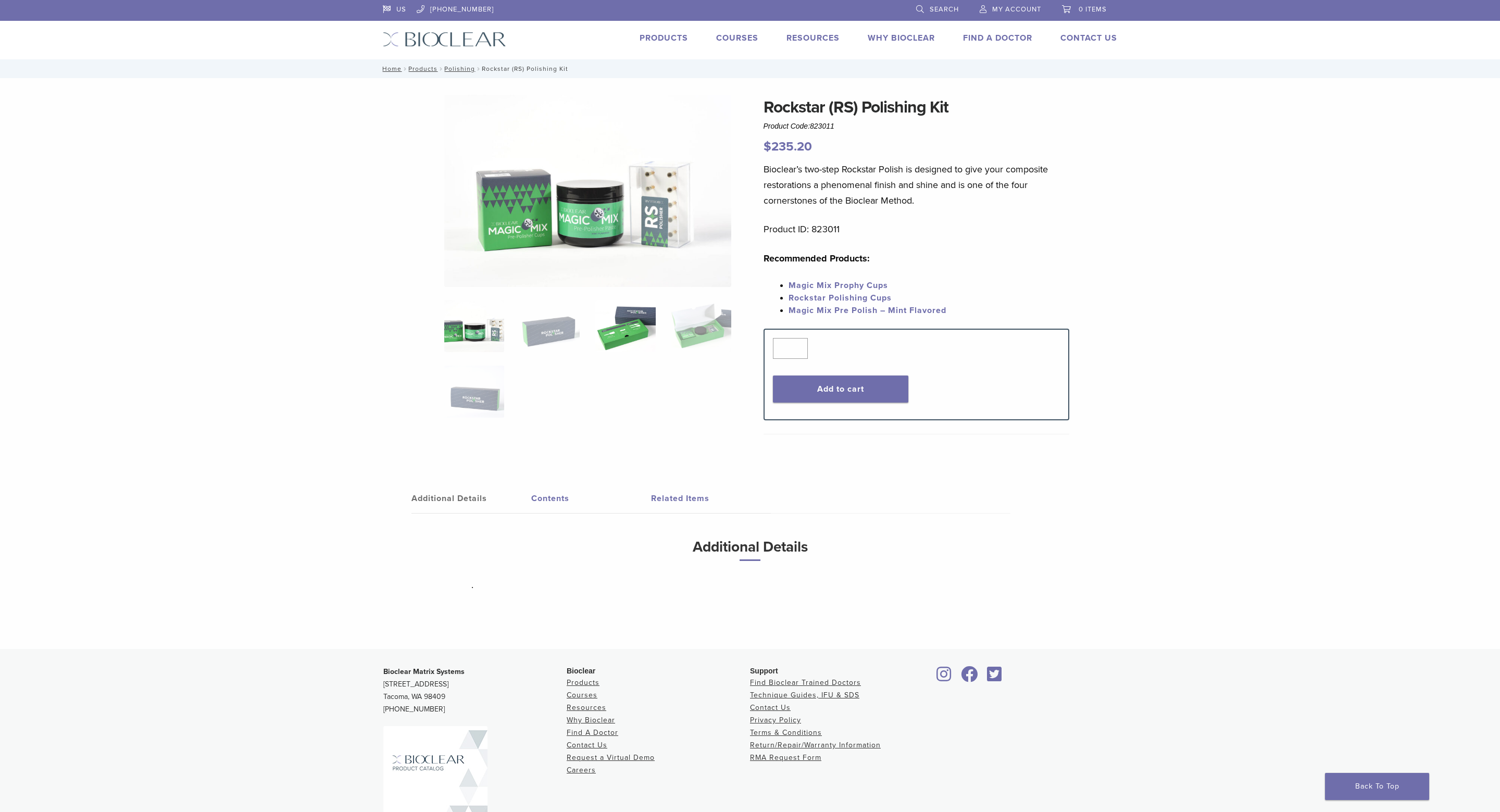
click at [639, 327] on img at bounding box center [625, 326] width 60 height 52
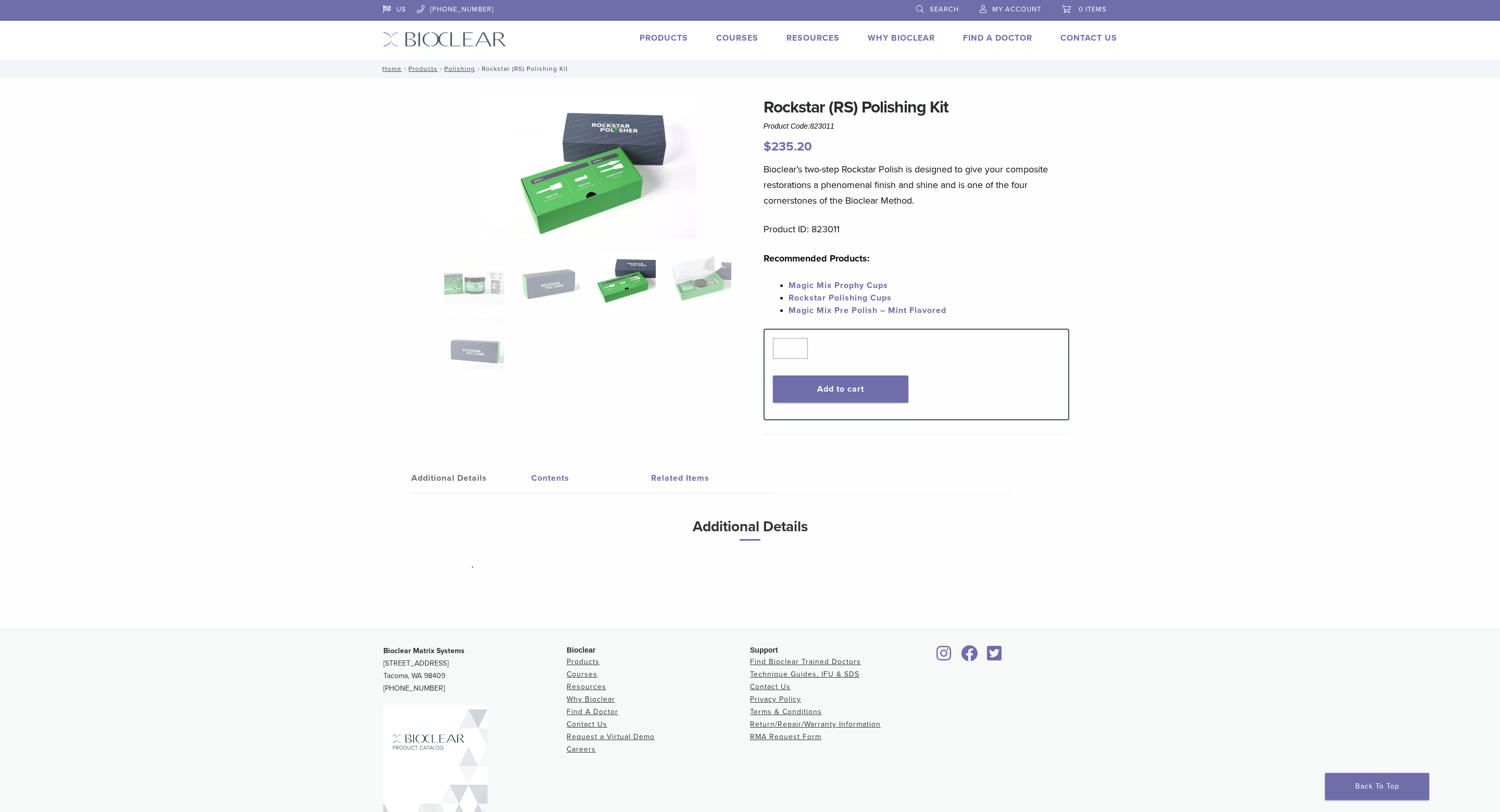
click at [948, 5] on link "Search" at bounding box center [938, 8] width 43 height 16
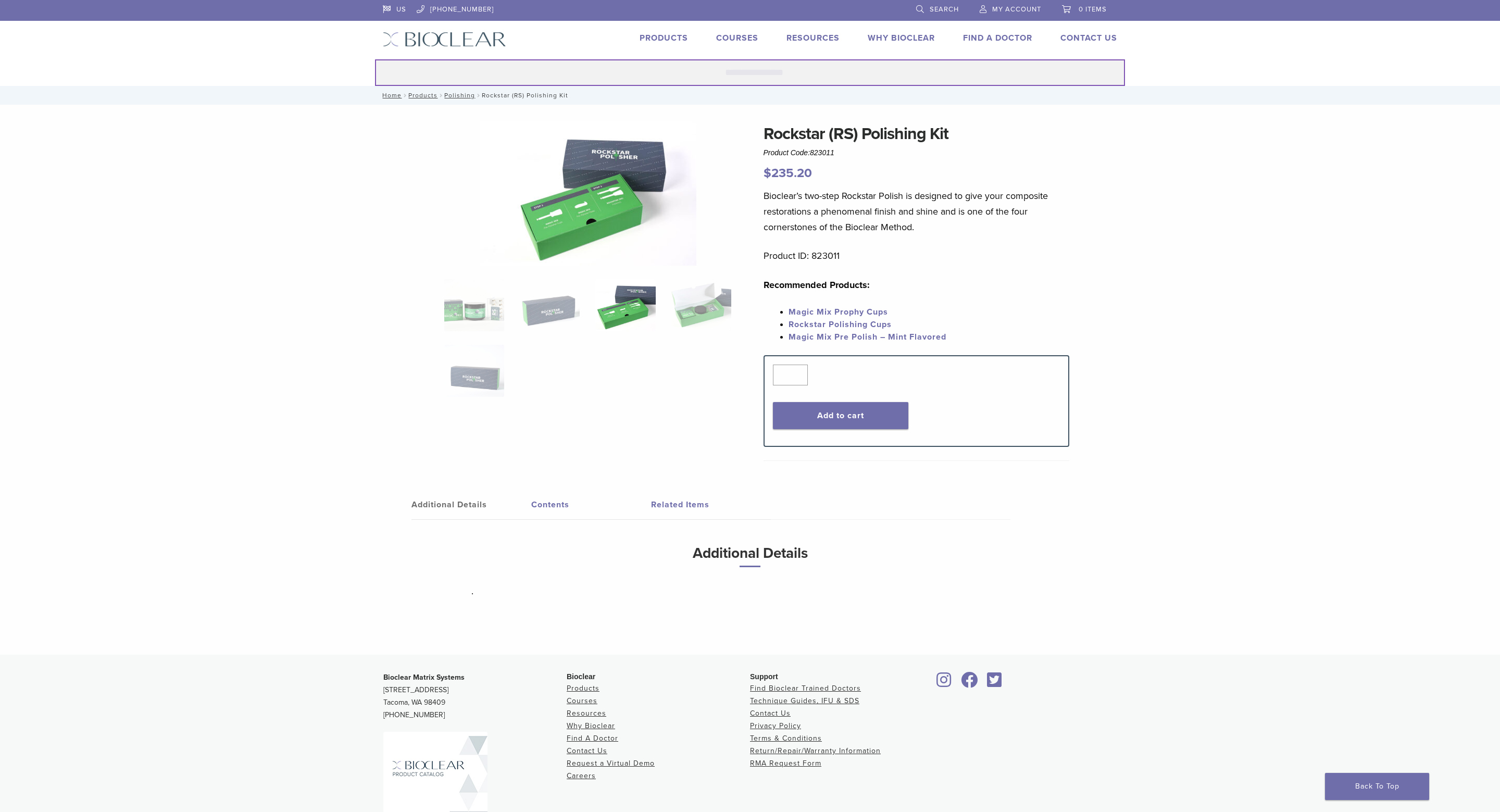
click at [691, 75] on input "Search for:" at bounding box center [750, 72] width 750 height 26
type input "***"
click at [375, 59] on button "Search" at bounding box center [375, 59] width 1 height 1
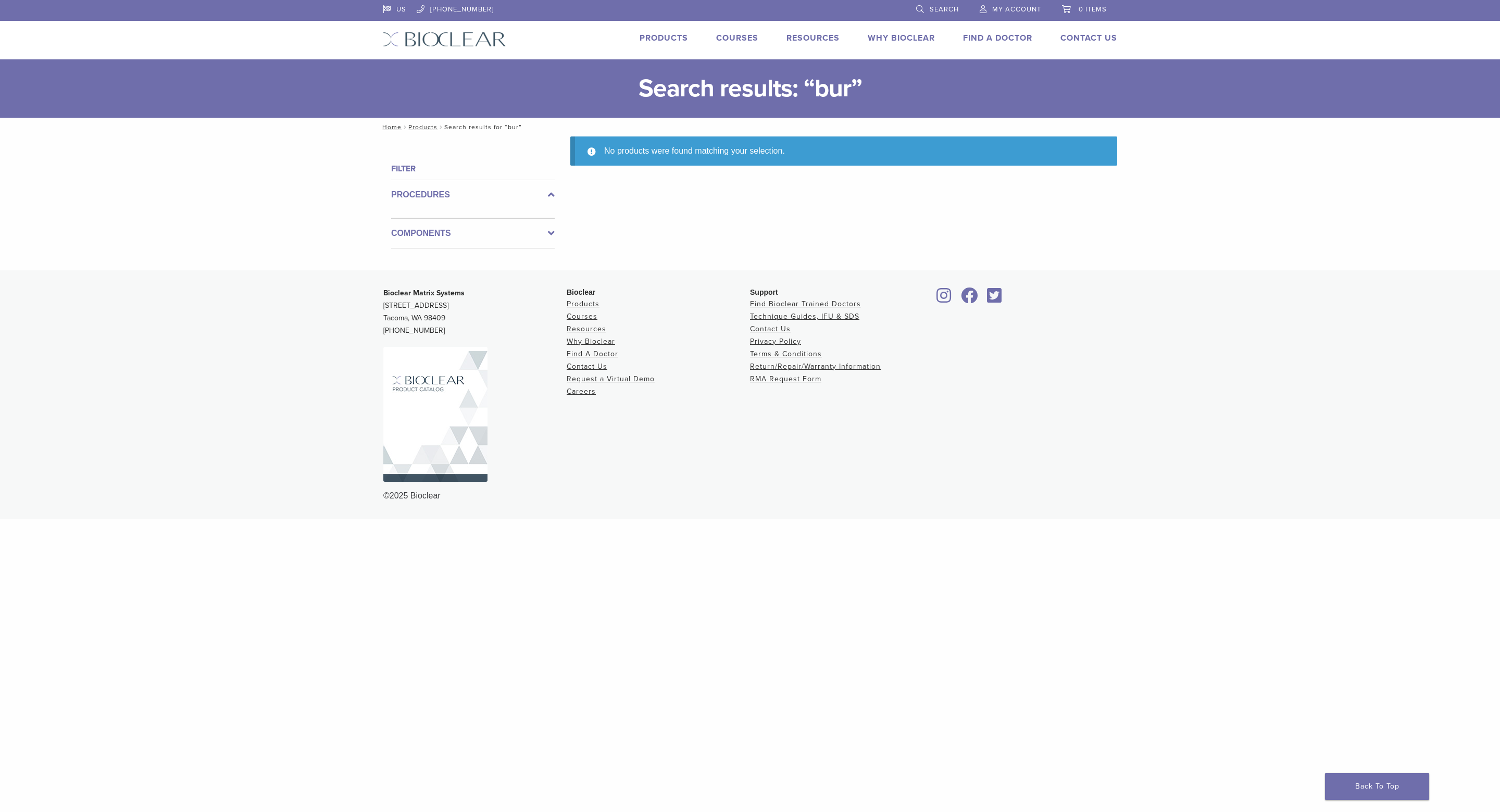
click at [673, 35] on link "Products" at bounding box center [664, 38] width 49 height 11
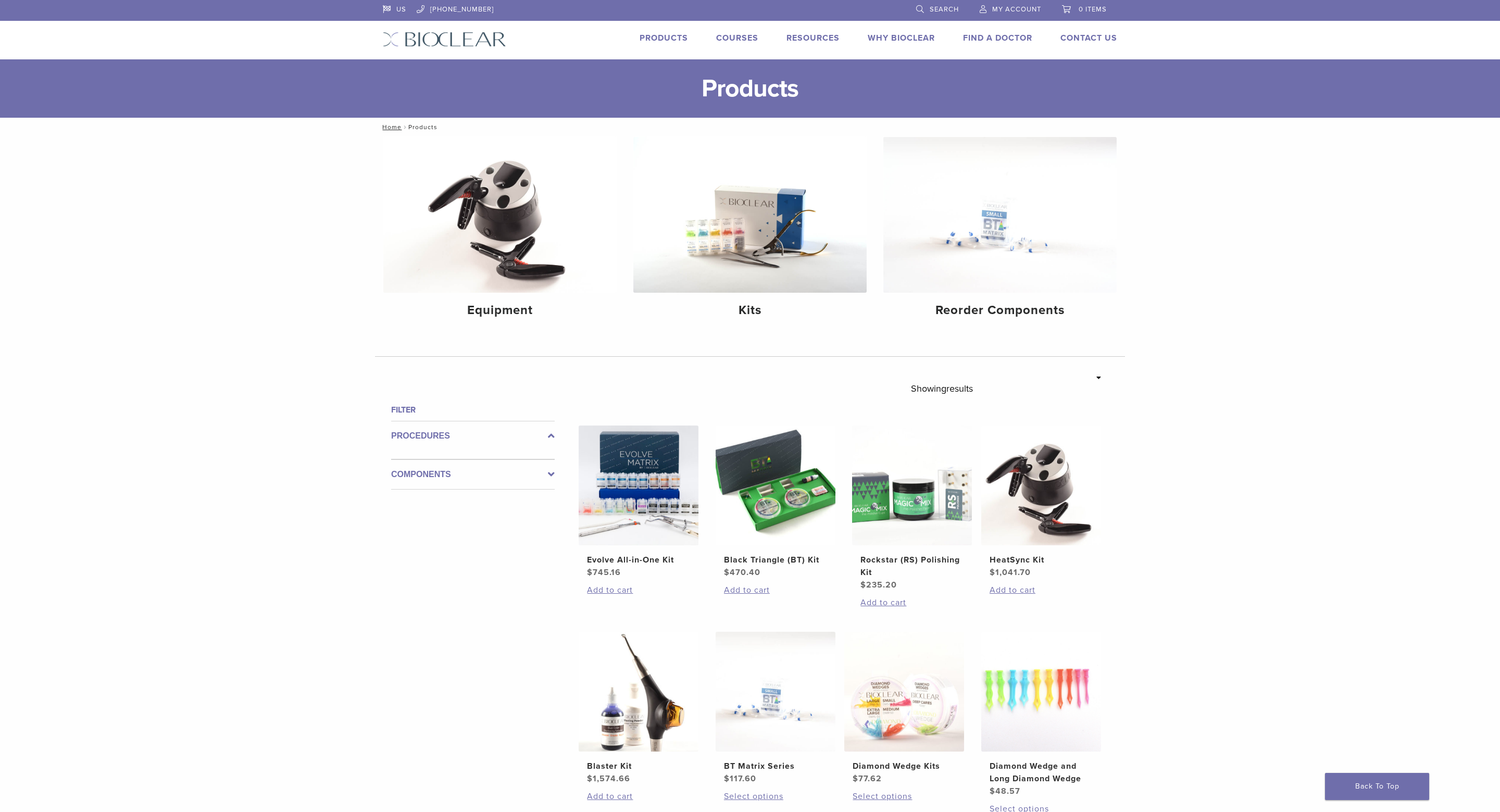
click at [553, 480] on icon at bounding box center [551, 474] width 7 height 13
drag, startPoint x: 551, startPoint y: 437, endPoint x: 556, endPoint y: 439, distance: 5.4
click at [556, 438] on div "**********" at bounding box center [750, 741] width 750 height 726
click at [411, 228] on img at bounding box center [500, 214] width 233 height 155
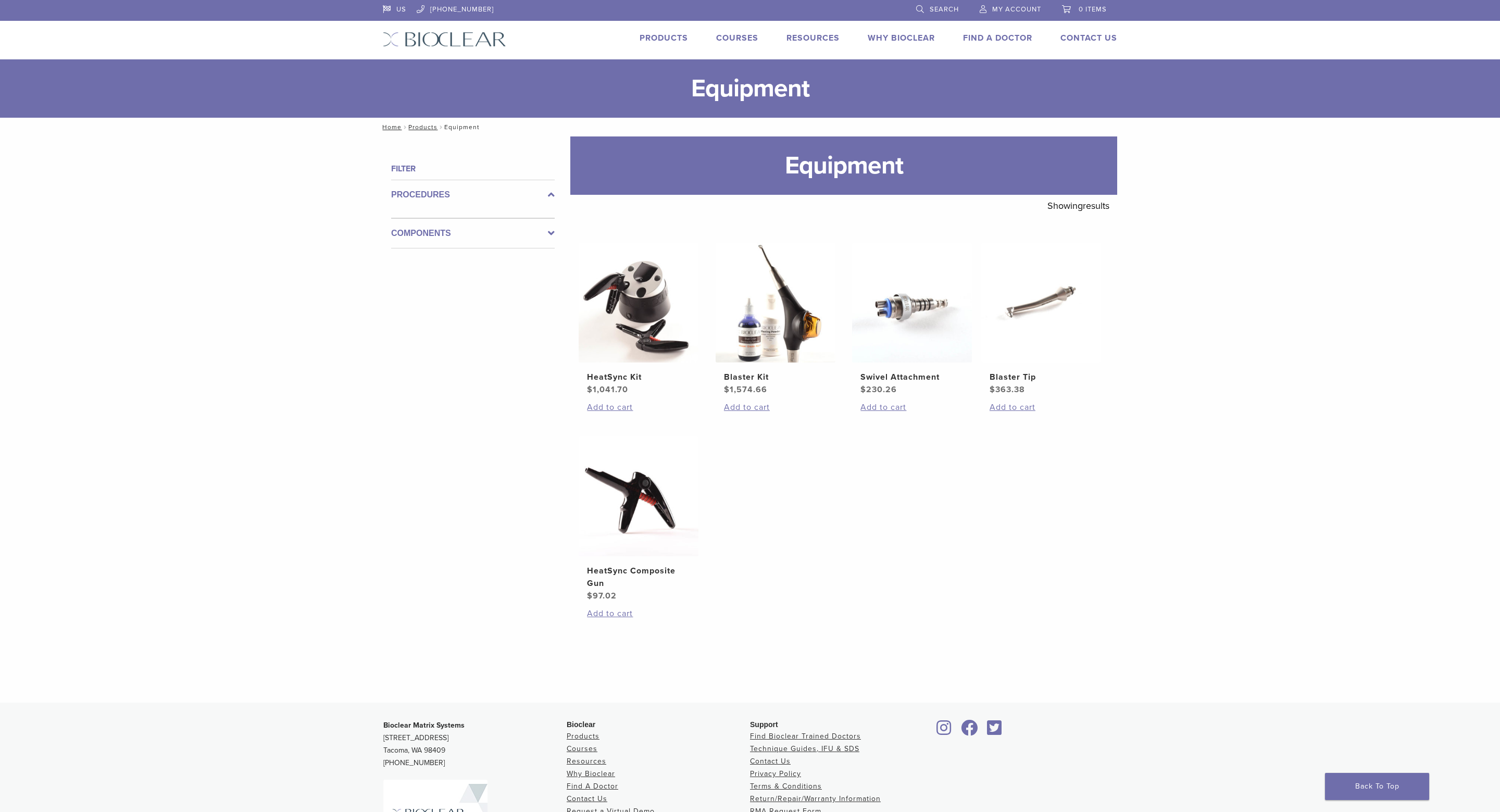
click at [667, 35] on link "Products" at bounding box center [664, 38] width 49 height 11
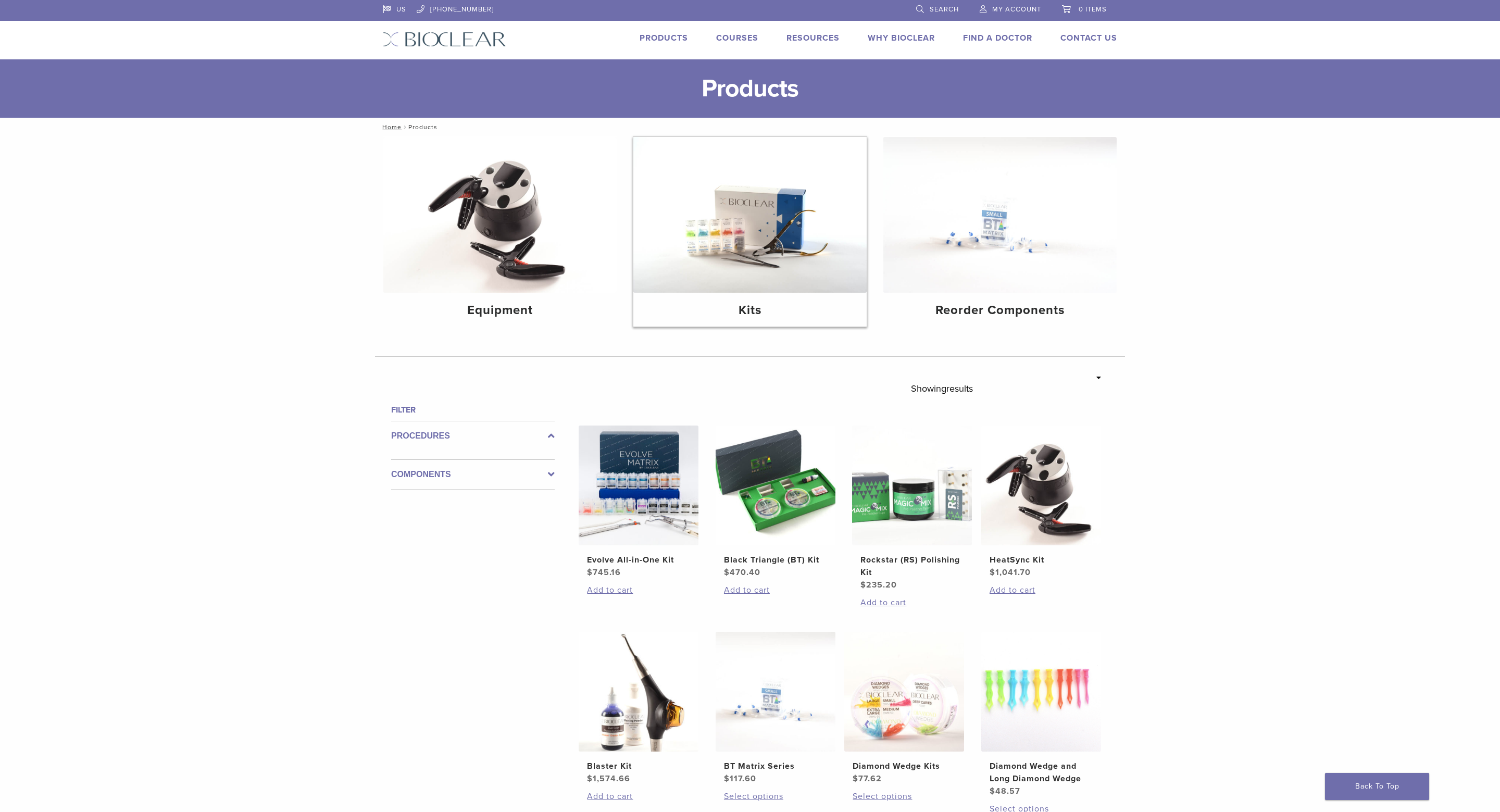
click at [791, 218] on img at bounding box center [750, 214] width 233 height 155
